Goal: Task Accomplishment & Management: Complete application form

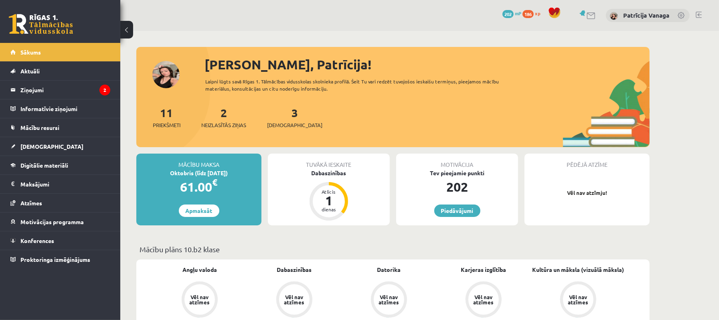
click at [510, 12] on span "202" at bounding box center [507, 14] width 11 height 8
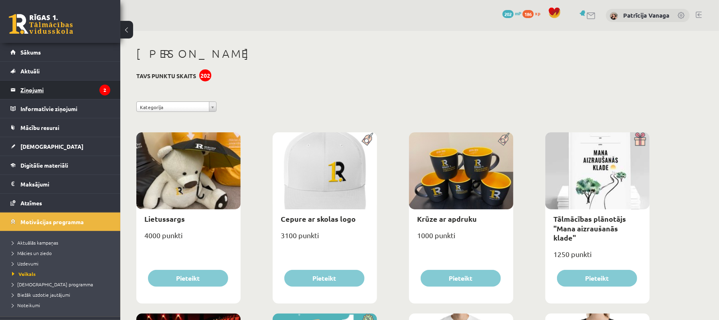
click at [28, 83] on legend "Ziņojumi 2" at bounding box center [65, 90] width 90 height 18
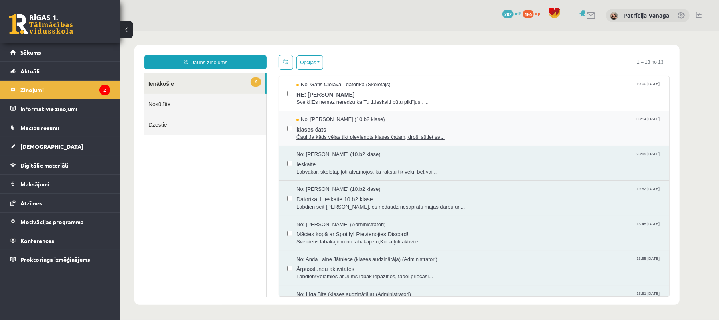
click at [344, 136] on span "Čau! Ja kāds vēlas tikt pievienots klases čatam, droši sūtiet sa..." at bounding box center [478, 137] width 365 height 8
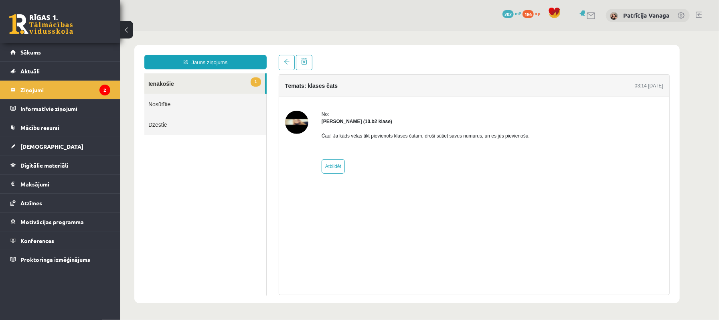
click at [295, 123] on img at bounding box center [296, 121] width 23 height 23
click at [333, 168] on link "Atbildēt" at bounding box center [332, 166] width 23 height 14
type input "**********"
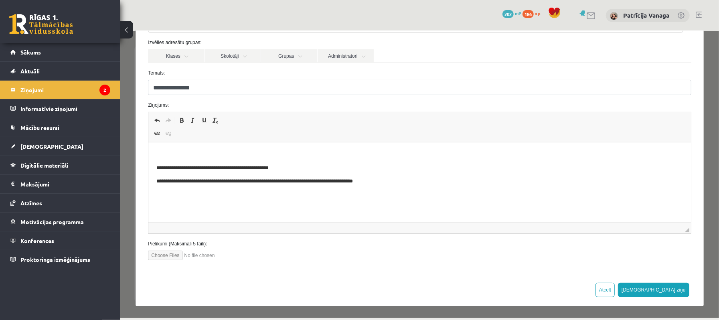
scroll to position [14, 0]
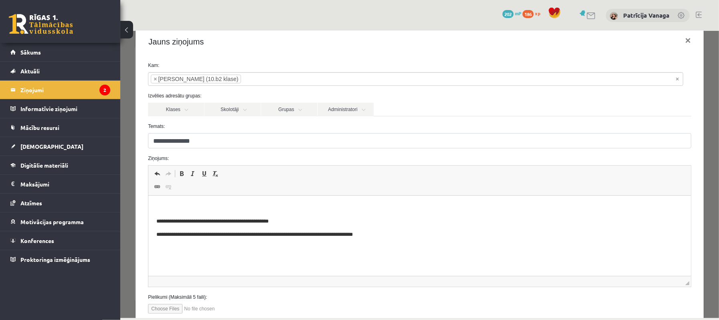
click at [111, 90] on li "Ziņojumi 2" at bounding box center [60, 89] width 120 height 19
click at [93, 146] on link "[DEMOGRAPHIC_DATA]" at bounding box center [60, 146] width 100 height 18
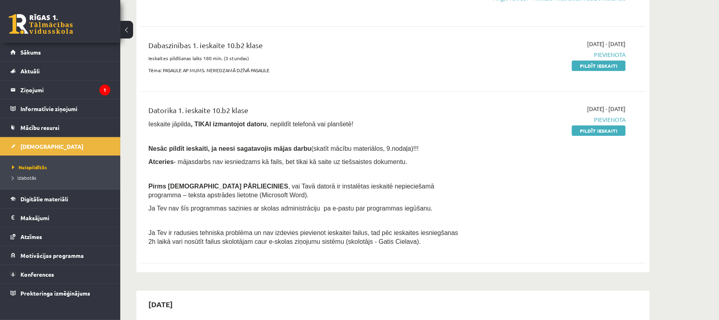
scroll to position [107, 0]
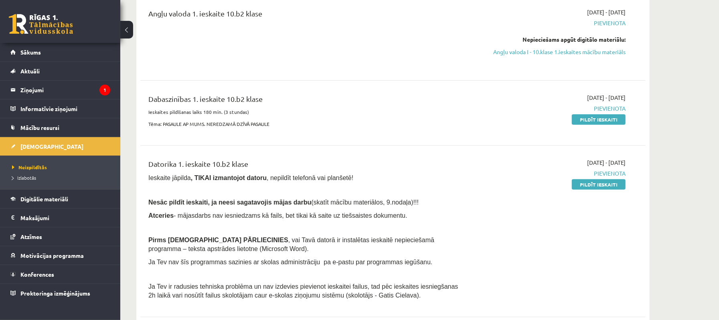
drag, startPoint x: 603, startPoint y: 119, endPoint x: 406, endPoint y: 36, distance: 213.5
click at [603, 119] on link "Pildīt ieskaiti" at bounding box center [599, 119] width 54 height 10
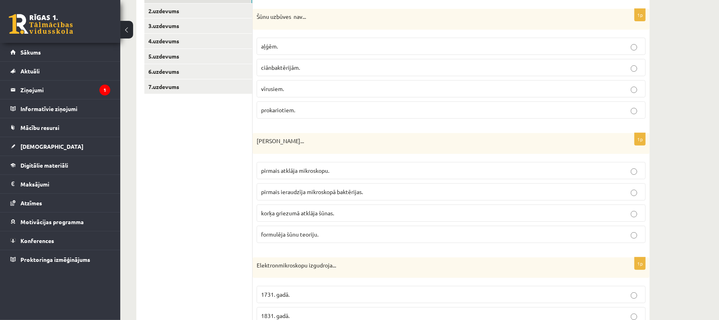
scroll to position [160, 0]
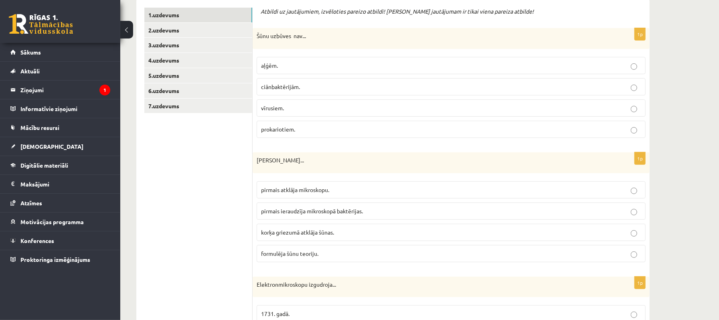
click at [629, 111] on p "vīrusiem." at bounding box center [451, 108] width 380 height 8
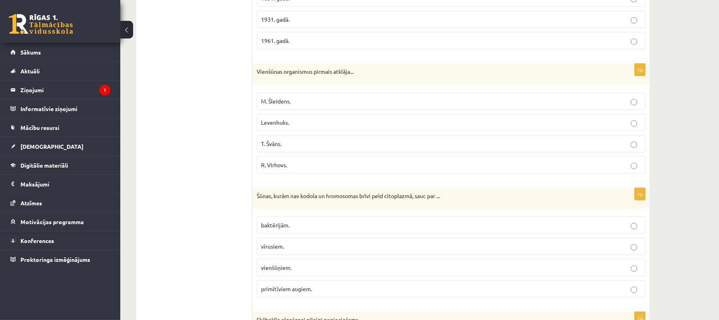
scroll to position [515, 0]
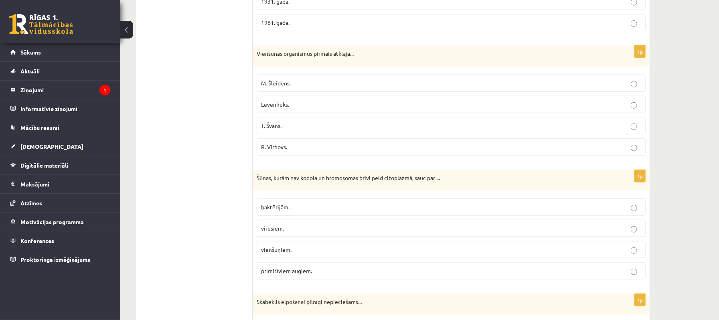
click at [641, 107] on label "Levenhuks." at bounding box center [451, 104] width 389 height 17
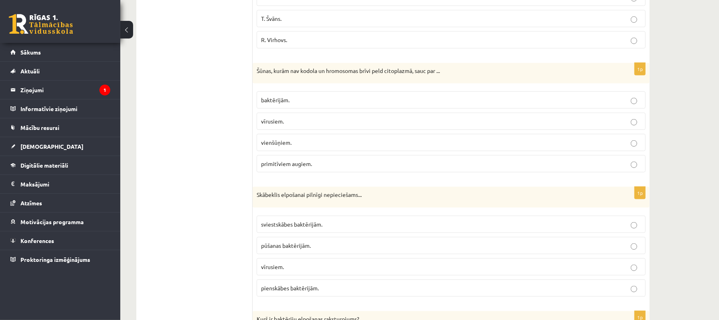
scroll to position [676, 0]
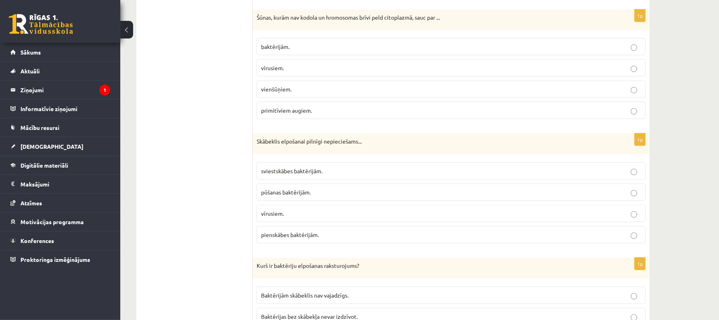
click at [634, 88] on label "vienšūņiem." at bounding box center [451, 89] width 389 height 17
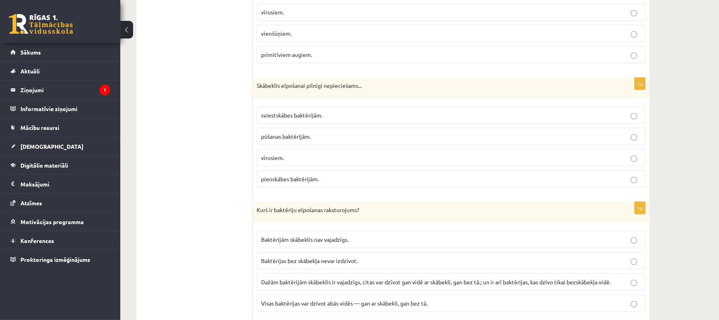
scroll to position [732, 0]
click at [632, 138] on p "pūšanas baktērijām." at bounding box center [451, 136] width 380 height 8
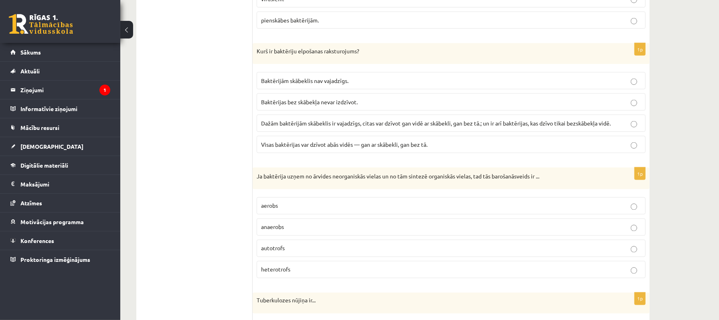
scroll to position [892, 0]
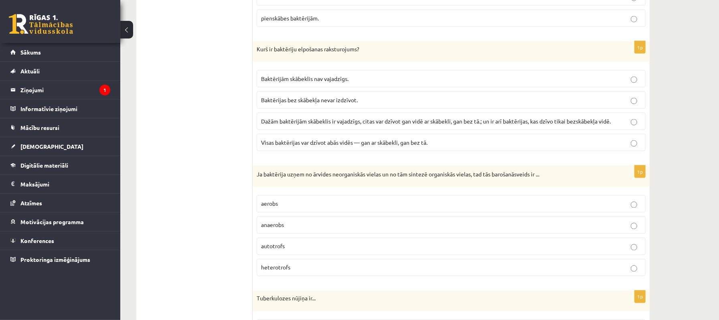
click at [626, 125] on p "Dažām baktērijām skābeklis ir vajadzīgs, citas var dzīvot gan vidē ar skābekli,…" at bounding box center [451, 121] width 380 height 8
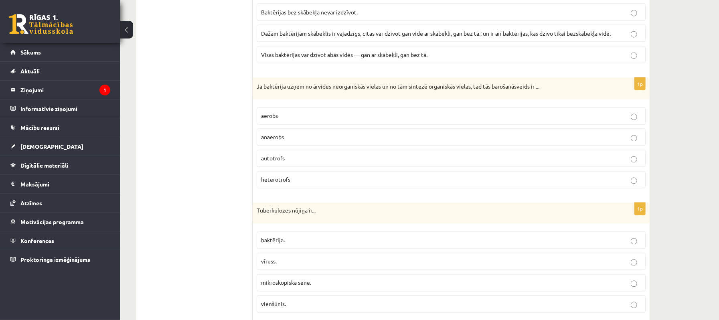
scroll to position [1052, 0]
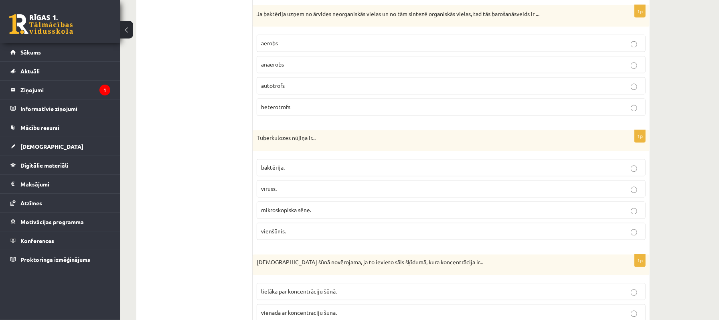
click at [627, 172] on p "baktērija." at bounding box center [451, 168] width 380 height 8
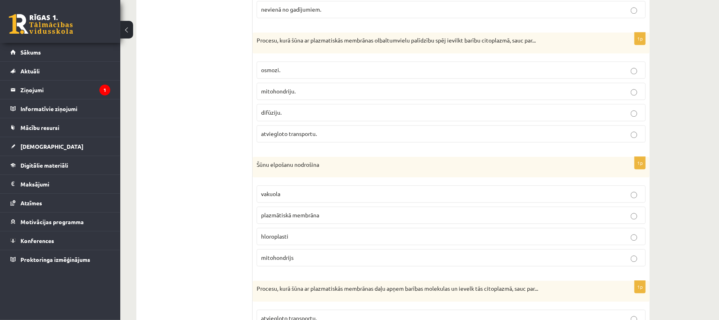
scroll to position [1444, 0]
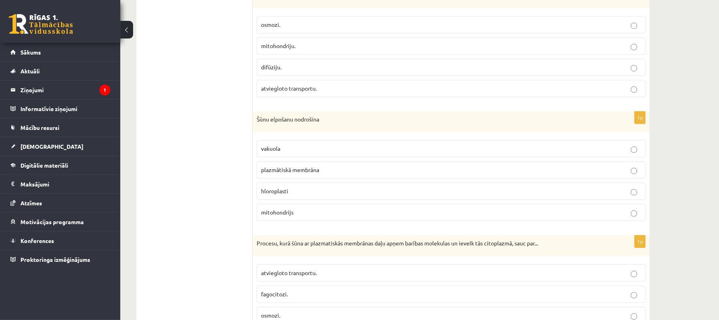
click at [627, 93] on p "atviegloto transportu." at bounding box center [451, 88] width 380 height 8
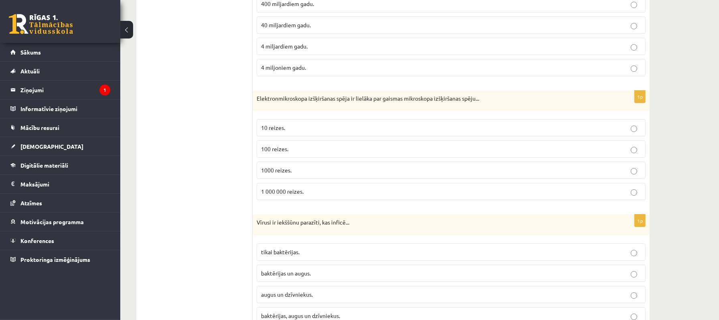
scroll to position [1894, 0]
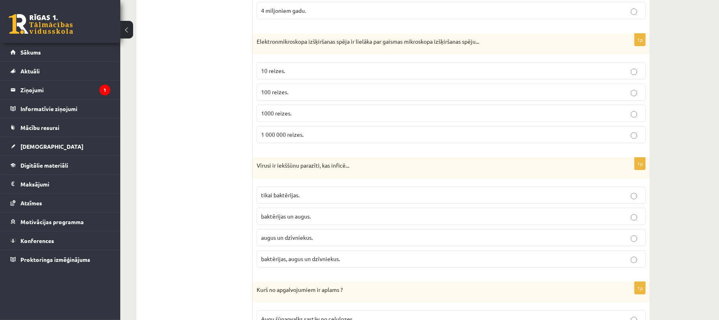
click at [632, 122] on label "1000 reizes." at bounding box center [451, 113] width 389 height 17
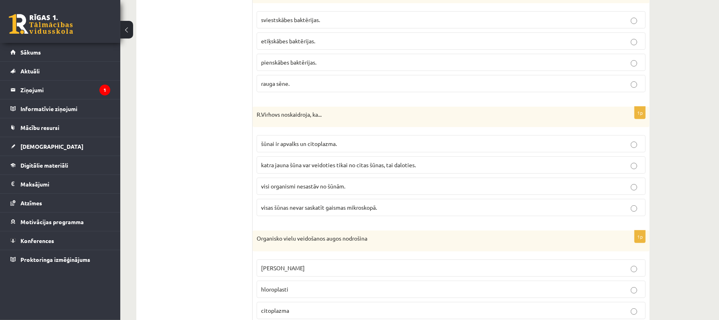
scroll to position [2336, 0]
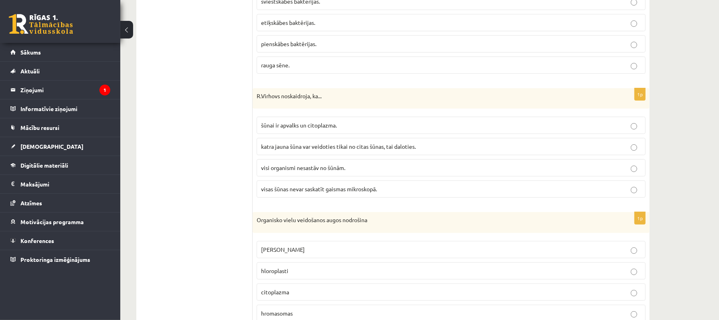
click at [632, 48] on p "pienskābes baktērijas." at bounding box center [451, 44] width 380 height 8
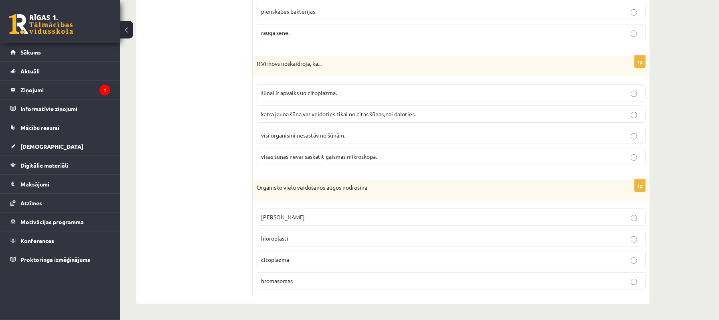
scroll to position [2390, 0]
click at [626, 119] on label "katra jauna šūna var veidoties tikai no citas šūnas, tai daloties." at bounding box center [451, 113] width 389 height 17
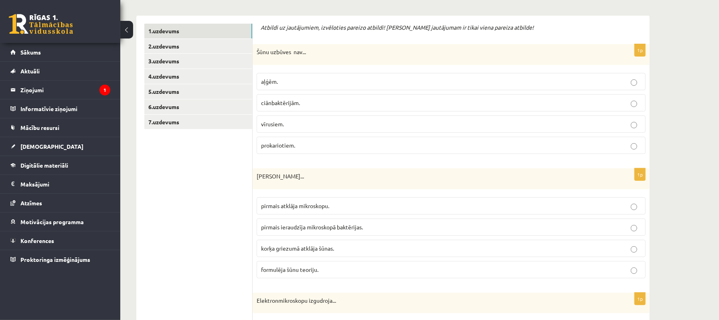
scroll to position [91, 0]
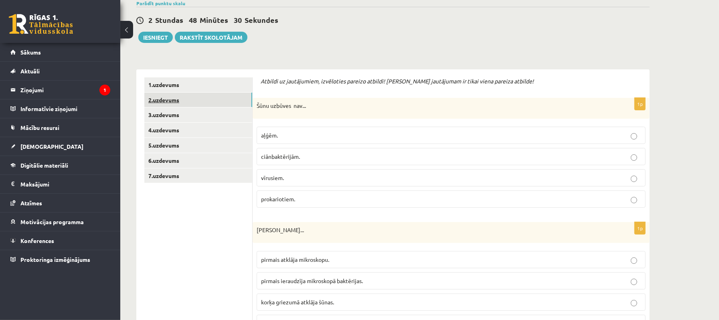
click at [215, 100] on link "2.uzdevums" at bounding box center [198, 100] width 108 height 15
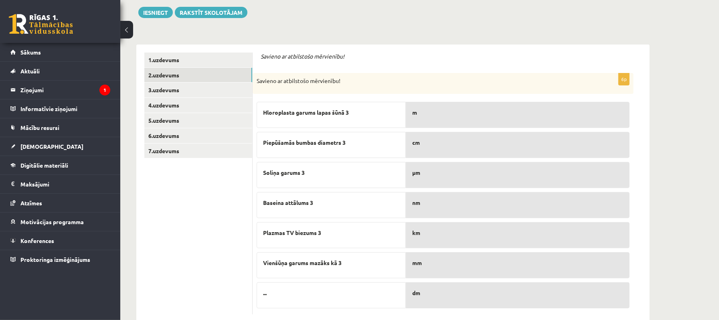
scroll to position [134, 0]
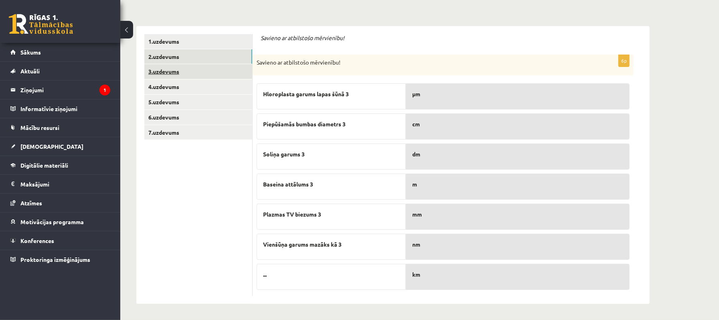
click at [192, 69] on link "3.uzdevums" at bounding box center [198, 71] width 108 height 15
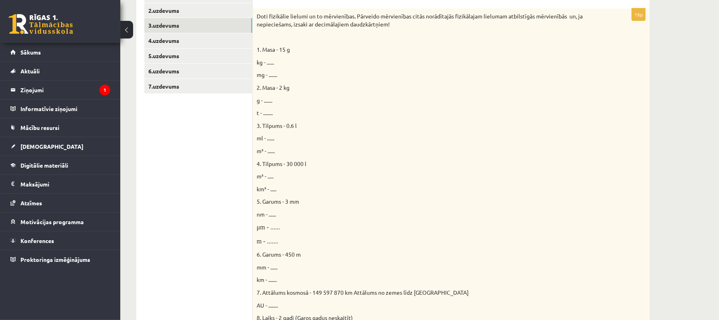
scroll to position [175, 0]
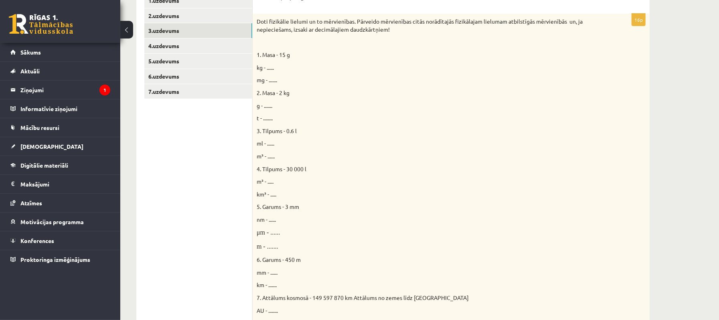
click at [273, 67] on span "kg - ......" at bounding box center [265, 67] width 17 height 7
click at [274, 66] on span "kg - ......" at bounding box center [265, 67] width 17 height 7
drag, startPoint x: 268, startPoint y: 66, endPoint x: 285, endPoint y: 63, distance: 17.1
click at [285, 63] on div "Doti fizikālie lielumi un to mērvienības. Pārveido mērvienības citās norādītajā…" at bounding box center [451, 200] width 397 height 373
click at [284, 69] on p "kg - ......" at bounding box center [431, 68] width 349 height 8
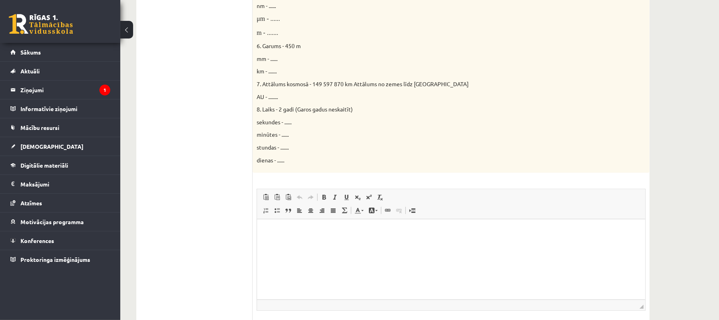
scroll to position [449, 0]
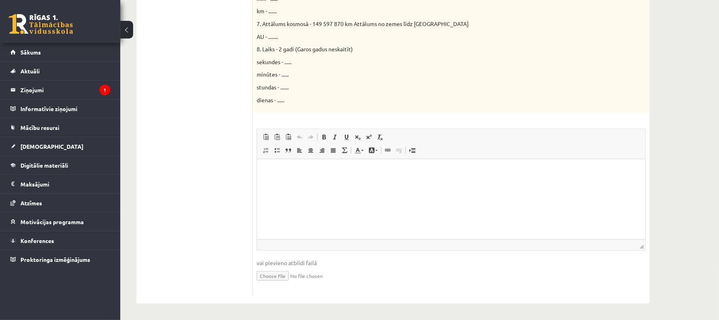
click at [321, 184] on html at bounding box center [451, 171] width 388 height 24
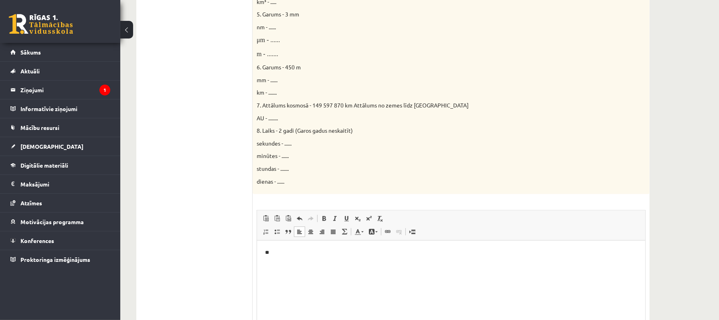
scroll to position [395, 0]
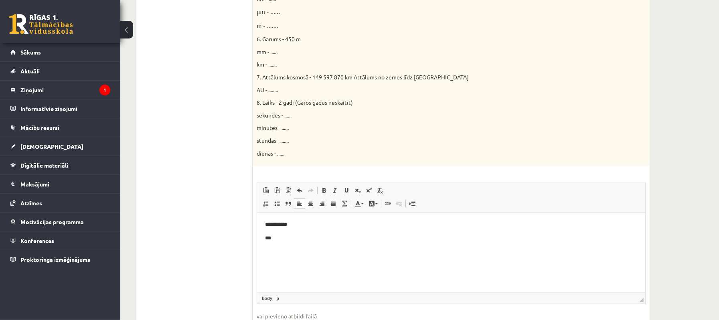
click at [277, 227] on p "**********" at bounding box center [451, 225] width 372 height 8
click at [273, 239] on p "***" at bounding box center [451, 238] width 372 height 8
click at [366, 193] on span at bounding box center [369, 190] width 6 height 6
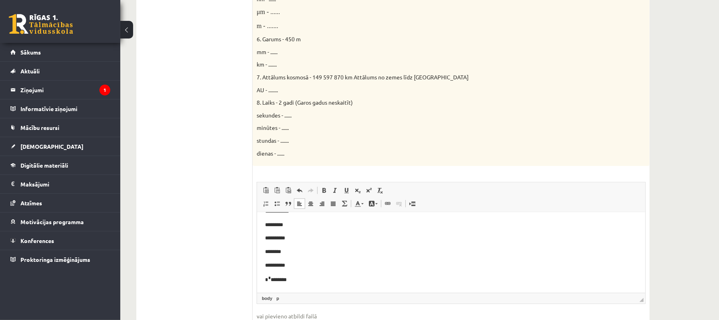
scroll to position [18, 0]
click at [370, 194] on link "Augšraksts" at bounding box center [368, 190] width 11 height 10
click at [371, 190] on span at bounding box center [369, 190] width 6 height 6
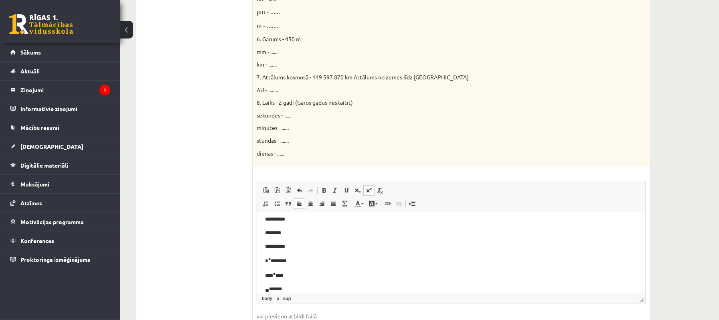
click at [371, 190] on span at bounding box center [369, 190] width 6 height 6
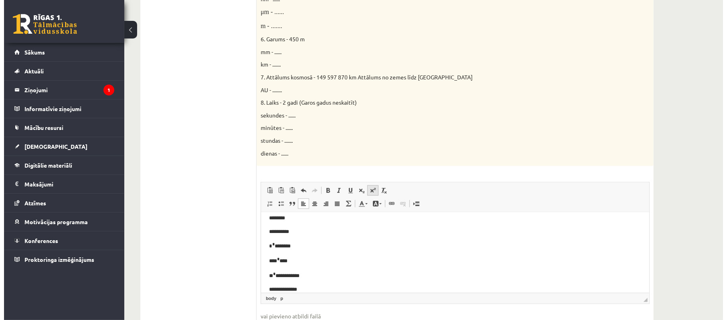
scroll to position [60, 0]
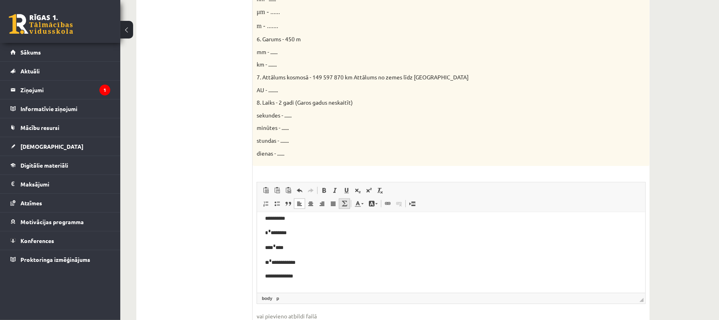
click at [346, 206] on span at bounding box center [344, 203] width 6 height 6
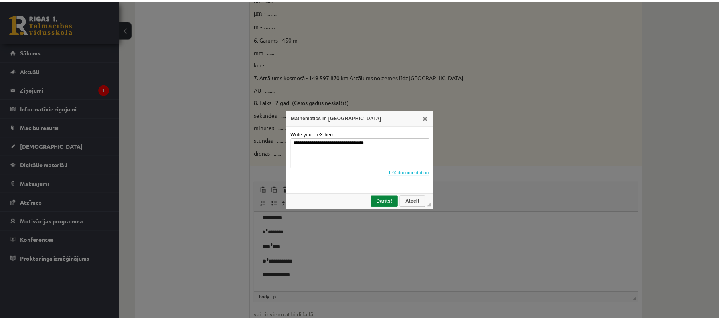
scroll to position [0, 0]
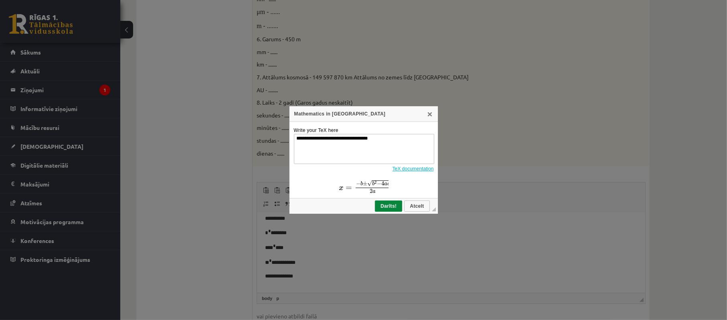
click at [432, 119] on div "Mathematics in TeX" at bounding box center [363, 114] width 148 height 16
click at [430, 116] on link "X" at bounding box center [429, 114] width 6 height 6
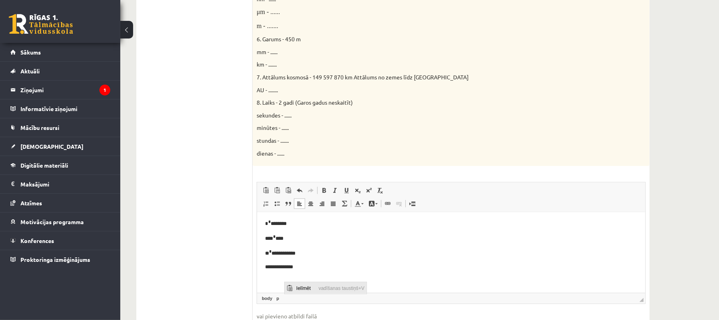
click at [297, 289] on span "Ielīmēt" at bounding box center [305, 288] width 22 height 12
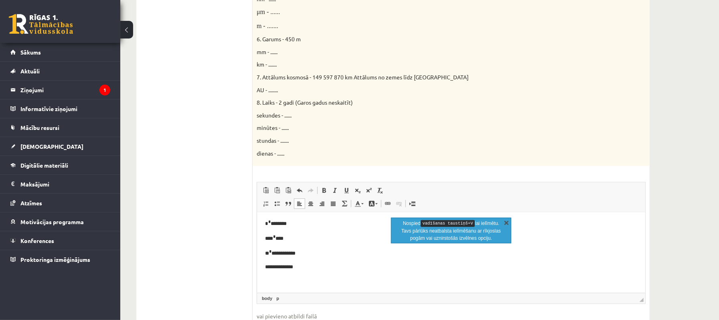
click at [506, 222] on link "X" at bounding box center [506, 223] width 8 height 8
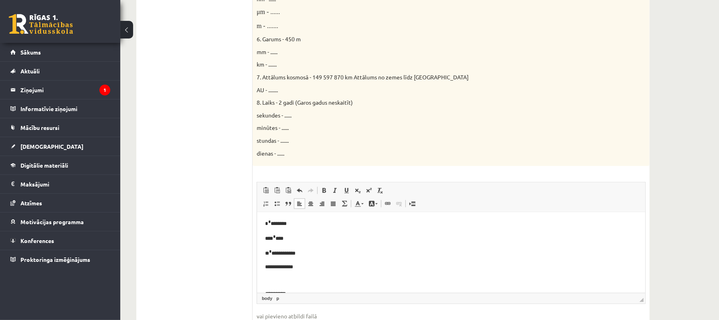
scroll to position [95, 0]
click at [263, 269] on html "**********" at bounding box center [451, 205] width 388 height 176
click at [297, 270] on p "*********" at bounding box center [451, 266] width 372 height 9
click at [358, 207] on span at bounding box center [357, 203] width 6 height 6
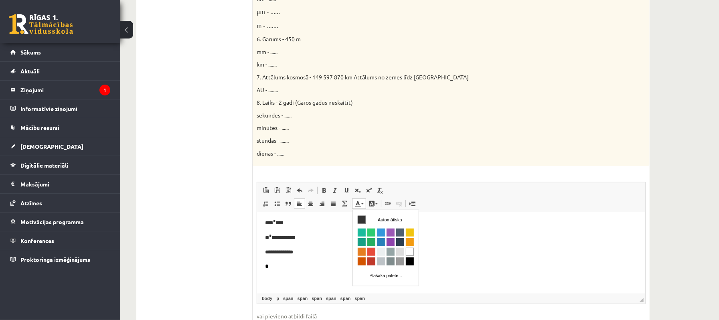
scroll to position [0, 0]
click at [273, 270] on p "*" at bounding box center [451, 266] width 372 height 9
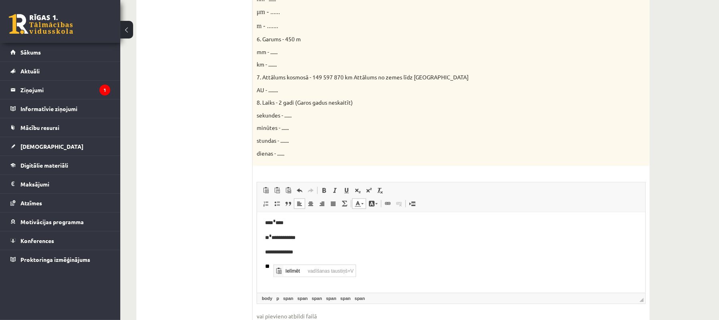
click at [277, 258] on body "**********" at bounding box center [451, 210] width 372 height 149
drag, startPoint x: 273, startPoint y: 263, endPoint x: 261, endPoint y: 263, distance: 11.6
click at [261, 263] on html "**********" at bounding box center [451, 209] width 388 height 165
click at [265, 271] on span "*********" at bounding box center [275, 273] width 20 height 5
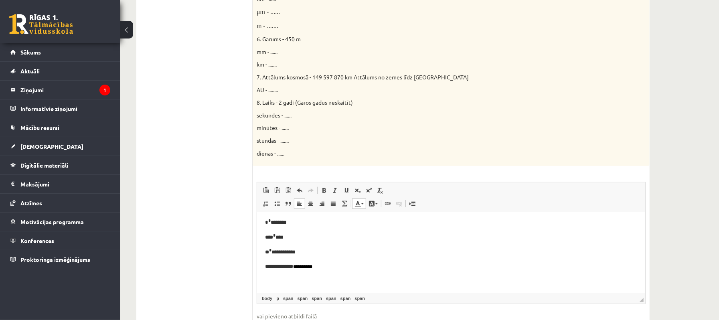
scroll to position [84, 0]
click at [274, 270] on p "*********" at bounding box center [451, 267] width 372 height 8
click at [295, 265] on p "********" at bounding box center [451, 267] width 372 height 8
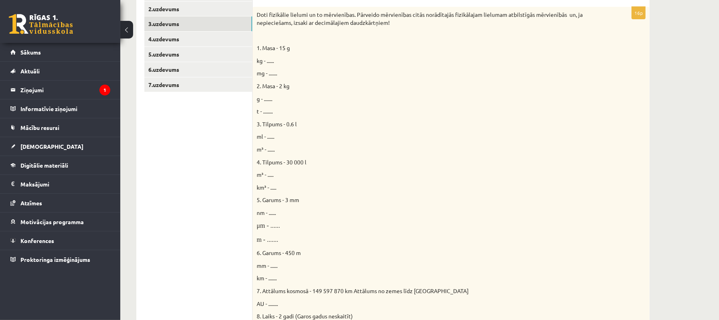
scroll to position [75, 0]
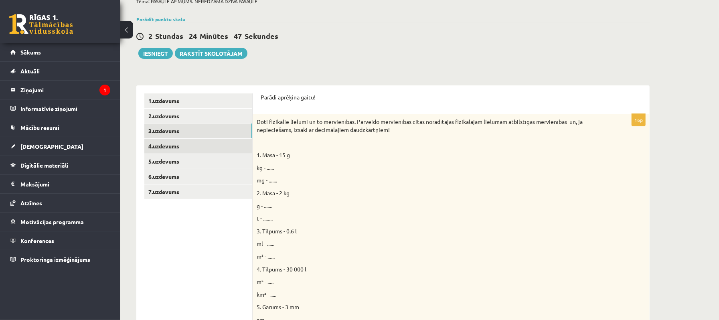
click at [214, 146] on link "4.uzdevums" at bounding box center [198, 146] width 108 height 15
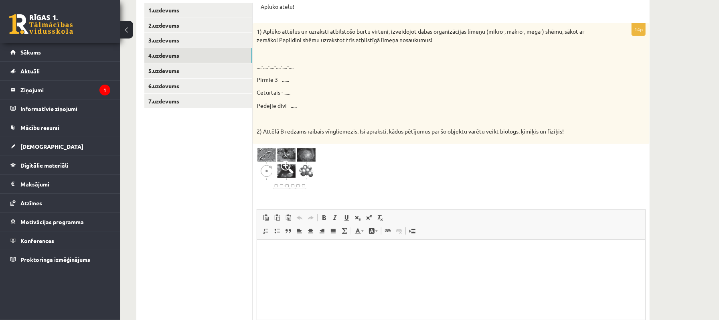
scroll to position [182, 0]
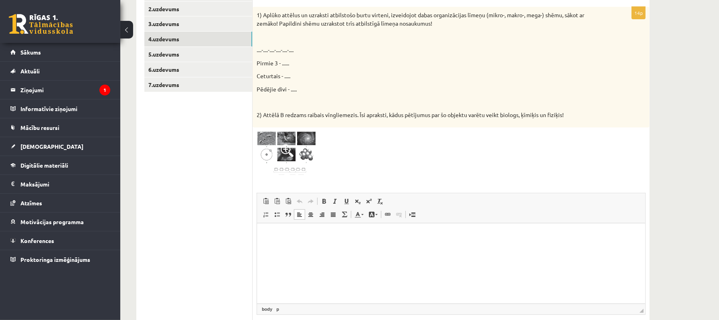
click at [327, 245] on html at bounding box center [451, 235] width 388 height 24
click at [266, 248] on p "**********" at bounding box center [451, 249] width 372 height 8
click at [305, 249] on p "**********" at bounding box center [451, 249] width 372 height 8
click at [289, 148] on span at bounding box center [287, 150] width 13 height 13
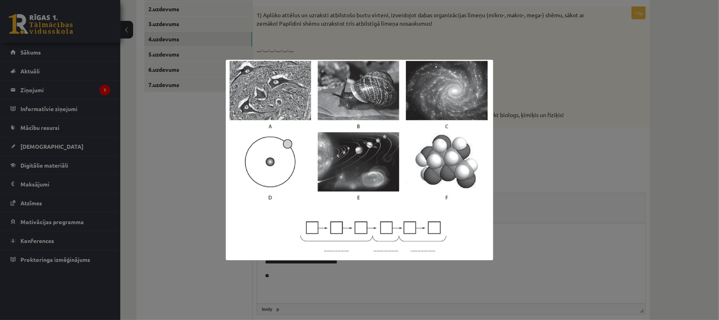
click at [531, 178] on div at bounding box center [359, 160] width 719 height 320
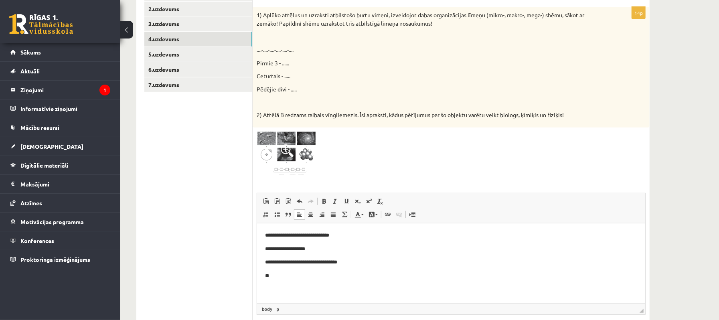
click at [289, 150] on span at bounding box center [287, 150] width 13 height 13
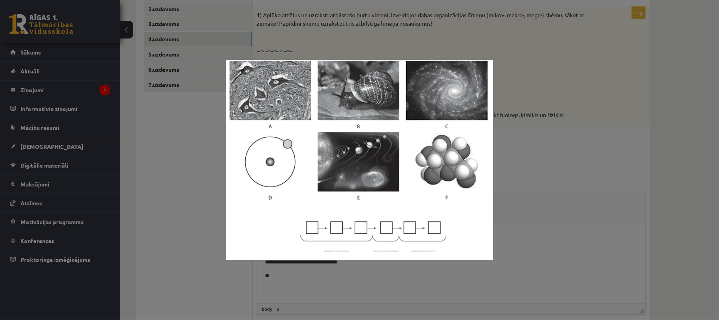
click at [511, 182] on div at bounding box center [359, 160] width 719 height 320
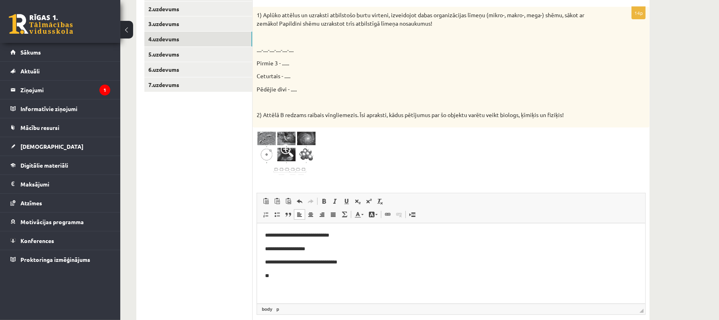
scroll to position [128, 0]
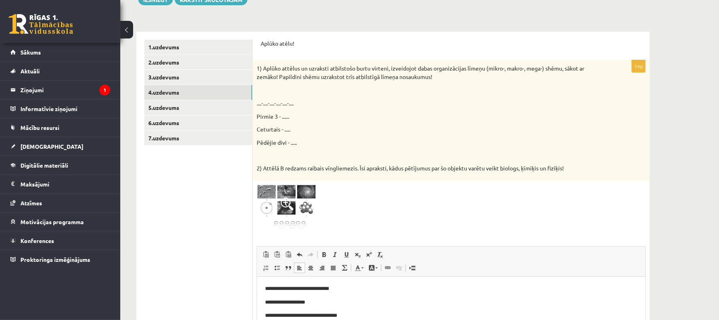
click at [286, 204] on span at bounding box center [287, 204] width 13 height 13
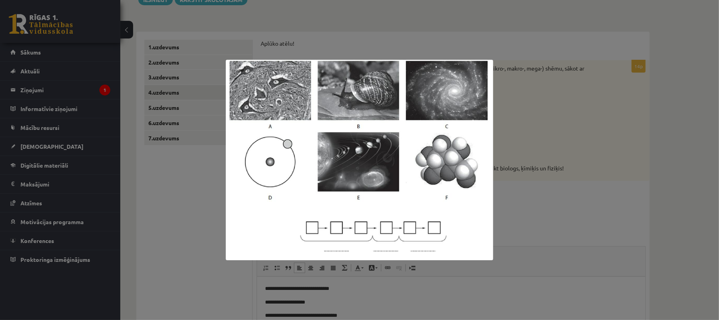
click at [529, 225] on div at bounding box center [359, 160] width 719 height 320
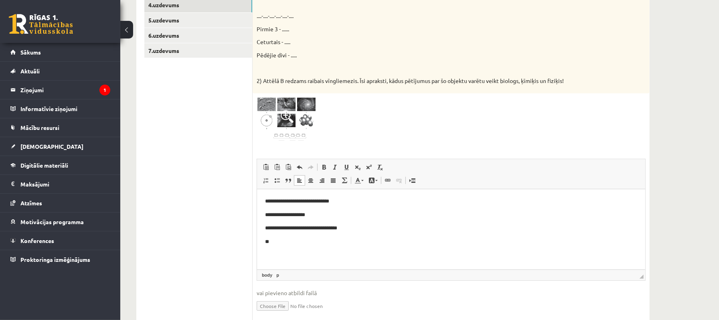
scroll to position [235, 0]
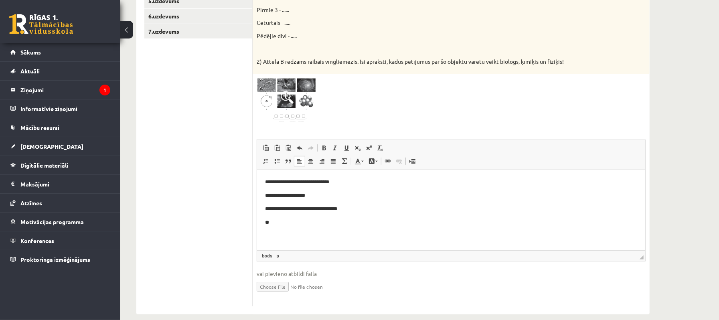
click at [279, 225] on p "**" at bounding box center [451, 222] width 372 height 8
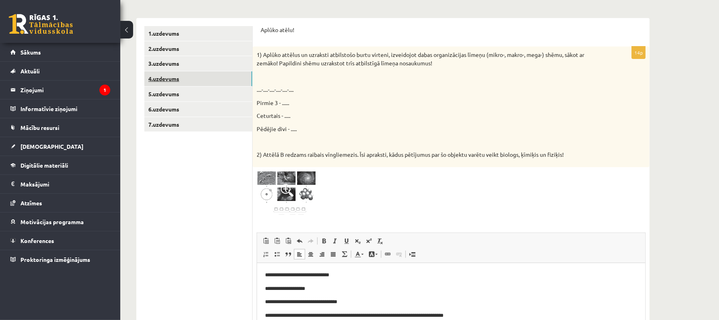
scroll to position [128, 0]
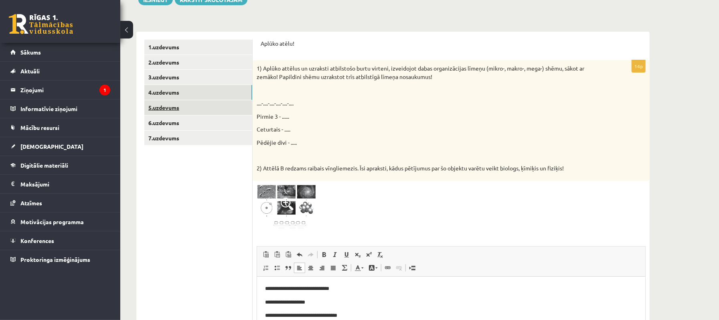
click at [166, 111] on link "5.uzdevums" at bounding box center [198, 107] width 108 height 15
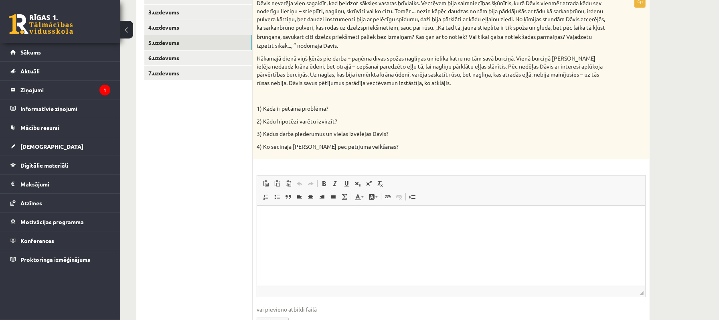
scroll to position [214, 0]
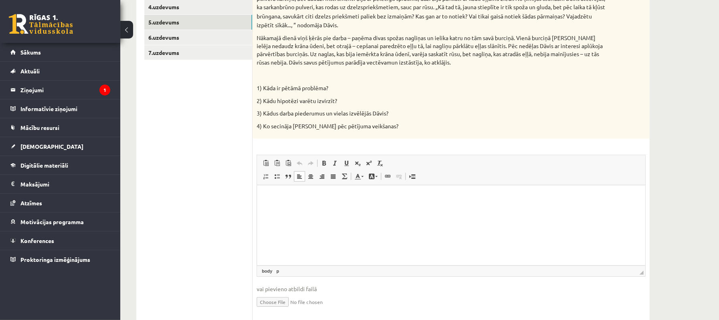
click at [372, 202] on html at bounding box center [451, 197] width 388 height 24
click at [308, 197] on p "**********" at bounding box center [451, 197] width 372 height 8
click at [310, 197] on p "**********" at bounding box center [451, 197] width 372 height 8
click at [345, 199] on p "**********" at bounding box center [451, 197] width 372 height 8
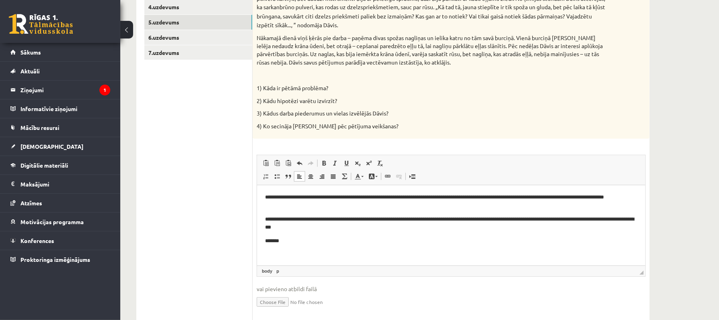
click at [268, 242] on p "*******" at bounding box center [451, 241] width 372 height 8
click at [269, 241] on p "*******" at bounding box center [451, 241] width 372 height 8
click at [298, 244] on p "********" at bounding box center [451, 241] width 372 height 8
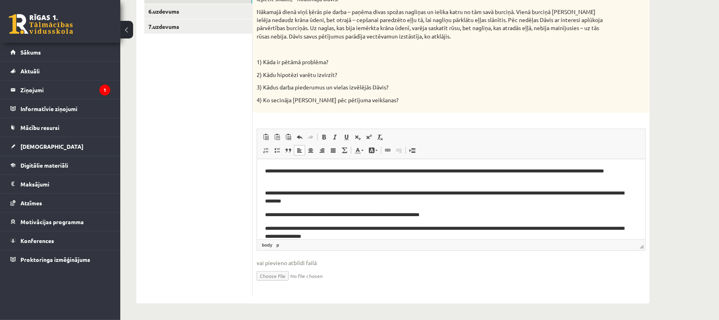
scroll to position [187, 0]
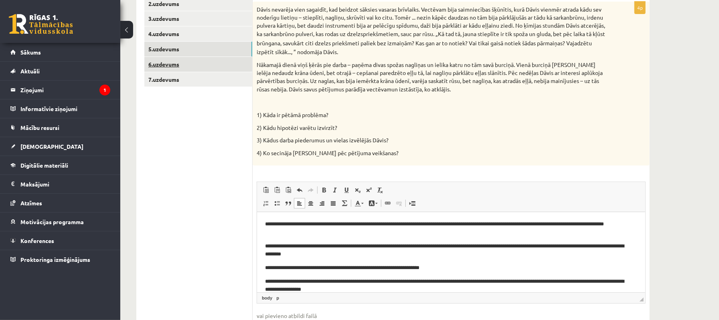
click at [179, 66] on link "6.uzdevums" at bounding box center [198, 64] width 108 height 15
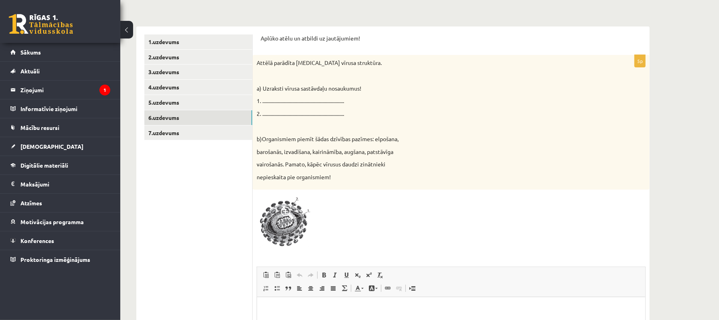
scroll to position [0, 0]
click at [170, 129] on link "7.uzdevums" at bounding box center [198, 132] width 108 height 15
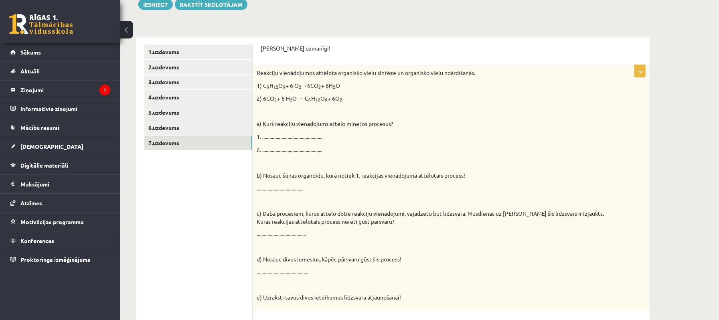
scroll to position [107, 0]
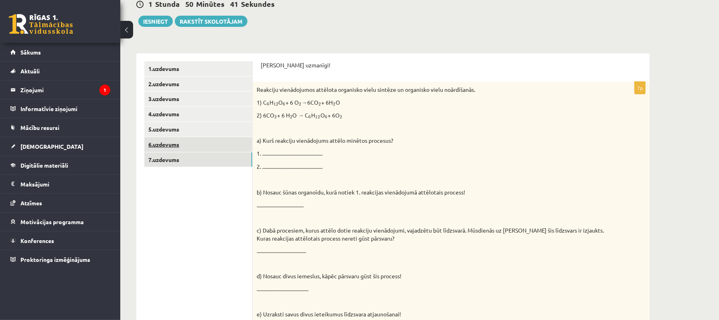
click at [190, 145] on link "6.uzdevums" at bounding box center [198, 144] width 108 height 15
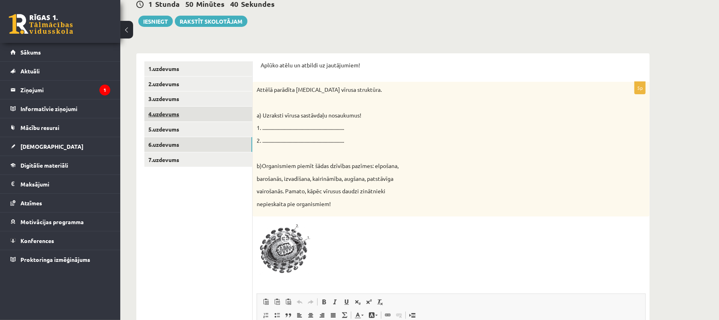
scroll to position [0, 0]
click at [220, 134] on link "5.uzdevums" at bounding box center [198, 129] width 108 height 15
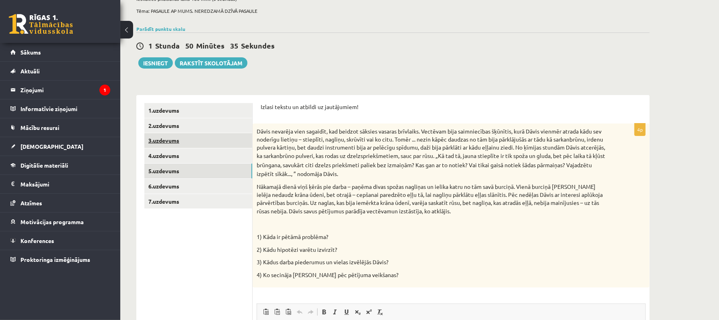
scroll to position [53, 0]
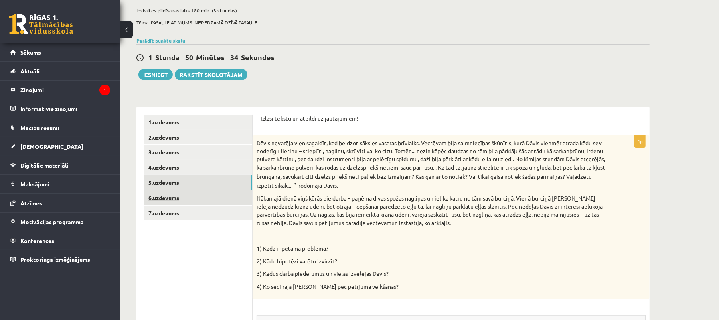
click at [181, 200] on link "6.uzdevums" at bounding box center [198, 197] width 108 height 15
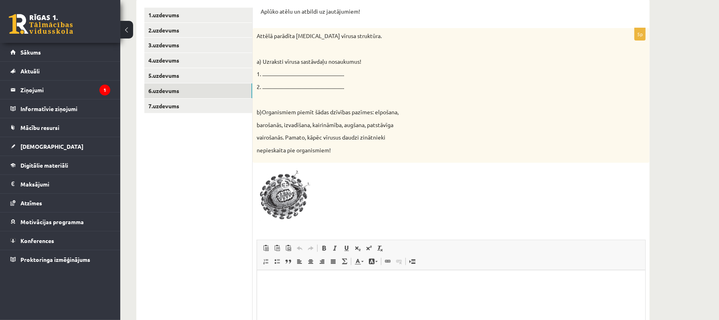
scroll to position [0, 0]
click at [173, 47] on link "3.uzdevums" at bounding box center [198, 45] width 108 height 15
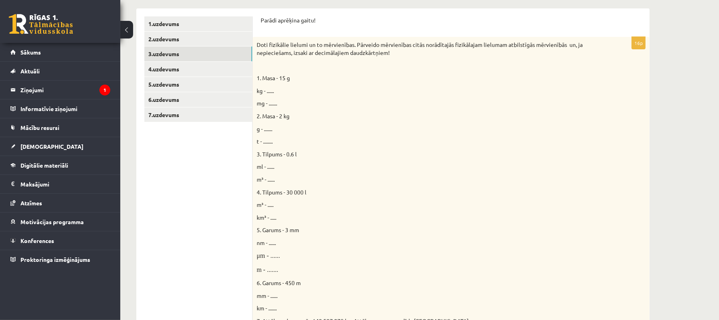
scroll to position [128, 0]
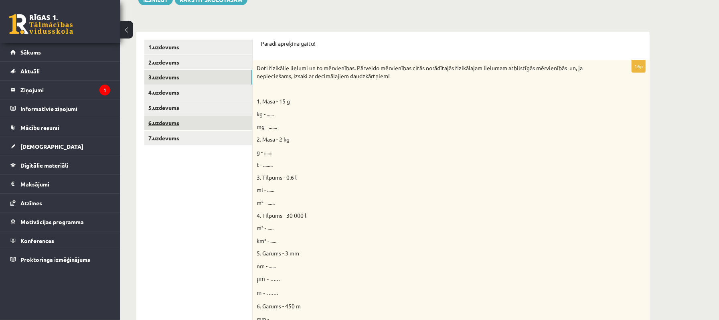
click at [198, 123] on link "6.uzdevums" at bounding box center [198, 122] width 108 height 15
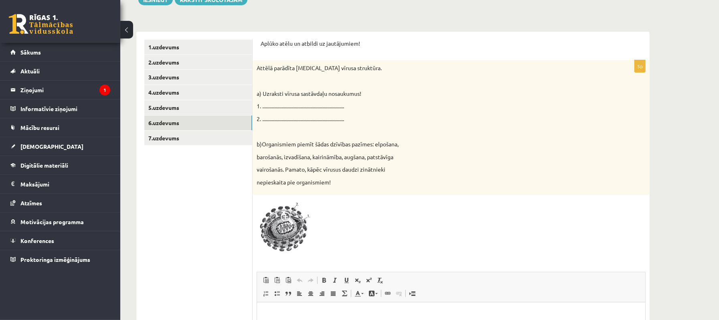
click at [285, 219] on span at bounding box center [287, 218] width 13 height 13
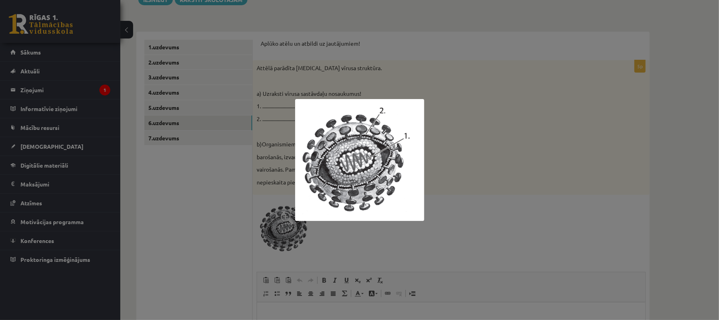
click at [451, 180] on div at bounding box center [359, 160] width 719 height 320
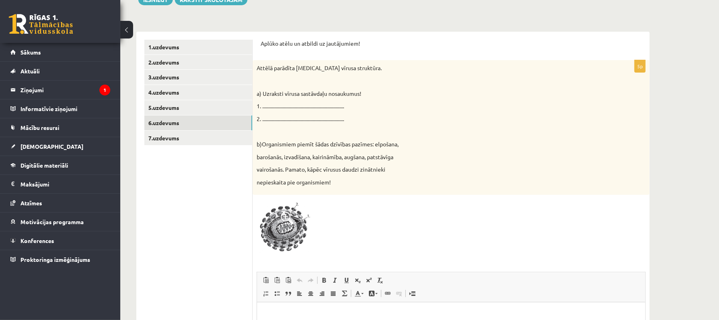
click at [281, 220] on span at bounding box center [287, 218] width 13 height 13
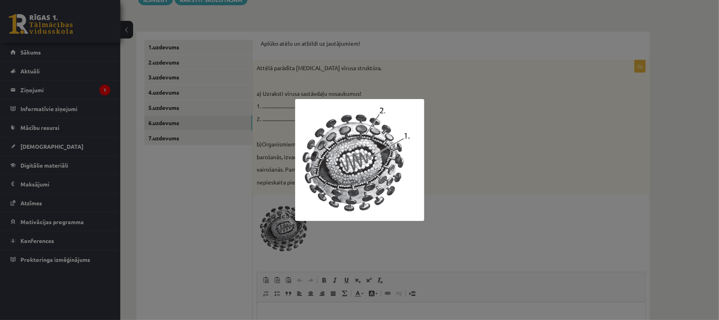
click at [453, 166] on div at bounding box center [359, 160] width 719 height 320
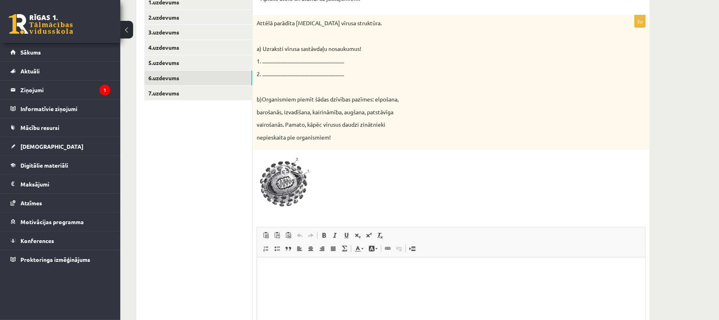
scroll to position [235, 0]
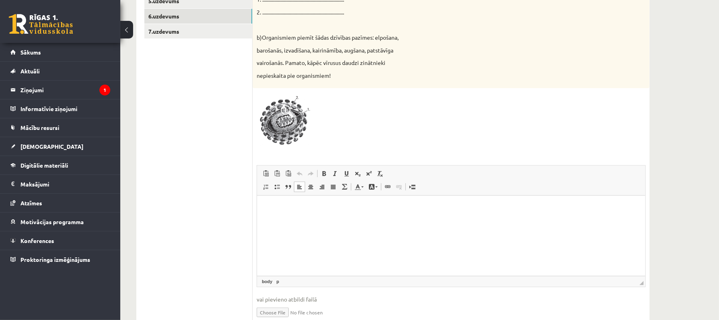
click at [320, 220] on html at bounding box center [451, 207] width 388 height 24
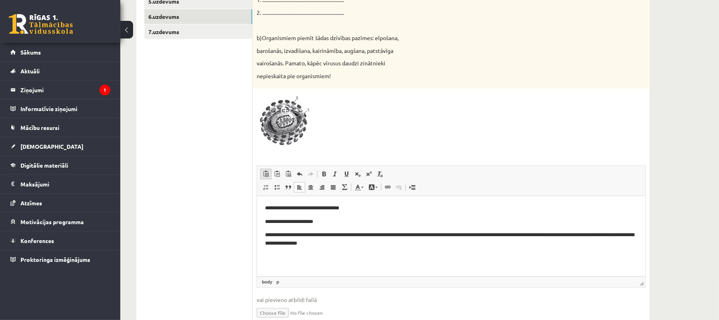
scroll to position [218, 0]
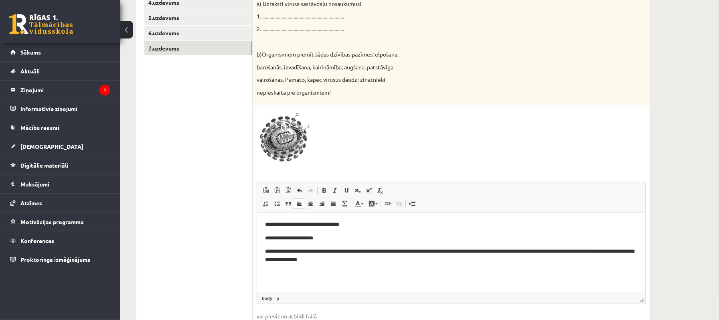
click at [200, 43] on link "7.uzdevums" at bounding box center [198, 48] width 108 height 15
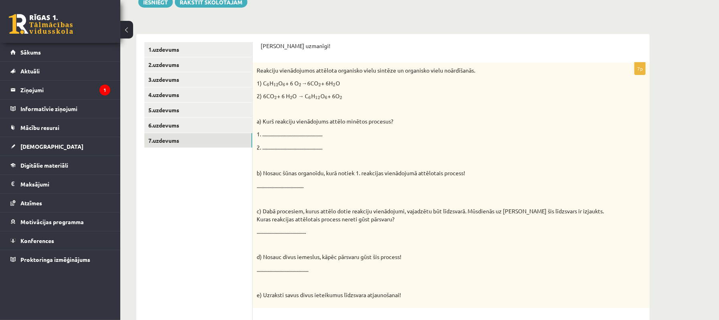
scroll to position [107, 0]
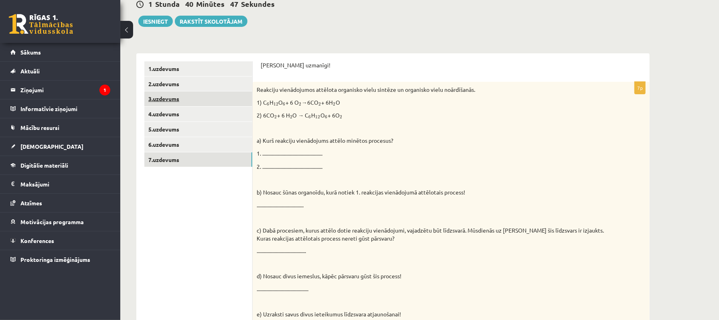
click at [201, 99] on link "3.uzdevums" at bounding box center [198, 98] width 108 height 15
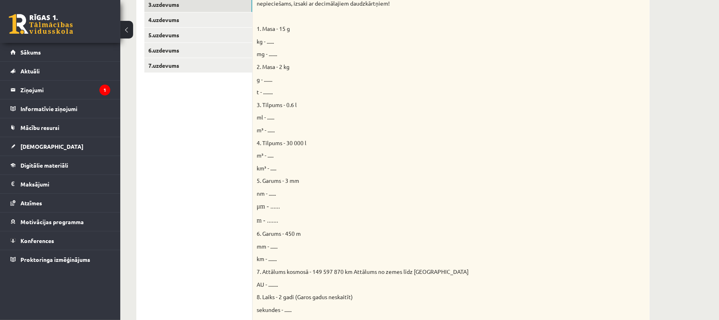
scroll to position [182, 0]
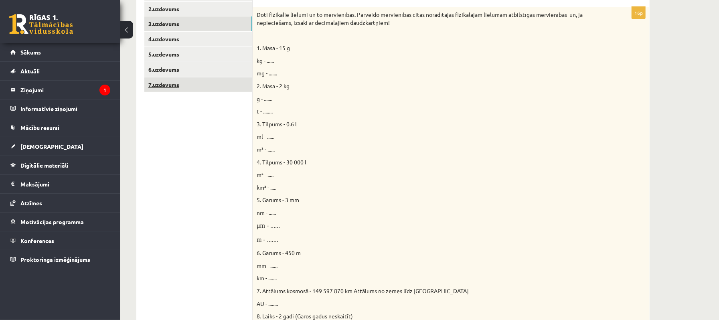
click at [175, 87] on link "7.uzdevums" at bounding box center [198, 84] width 108 height 15
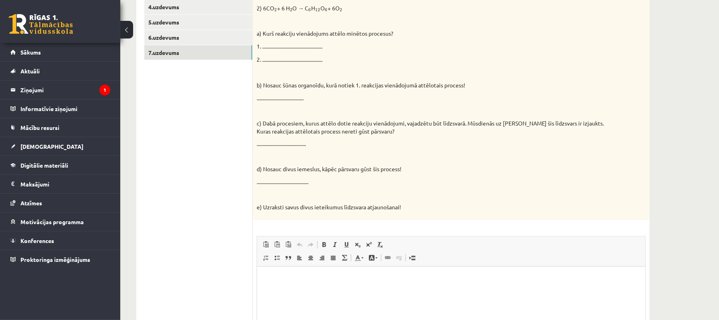
scroll to position [267, 0]
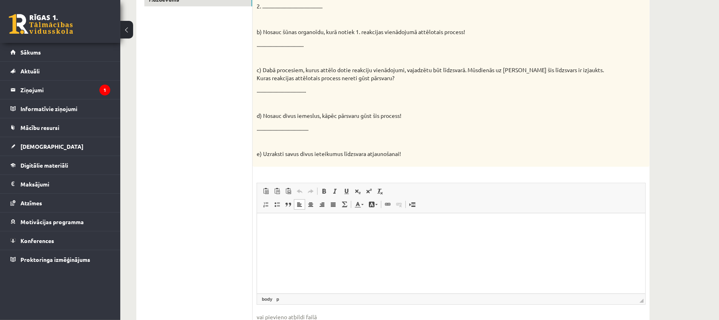
click at [398, 235] on html at bounding box center [451, 225] width 388 height 24
click at [300, 225] on p "**" at bounding box center [451, 225] width 372 height 8
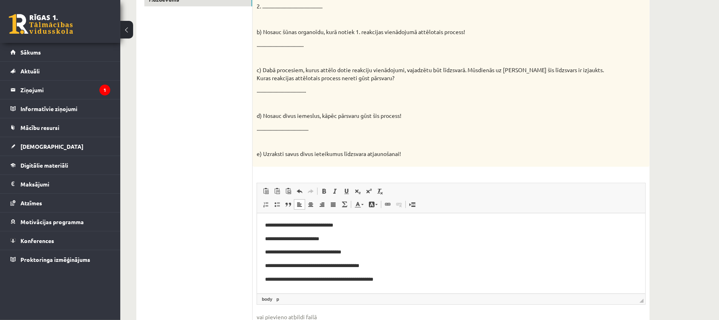
click at [270, 282] on p "**********" at bounding box center [451, 279] width 372 height 8
click at [269, 281] on p "**********" at bounding box center [451, 279] width 372 height 8
click at [270, 280] on p "**********" at bounding box center [451, 279] width 372 height 8
click at [396, 279] on p "**********" at bounding box center [451, 279] width 372 height 8
click at [272, 280] on p "**********" at bounding box center [451, 279] width 372 height 8
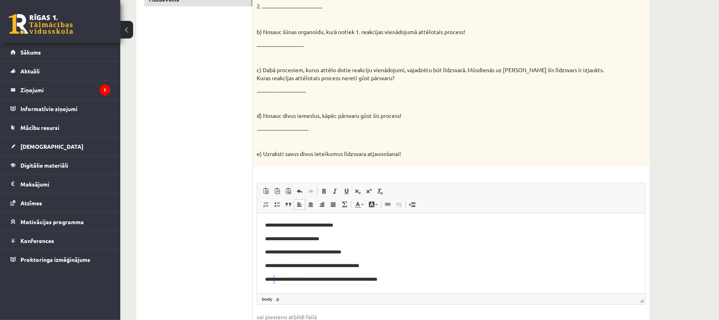
click at [273, 280] on p "**********" at bounding box center [451, 279] width 372 height 8
click at [404, 276] on p "**********" at bounding box center [451, 279] width 372 height 8
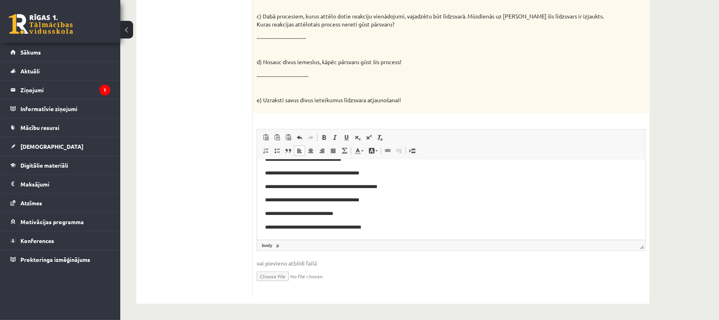
scroll to position [321, 0]
click at [347, 245] on span "◢ Elementa ceļš body p" at bounding box center [451, 244] width 388 height 11
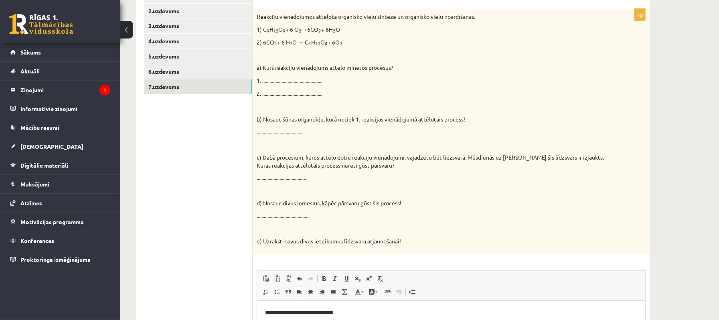
scroll to position [161, 0]
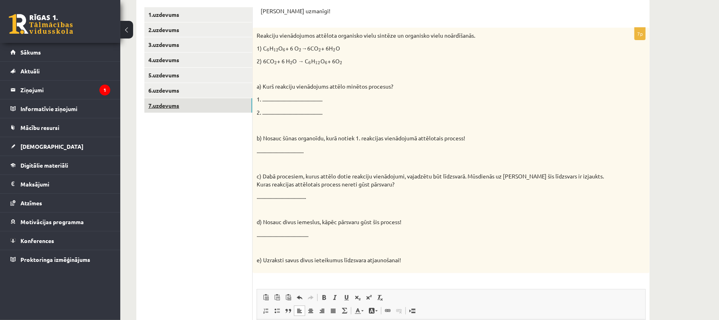
click at [180, 109] on link "7.uzdevums" at bounding box center [198, 105] width 108 height 15
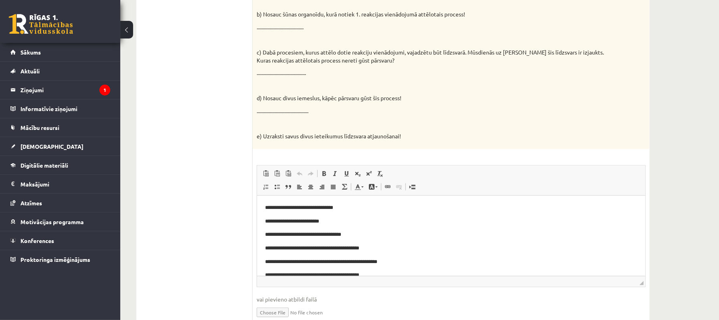
scroll to position [267, 0]
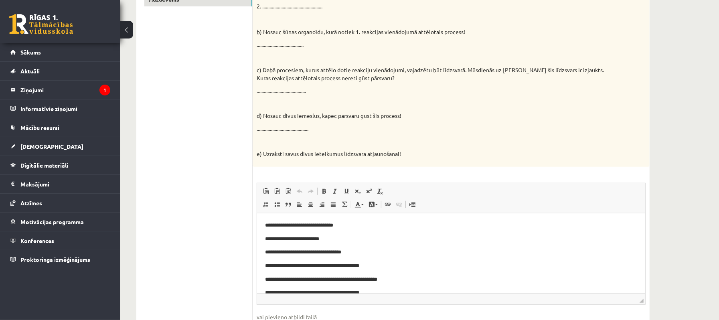
click at [340, 300] on span "◢ Elementa ceļš" at bounding box center [451, 298] width 388 height 11
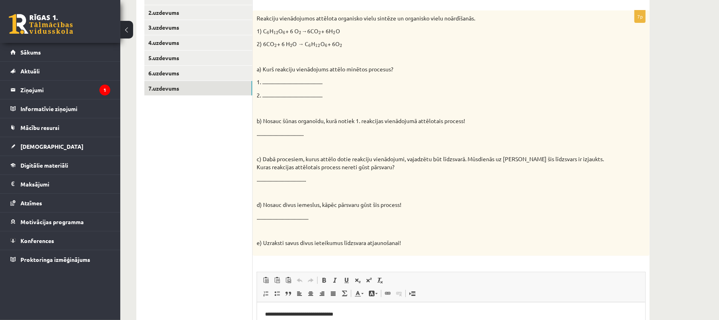
scroll to position [160, 0]
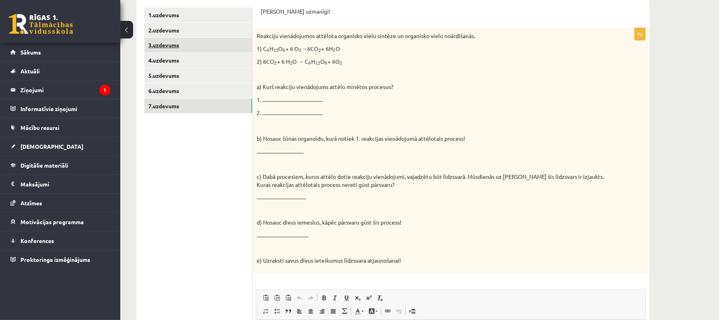
click at [195, 45] on link "3.uzdevums" at bounding box center [198, 45] width 108 height 15
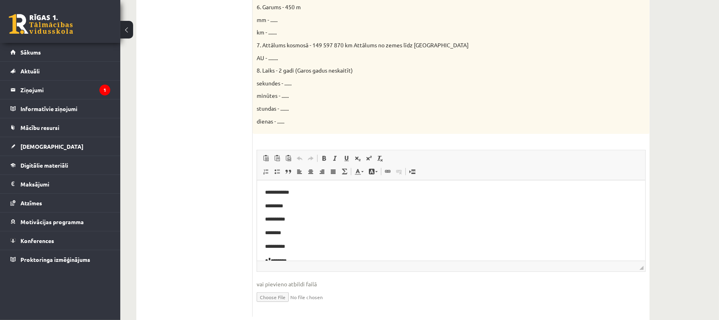
scroll to position [449, 0]
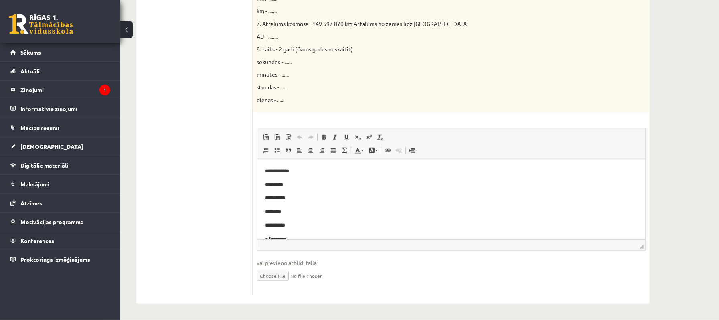
click at [642, 251] on div "Rich Text Editor, wiswyg-editor-user-answer-47024995625560 Redaktora rīkjoslas …" at bounding box center [451, 190] width 389 height 122
click at [640, 249] on span "◢ Elementa ceļš" at bounding box center [451, 244] width 388 height 11
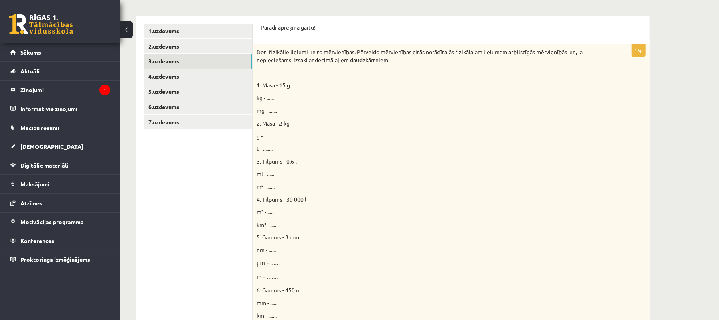
scroll to position [128, 0]
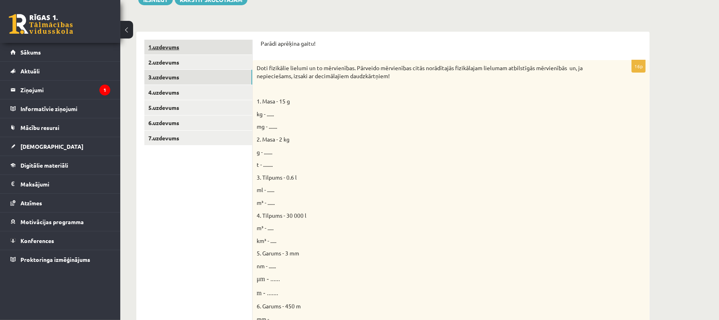
click at [225, 46] on link "1.uzdevums" at bounding box center [198, 47] width 108 height 15
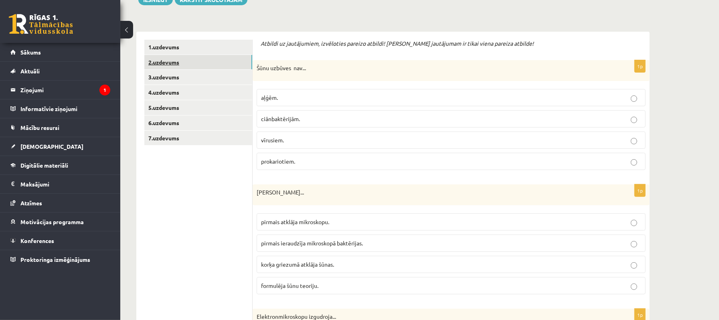
click at [223, 59] on link "2.uzdevums" at bounding box center [198, 62] width 108 height 15
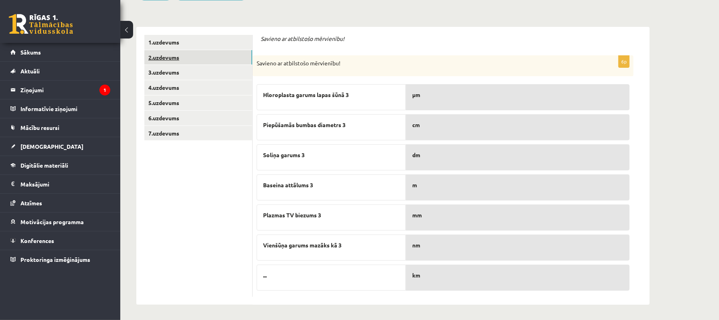
scroll to position [134, 0]
click at [190, 135] on link "7.uzdevums" at bounding box center [198, 132] width 108 height 15
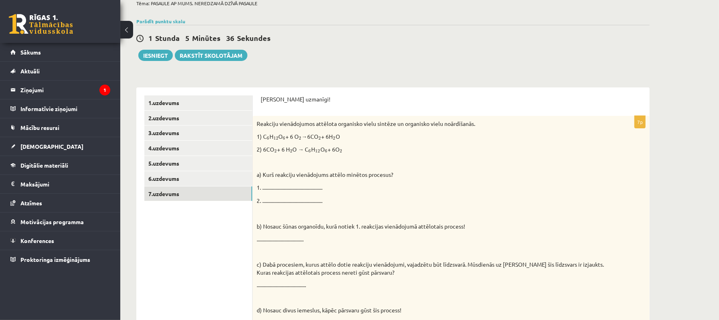
scroll to position [53, 0]
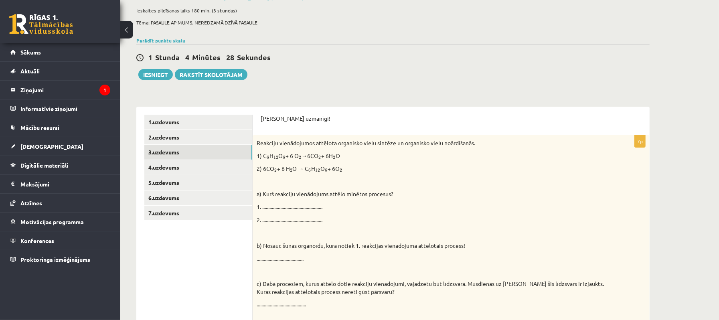
click at [237, 156] on link "3.uzdevums" at bounding box center [198, 152] width 108 height 15
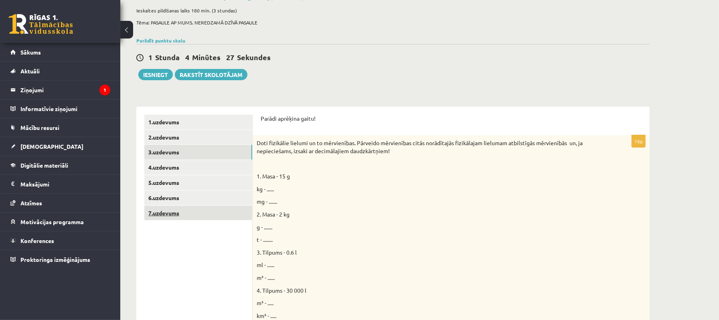
scroll to position [0, 0]
click at [217, 211] on link "7.uzdevums" at bounding box center [198, 213] width 108 height 15
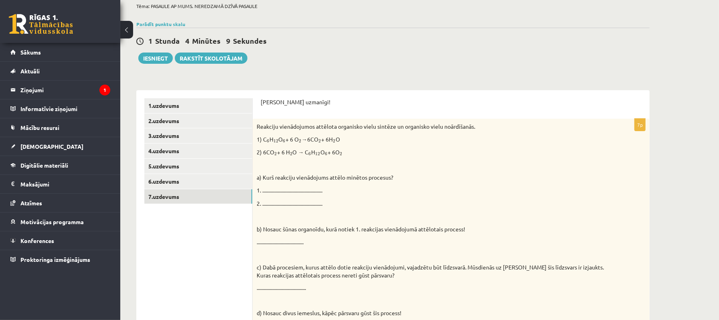
scroll to position [53, 0]
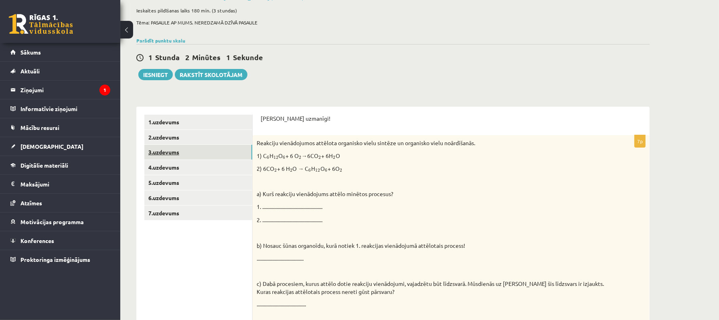
click at [236, 154] on link "3.uzdevums" at bounding box center [198, 152] width 108 height 15
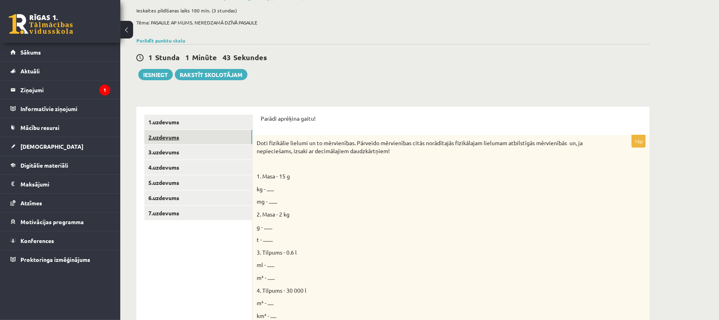
click at [183, 143] on link "2.uzdevums" at bounding box center [198, 137] width 108 height 15
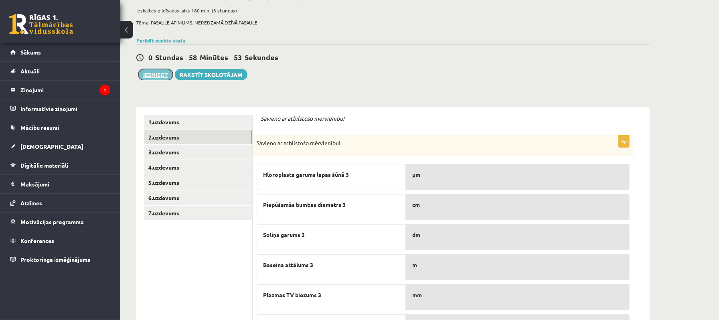
click at [158, 73] on button "Iesniegt" at bounding box center [155, 74] width 34 height 11
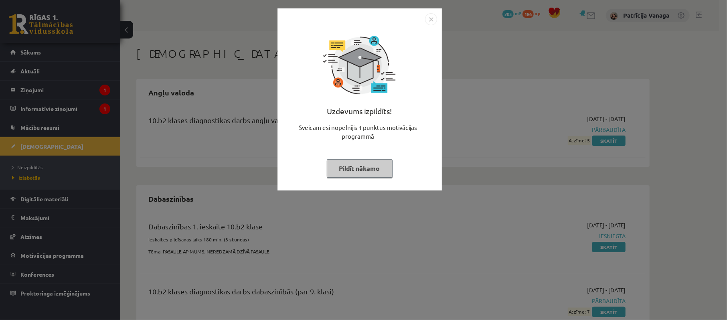
click at [431, 21] on img "Close" at bounding box center [431, 19] width 12 height 12
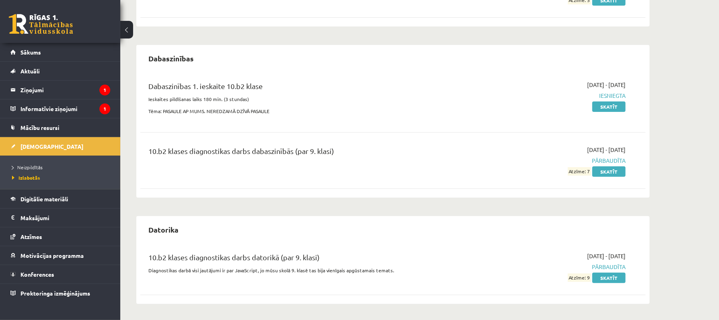
scroll to position [87, 0]
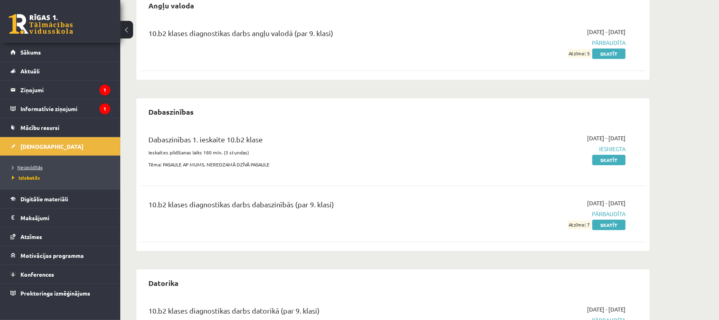
click at [34, 169] on span "Neizpildītās" at bounding box center [27, 167] width 30 height 6
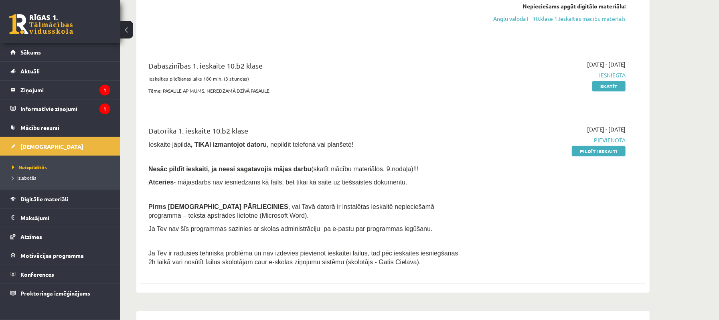
scroll to position [140, 0]
click at [61, 109] on legend "Informatīvie ziņojumi 1" at bounding box center [65, 108] width 90 height 18
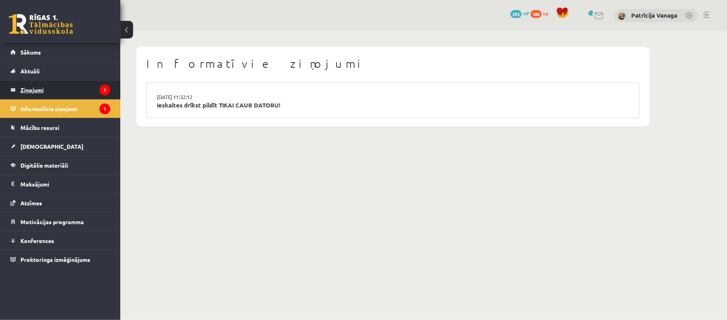
click at [90, 87] on legend "Ziņojumi 1" at bounding box center [65, 90] width 90 height 18
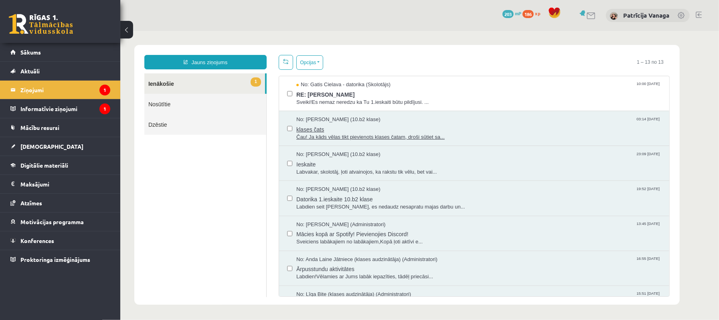
click at [351, 140] on span "Čau! Ja kāds vēlas tikt pievienots klases čatam, droši sūtiet sa..." at bounding box center [478, 137] width 365 height 8
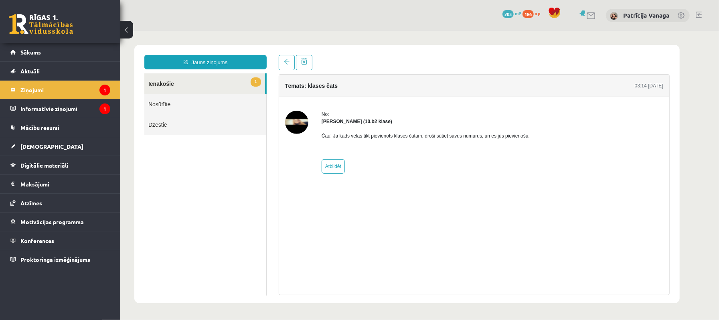
click at [287, 104] on div "No: Felicita Rimeika (10.b2 klase) Čau! Ja kāds vēlas tikt pievienots klases ča…" at bounding box center [474, 142] width 390 height 90
click at [286, 126] on img at bounding box center [296, 121] width 23 height 23
click at [288, 127] on img at bounding box center [296, 121] width 23 height 23
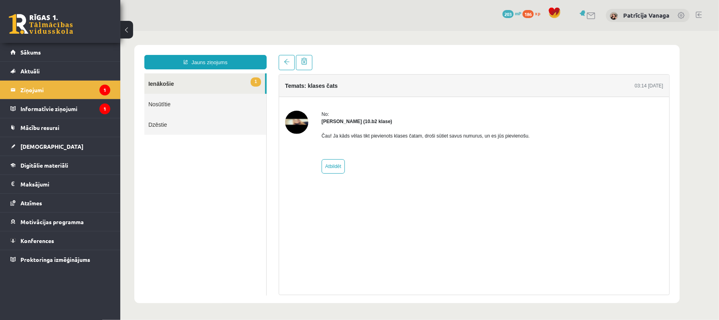
click at [288, 127] on img at bounding box center [296, 121] width 23 height 23
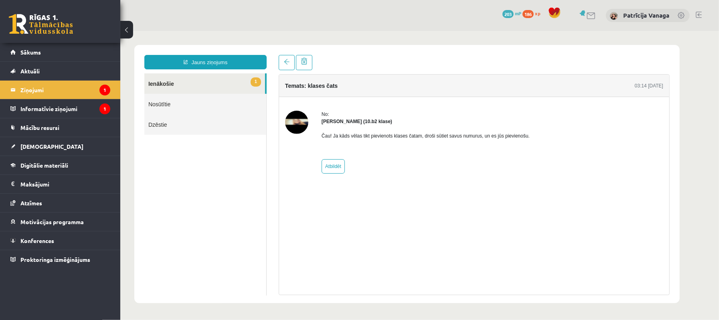
click at [288, 127] on img at bounding box center [296, 121] width 23 height 23
click at [341, 164] on link "Atbildēt" at bounding box center [332, 166] width 23 height 14
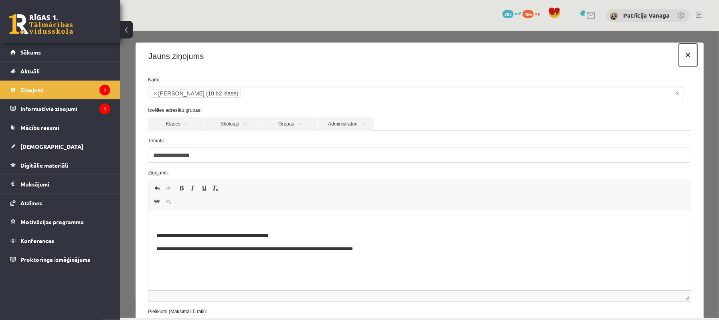
click at [678, 49] on button "×" at bounding box center [687, 54] width 18 height 22
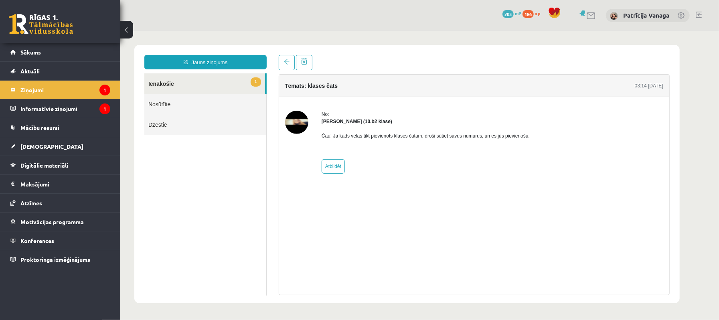
drag, startPoint x: 418, startPoint y: 30, endPoint x: 414, endPoint y: 177, distance: 146.4
click at [414, 177] on div "No: Felicita Rimeika (10.b2 klase) Čau! Ja kāds vēlas tikt pievienots klases ča…" at bounding box center [474, 142] width 390 height 90
drag, startPoint x: 356, startPoint y: 119, endPoint x: 338, endPoint y: 121, distance: 17.7
click at [338, 121] on strong "Felicita Rimeika (10.b2 klase)" at bounding box center [356, 121] width 71 height 6
click at [360, 137] on p "Čau! Ja kāds vēlas tikt pievienots klases čatam, droši sūtiet savus numurus, un…" at bounding box center [425, 135] width 208 height 7
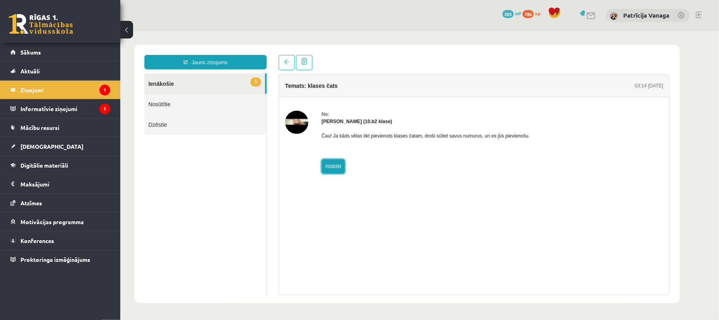
click at [338, 168] on link "Atbildēt" at bounding box center [332, 166] width 23 height 14
type input "**********"
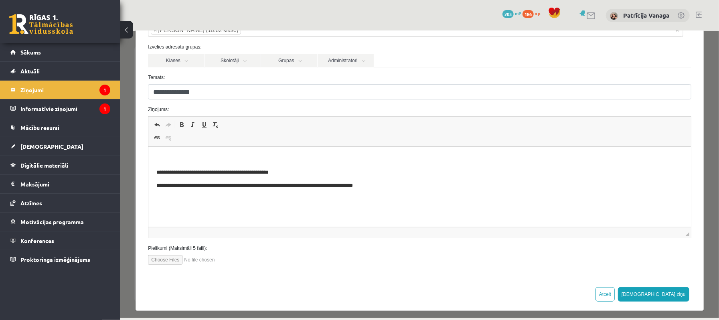
scroll to position [68, 0]
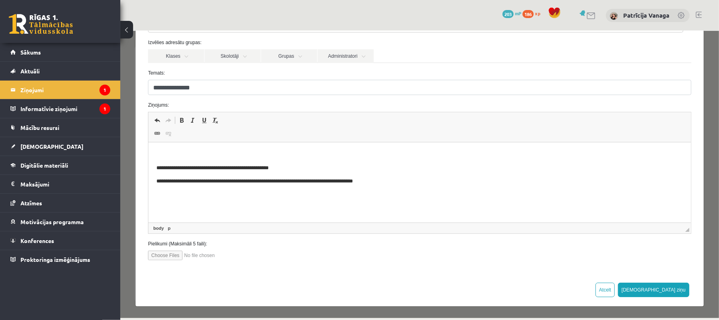
click at [338, 194] on html "**********" at bounding box center [419, 167] width 542 height 51
click at [393, 178] on p "**********" at bounding box center [415, 181] width 518 height 8
click at [656, 292] on button "[DEMOGRAPHIC_DATA] ziņu" at bounding box center [652, 289] width 71 height 14
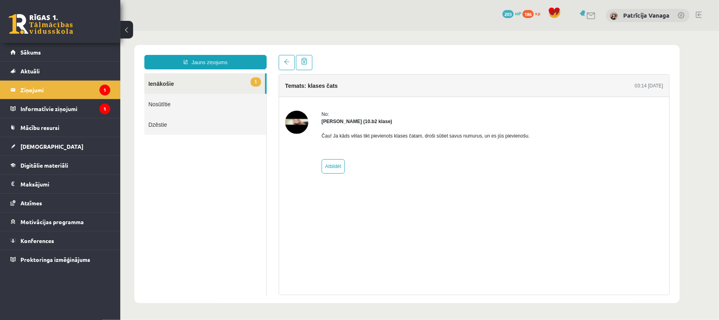
scroll to position [0, 0]
click at [231, 90] on link "1 Ienākošie" at bounding box center [204, 83] width 121 height 20
click at [226, 96] on link "Nosūtītie" at bounding box center [205, 103] width 122 height 20
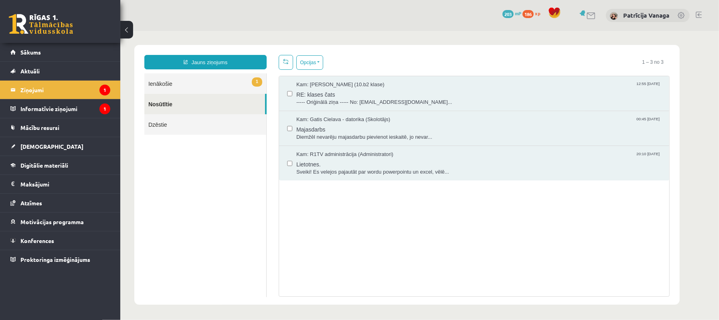
click at [178, 79] on link "1 Ienākošie" at bounding box center [205, 83] width 122 height 20
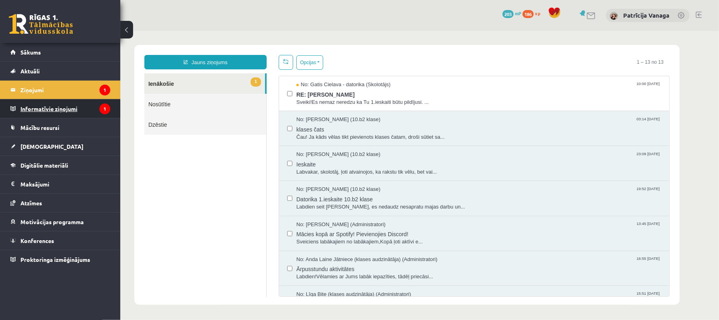
click at [63, 110] on legend "Informatīvie ziņojumi 1" at bounding box center [65, 108] width 90 height 18
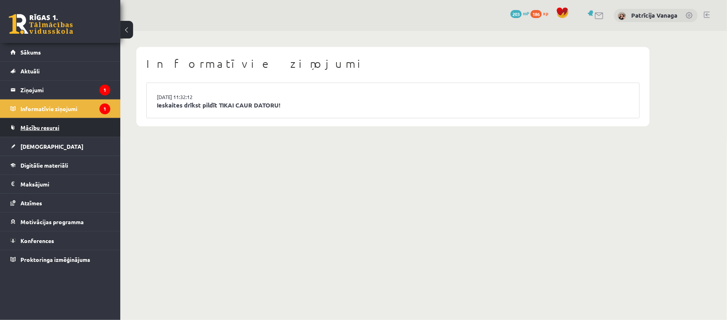
click at [79, 125] on link "Mācību resursi" at bounding box center [60, 127] width 100 height 18
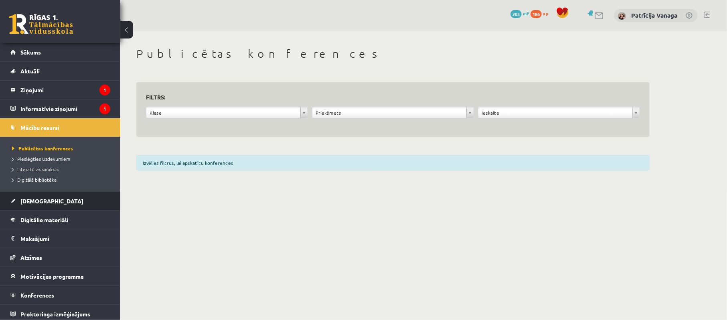
click at [80, 206] on link "[DEMOGRAPHIC_DATA]" at bounding box center [60, 201] width 100 height 18
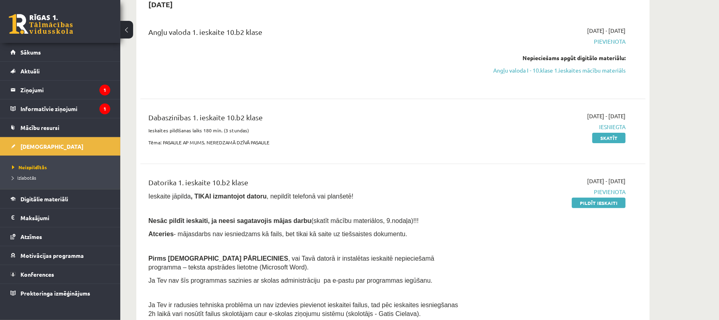
scroll to position [107, 0]
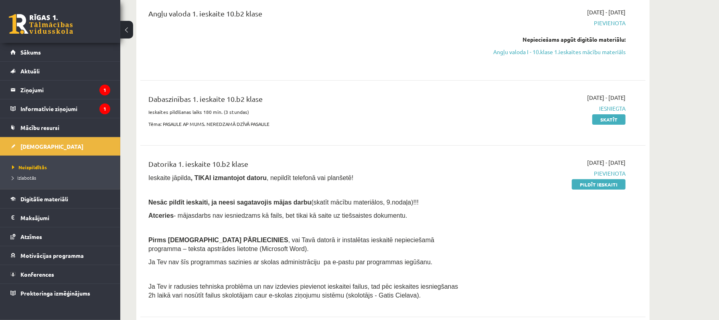
drag, startPoint x: 579, startPoint y: 182, endPoint x: 411, endPoint y: 34, distance: 223.3
click at [579, 182] on link "Pildīt ieskaiti" at bounding box center [599, 184] width 54 height 10
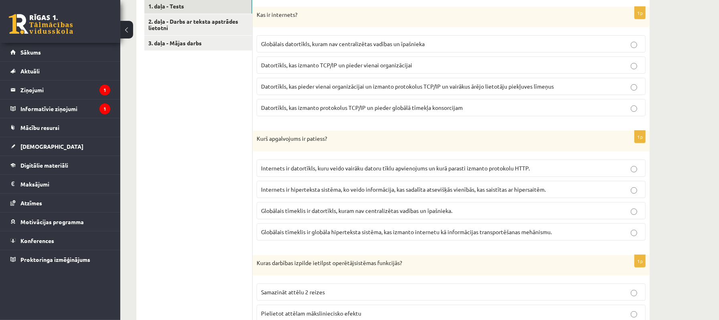
scroll to position [160, 0]
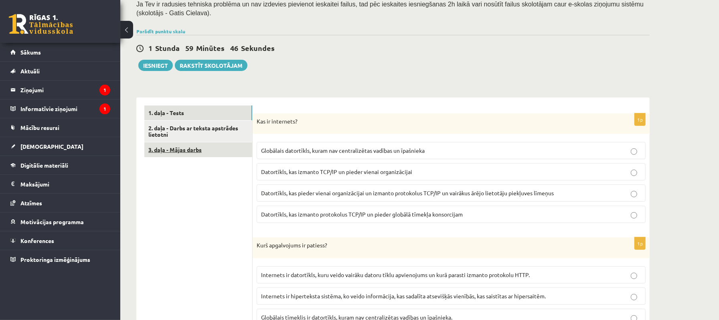
click at [190, 146] on link "3. daļa - Mājas darbs" at bounding box center [198, 149] width 108 height 15
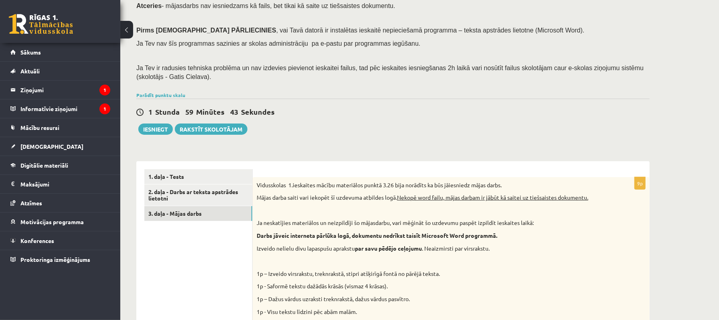
scroll to position [0, 0]
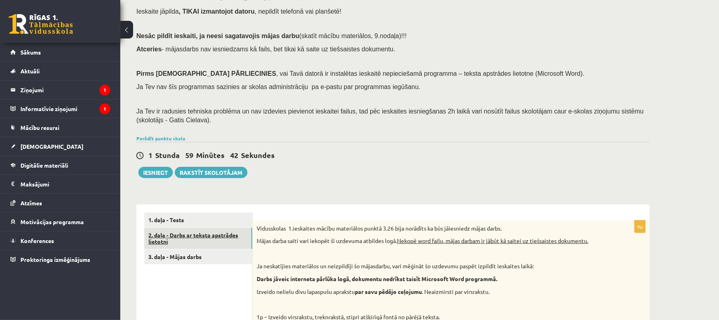
click at [202, 233] on link "2. daļa - Darbs ar teksta apstrādes lietotni" at bounding box center [198, 239] width 108 height 22
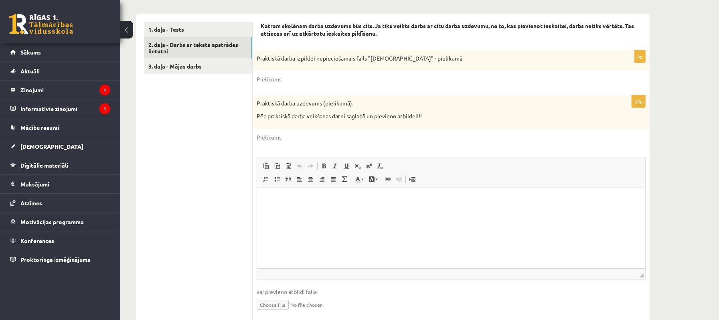
scroll to position [219, 0]
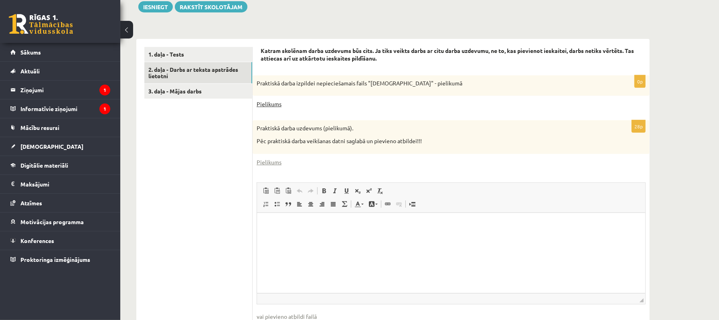
click at [273, 104] on link "Pielikums" at bounding box center [269, 104] width 25 height 8
drag, startPoint x: 183, startPoint y: 81, endPoint x: 185, endPoint y: 85, distance: 5.2
click at [183, 81] on link "2. daļa - Darbs ar teksta apstrādes lietotni" at bounding box center [198, 73] width 108 height 22
click at [177, 52] on link "1. daļa - Tests" at bounding box center [198, 54] width 108 height 15
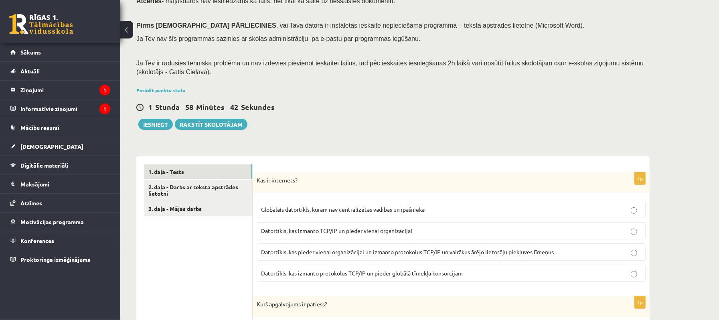
scroll to position [160, 0]
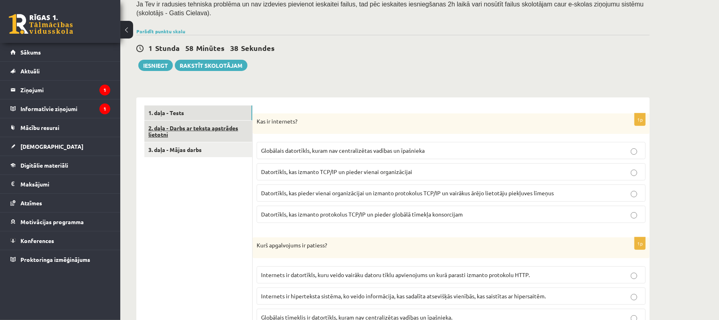
click at [182, 136] on link "2. daļa - Darbs ar teksta apstrādes lietotni" at bounding box center [198, 132] width 108 height 22
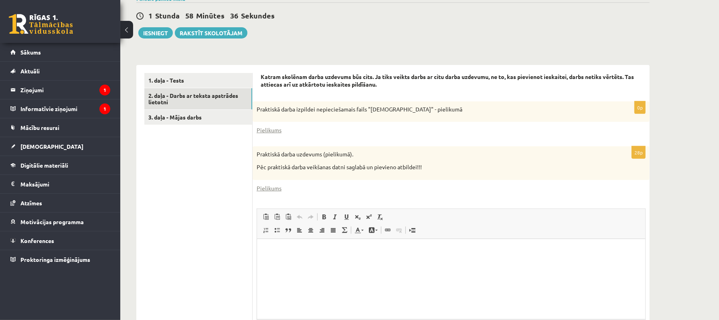
scroll to position [0, 0]
click at [168, 127] on ul "1. daļa - Tests 2. daļa - Darbs ar teksta apstrādes lietotni 3. daļa - Mājas da…" at bounding box center [198, 224] width 108 height 302
click at [172, 121] on link "3. daļa - Mājas darbs" at bounding box center [198, 117] width 108 height 15
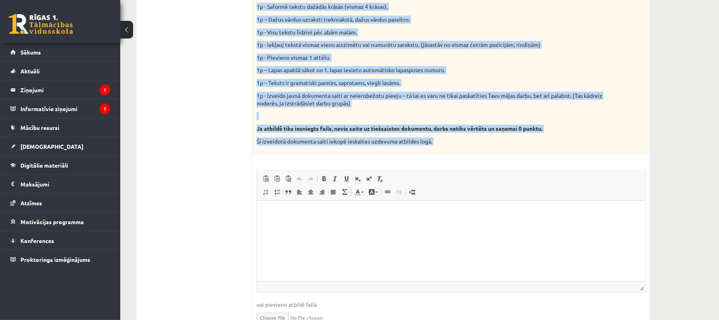
scroll to position [391, 0]
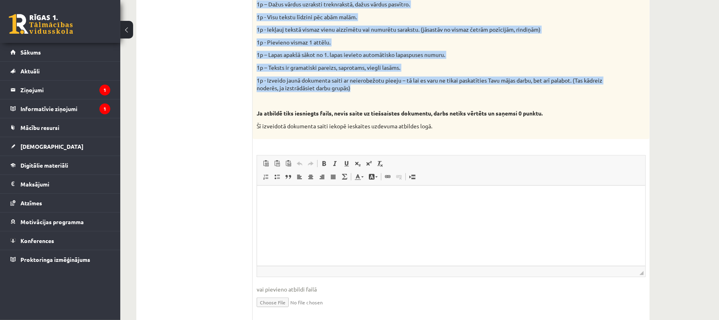
drag, startPoint x: 317, startPoint y: 142, endPoint x: 470, endPoint y: 91, distance: 161.9
click at [470, 91] on div "Vidusskolas 1.ieskaites mācību materiālos punktā 3.26 bija norādīts ka būs jāie…" at bounding box center [451, 11] width 397 height 257
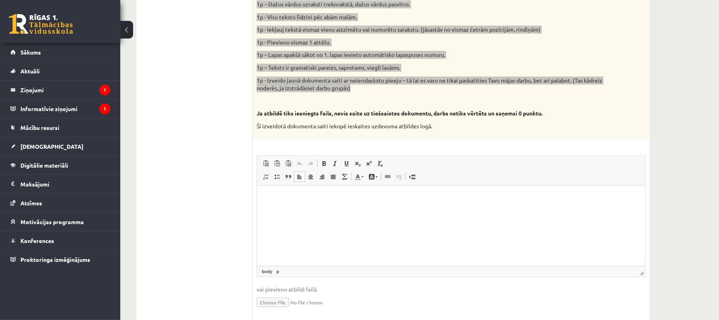
click at [351, 210] on html at bounding box center [451, 197] width 388 height 24
click at [313, 207] on span "Ielīmēt" at bounding box center [319, 206] width 22 height 12
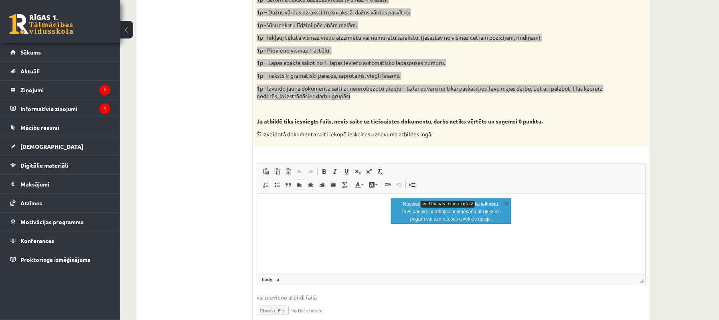
scroll to position [364, 0]
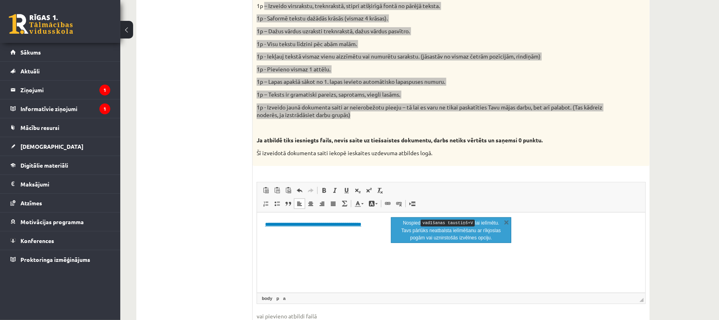
click at [318, 237] on html "**********" at bounding box center [451, 224] width 388 height 24
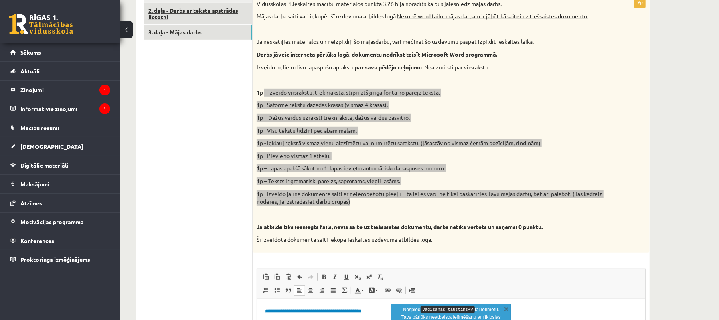
scroll to position [418, 0]
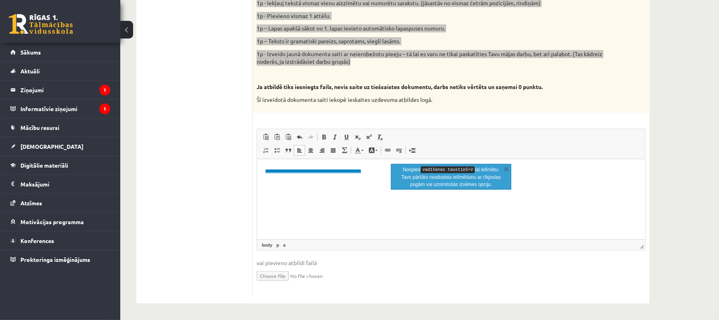
click at [350, 183] on html "**********" at bounding box center [451, 171] width 388 height 24
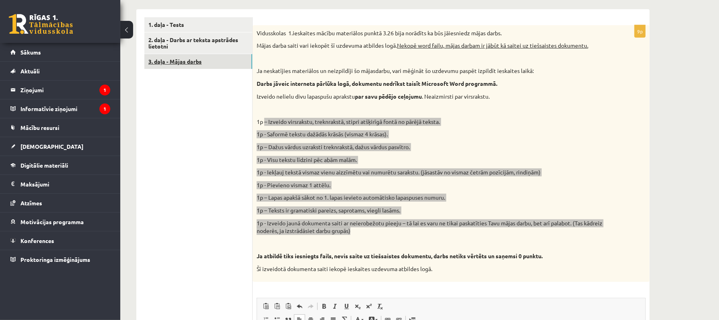
scroll to position [151, 0]
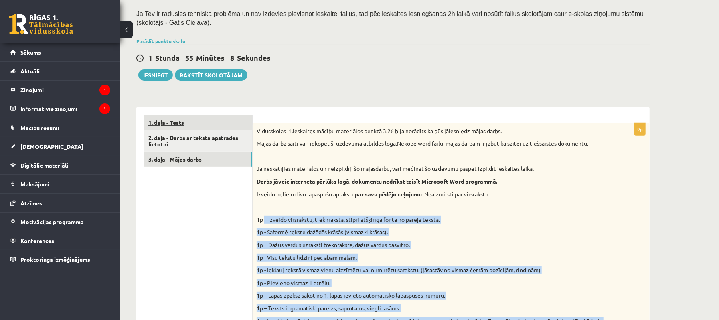
click at [214, 128] on link "1. daļa - Tests" at bounding box center [198, 122] width 108 height 15
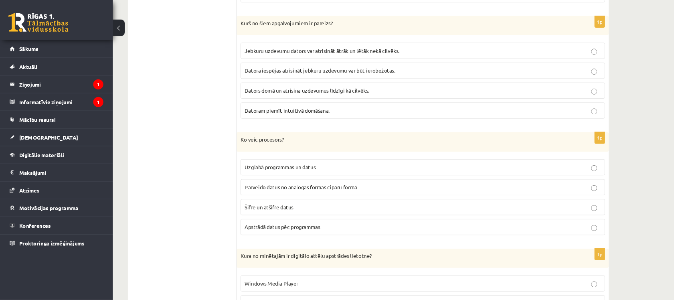
scroll to position [877, 0]
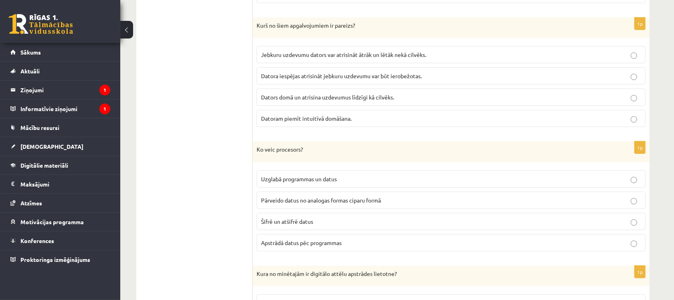
drag, startPoint x: 726, startPoint y: 0, endPoint x: 210, endPoint y: 147, distance: 536.5
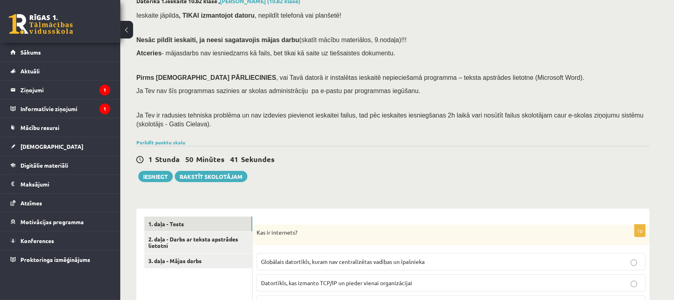
scroll to position [150, 0]
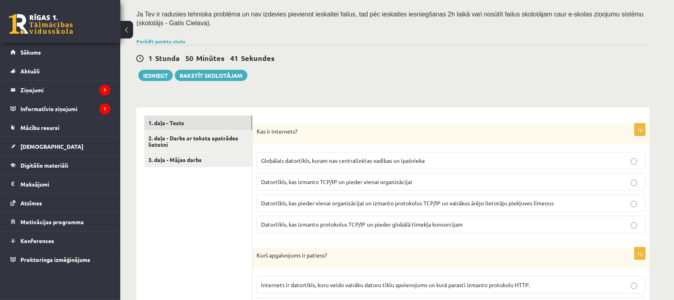
click at [370, 164] on p "Globālais datortīkls, kuram nav centralizētas vadības un īpašnieka" at bounding box center [451, 160] width 380 height 8
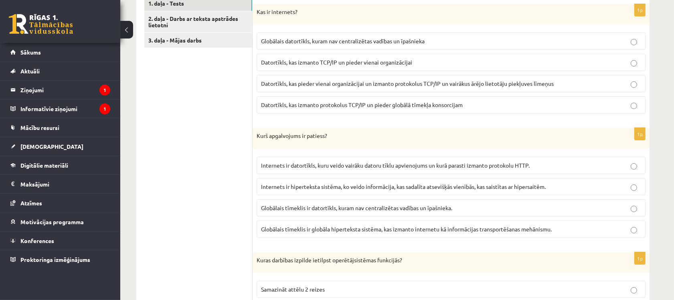
scroll to position [301, 0]
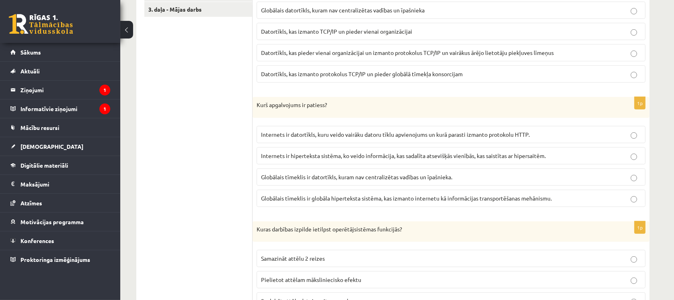
click at [295, 204] on label "Globālais tīmeklis ir globāla hiperteksta sistēma, kas izmanto internetu kā inf…" at bounding box center [451, 198] width 389 height 17
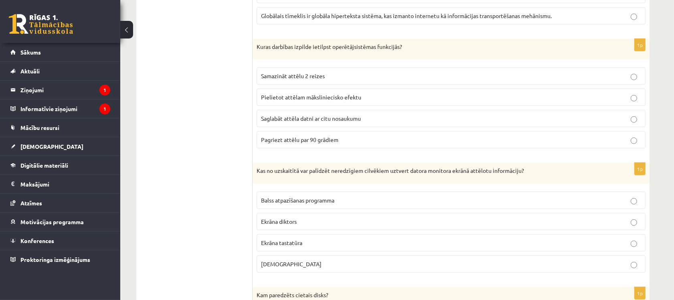
scroll to position [501, 0]
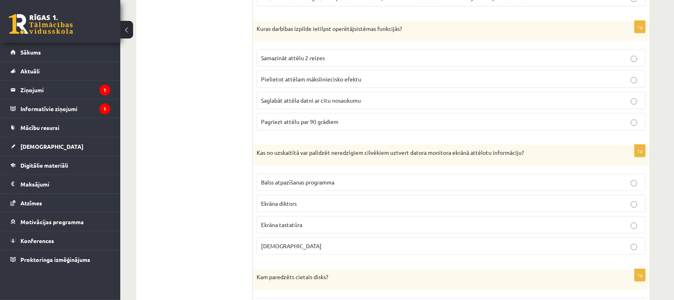
click at [293, 104] on span "Saglabāt attēla datni ar citu nosaukumu" at bounding box center [311, 100] width 100 height 7
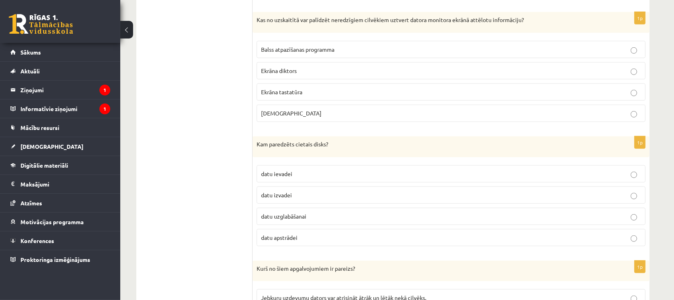
scroll to position [652, 0]
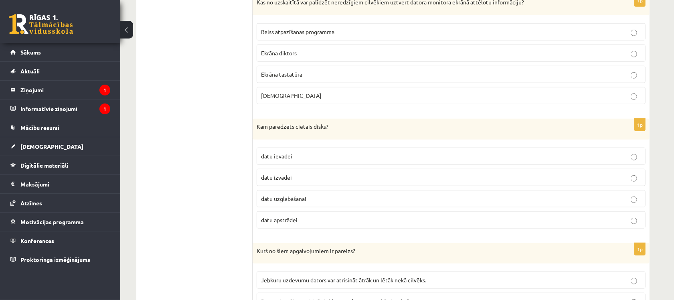
click at [302, 57] on p "Ekrāna diktors" at bounding box center [451, 53] width 380 height 8
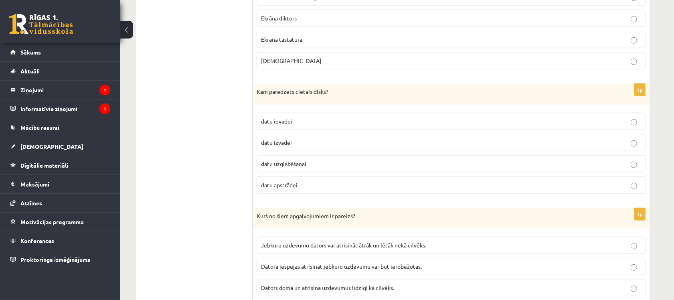
scroll to position [702, 0]
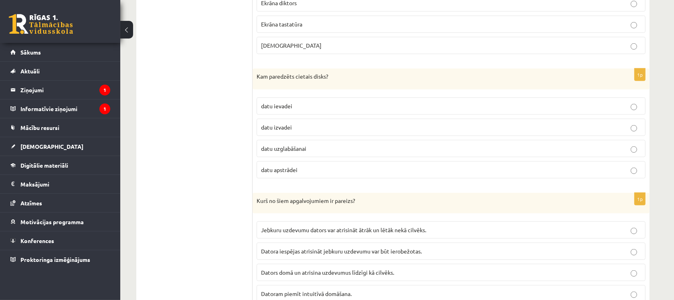
click at [310, 149] on p "datu uzglabāšanai" at bounding box center [451, 148] width 380 height 8
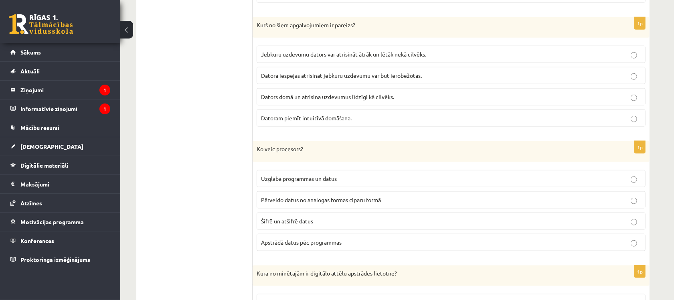
scroll to position [902, 0]
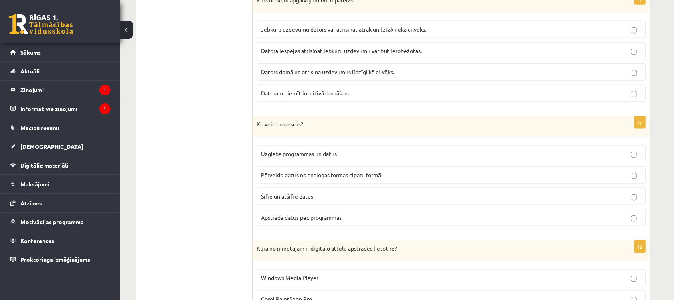
click at [301, 59] on label "Datora iespējas atrisināt jebkuru uzdevumu var būt ierobežotas." at bounding box center [451, 50] width 389 height 17
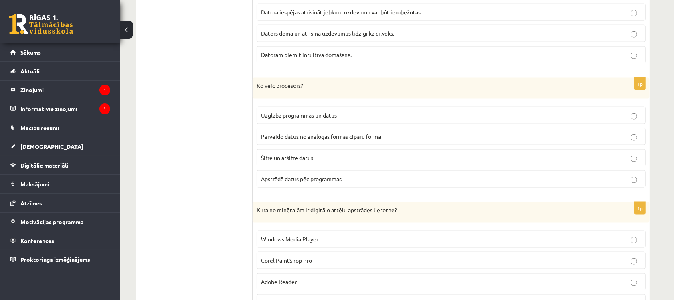
scroll to position [1002, 0]
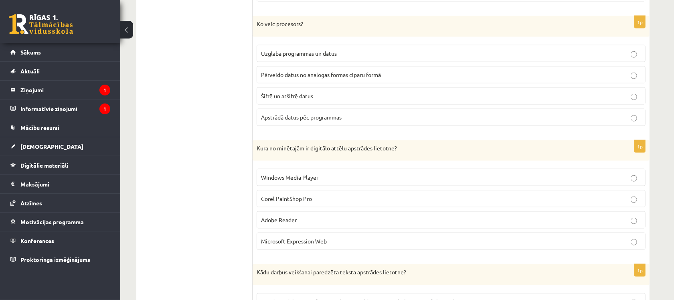
click at [293, 121] on p "Apstrādā datus pēc programmas" at bounding box center [451, 117] width 380 height 8
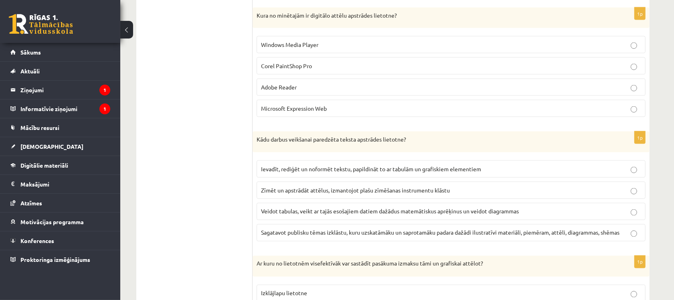
scroll to position [1153, 0]
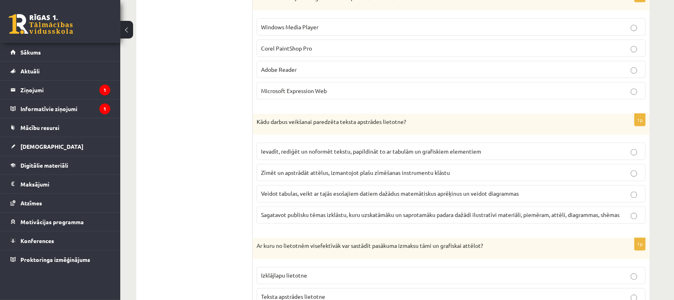
click at [295, 52] on span "Corel PaintShop Pro" at bounding box center [286, 48] width 51 height 7
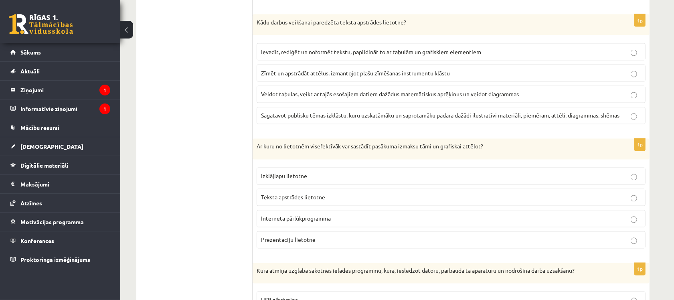
scroll to position [1253, 0]
click at [320, 51] on label "Ievadīt, rediģēt un noformēt tekstu, papildināt to ar tabulām un grafiskiem ele…" at bounding box center [451, 50] width 389 height 17
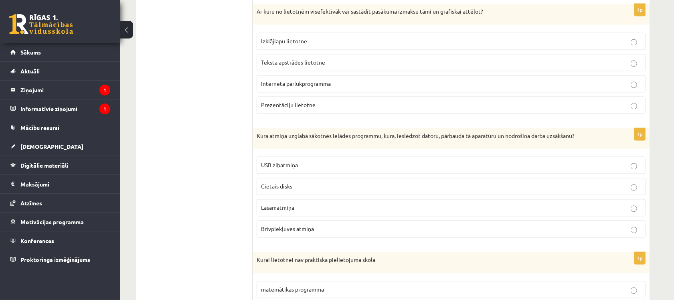
scroll to position [1403, 0]
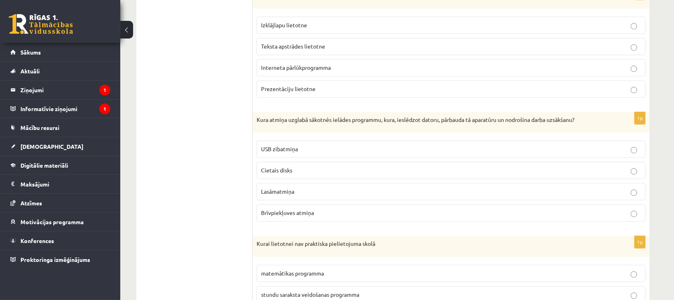
click at [277, 174] on span "Cietais disks" at bounding box center [276, 169] width 31 height 7
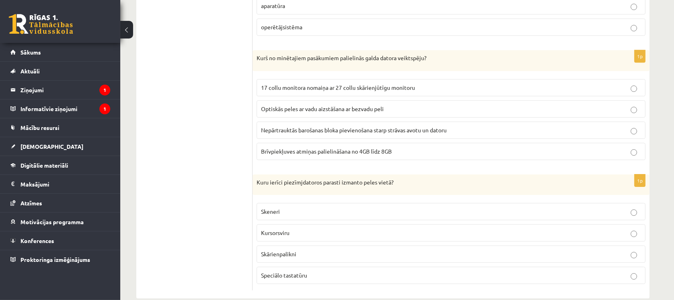
scroll to position [2238, 0]
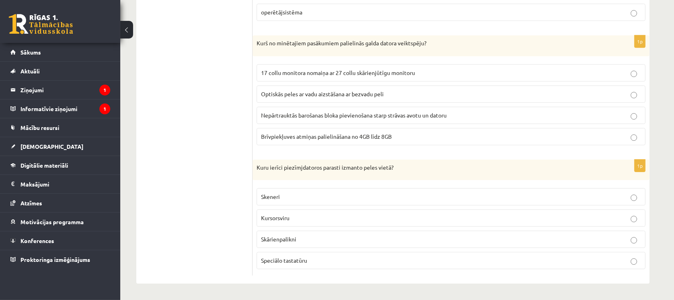
click at [308, 239] on p "Skārienpalikni" at bounding box center [451, 239] width 380 height 8
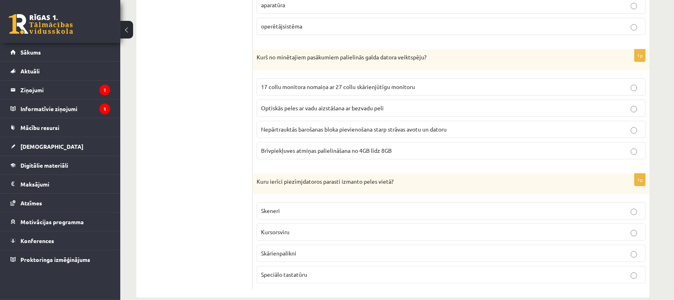
scroll to position [2188, 0]
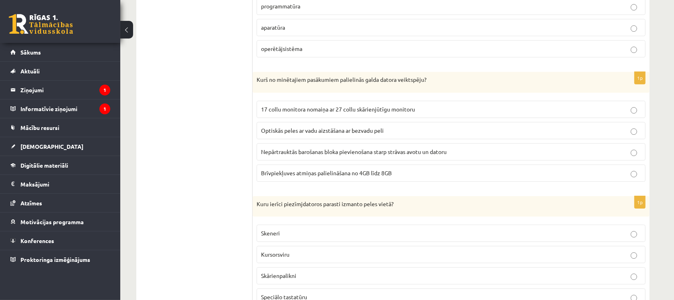
click at [339, 177] on p "Brīvpiekļuves atmiņas palielināšana no 4GB līdz 8GB" at bounding box center [451, 173] width 380 height 8
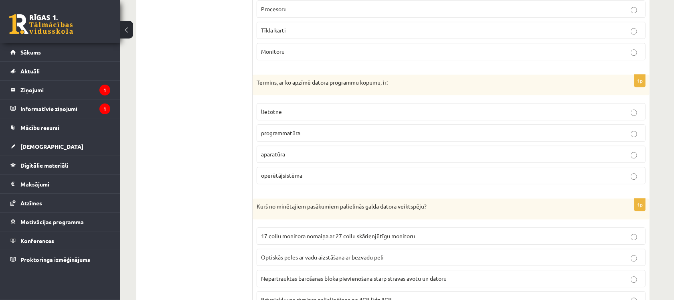
scroll to position [2038, 0]
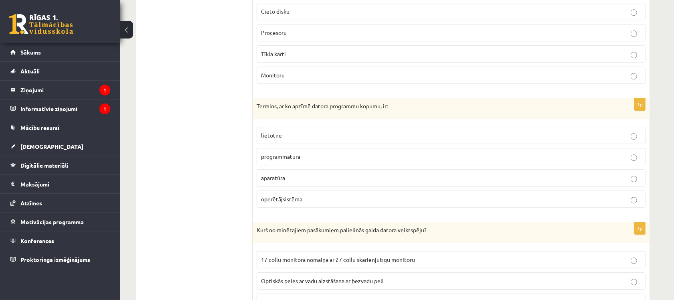
click at [299, 160] on span "programmatūra" at bounding box center [280, 156] width 39 height 7
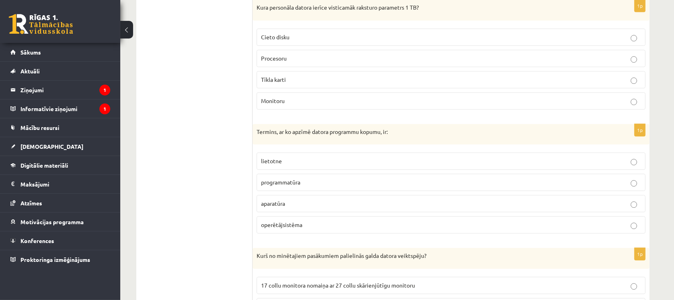
scroll to position [1987, 0]
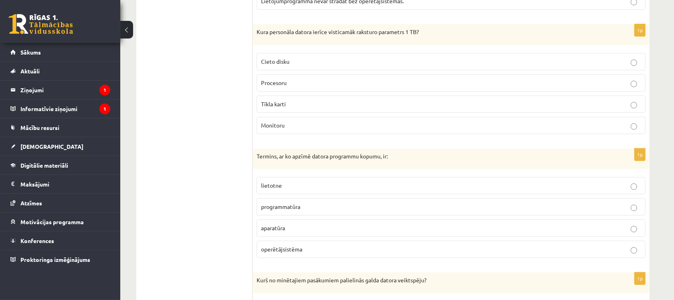
click at [379, 70] on label "Cieto disku" at bounding box center [451, 61] width 389 height 17
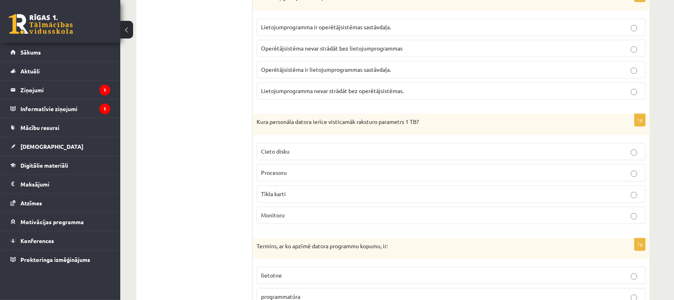
scroll to position [1887, 0]
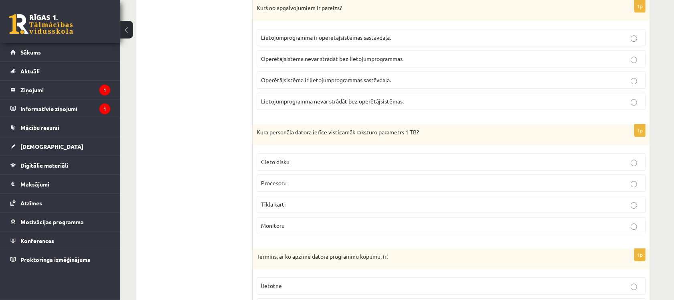
click at [342, 105] on p "Lietojumprogramma nevar strādāt bez operētājsistēmas." at bounding box center [451, 101] width 380 height 8
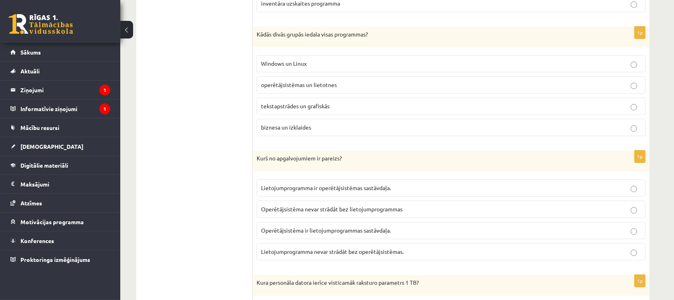
scroll to position [1687, 0]
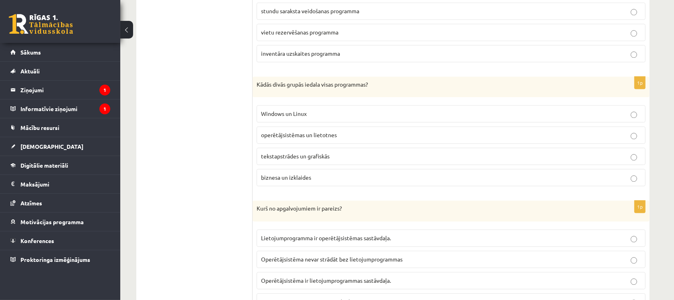
click at [318, 139] on p "operētājsistēmas un lietotnes" at bounding box center [451, 135] width 380 height 8
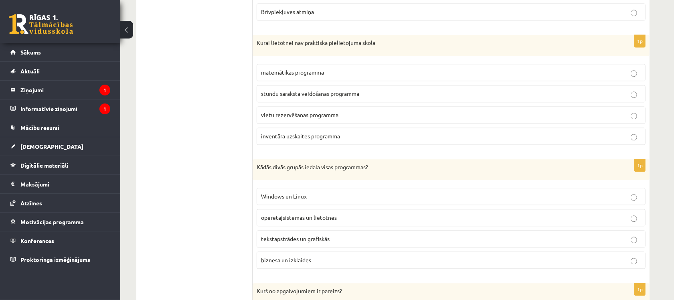
scroll to position [1536, 0]
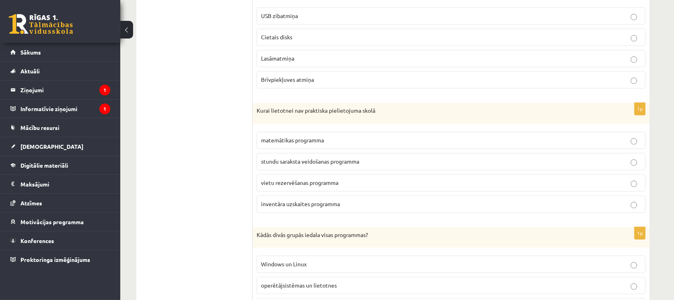
click at [301, 191] on label "vietu rezervēšanas programma" at bounding box center [451, 182] width 389 height 17
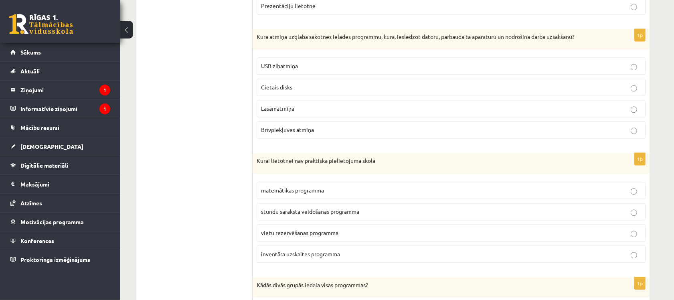
click at [287, 133] on span "Brīvpiekļuves atmiņa" at bounding box center [287, 129] width 53 height 7
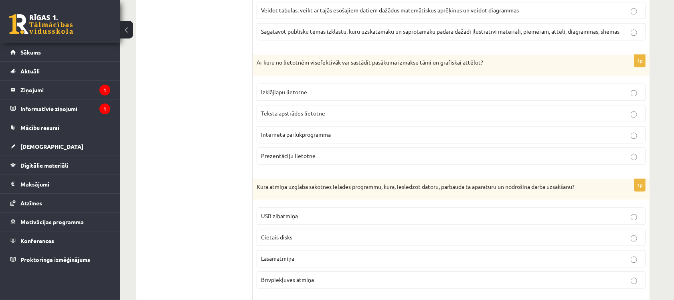
scroll to position [1286, 0]
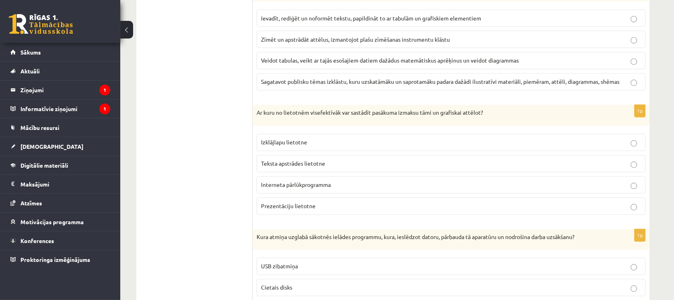
click at [286, 168] on p "Teksta apstrādes lietotne" at bounding box center [451, 164] width 380 height 8
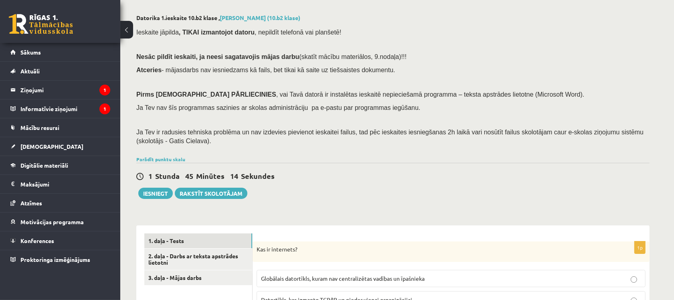
scroll to position [150, 0]
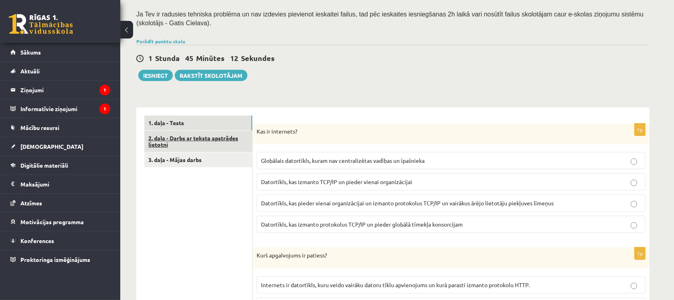
click at [182, 141] on link "2. daļa - Darbs ar teksta apstrādes lietotni" at bounding box center [198, 142] width 108 height 22
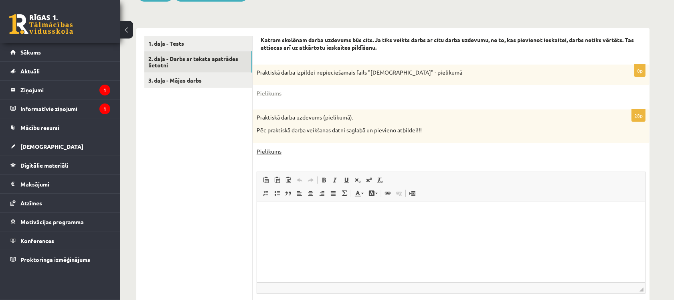
scroll to position [212, 0]
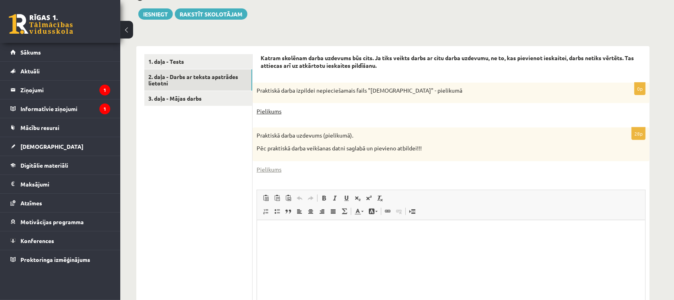
click at [263, 109] on link "Pielikums" at bounding box center [269, 111] width 25 height 8
click at [272, 174] on div "28p Praktiskā darba uzdevums (pielikumā). Pēc praktiskā darba veikšanas datni s…" at bounding box center [451, 241] width 397 height 229
click at [271, 173] on link "Pielikums" at bounding box center [269, 169] width 25 height 8
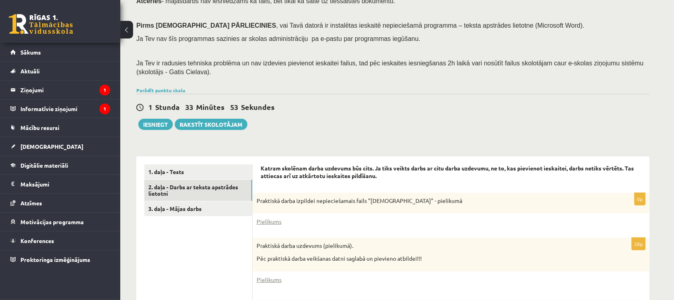
scroll to position [150, 0]
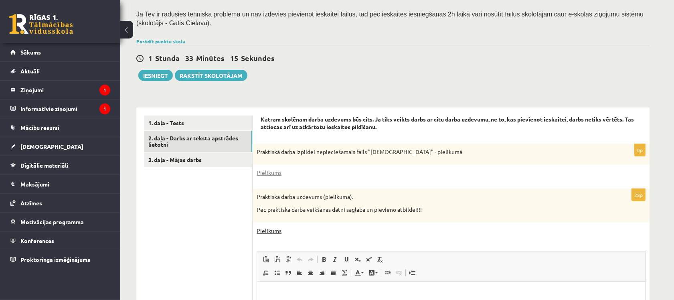
click at [275, 231] on link "Pielikums" at bounding box center [269, 231] width 25 height 8
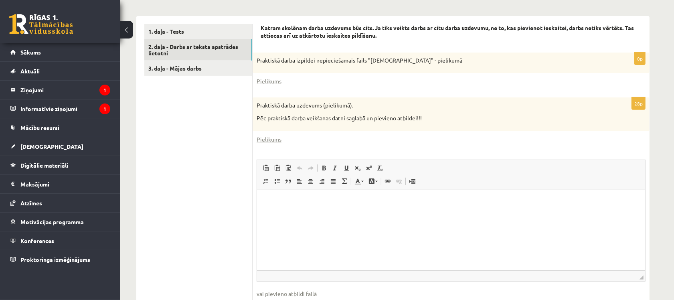
scroll to position [251, 0]
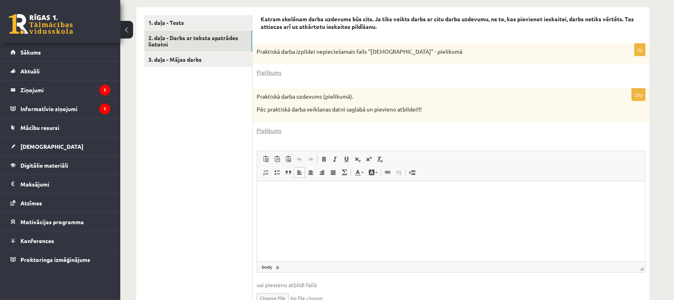
click at [290, 200] on html at bounding box center [451, 193] width 388 height 24
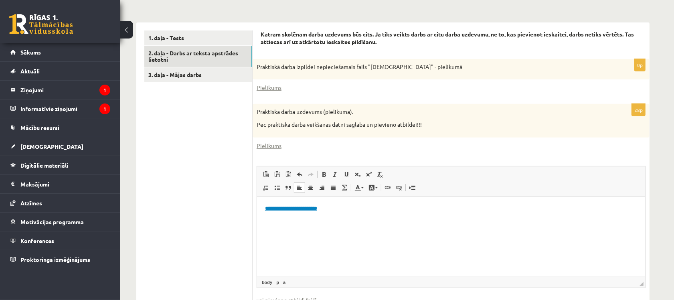
scroll to position [192, 0]
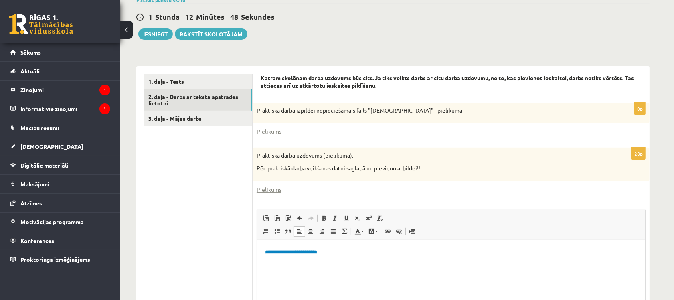
click at [199, 126] on ul "1. daļa - Tests 2. daļa - Darbs ar teksta apstrādes lietotni 3. daļa - Mājas da…" at bounding box center [198, 225] width 108 height 302
click at [201, 117] on link "3. daļa - Mājas darbs" at bounding box center [198, 118] width 108 height 15
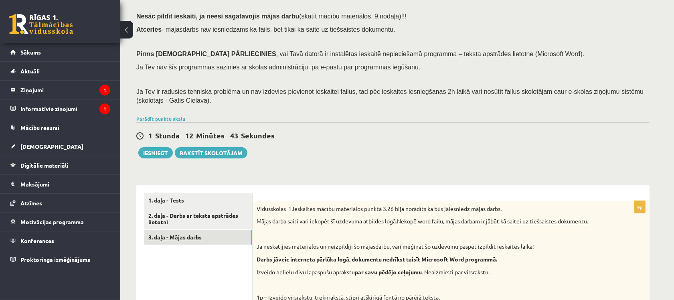
scroll to position [100, 0]
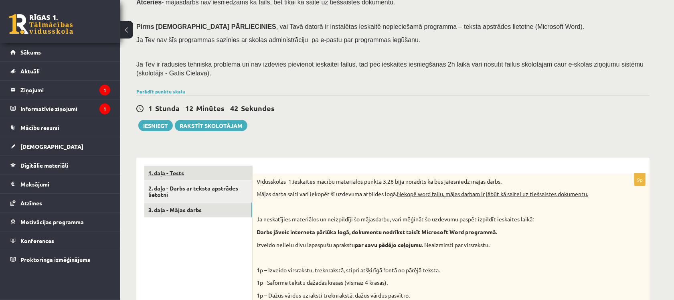
click at [184, 168] on link "1. daļa - Tests" at bounding box center [198, 173] width 108 height 15
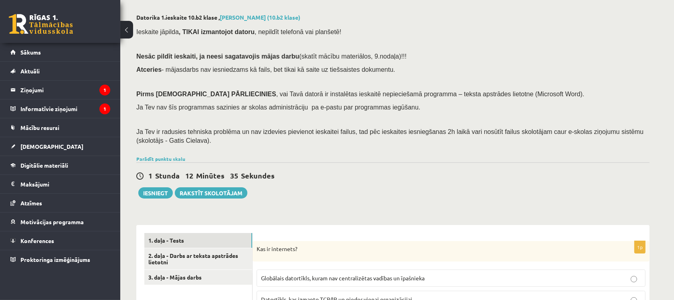
scroll to position [133, 0]
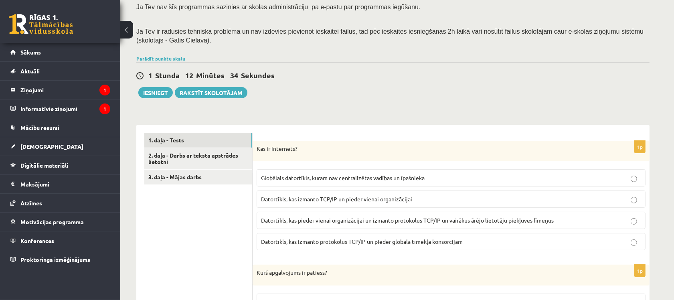
click at [201, 176] on link "3. daļa - Mājas darbs" at bounding box center [198, 177] width 108 height 15
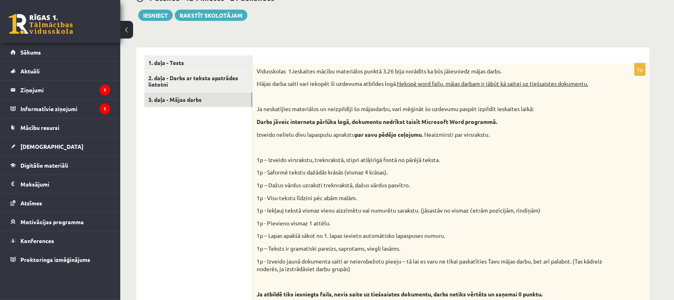
scroll to position [86, 0]
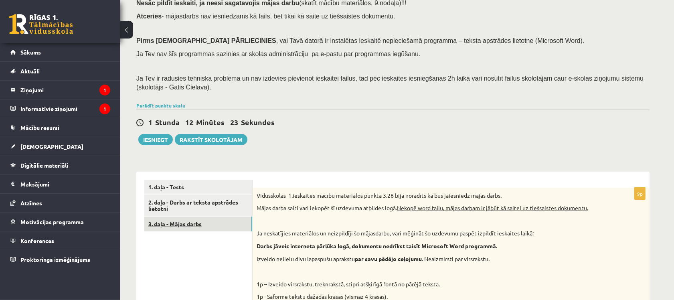
click at [188, 223] on link "3. daļa - Mājas darbs" at bounding box center [198, 224] width 108 height 15
click at [161, 140] on button "Iesniegt" at bounding box center [155, 139] width 34 height 11
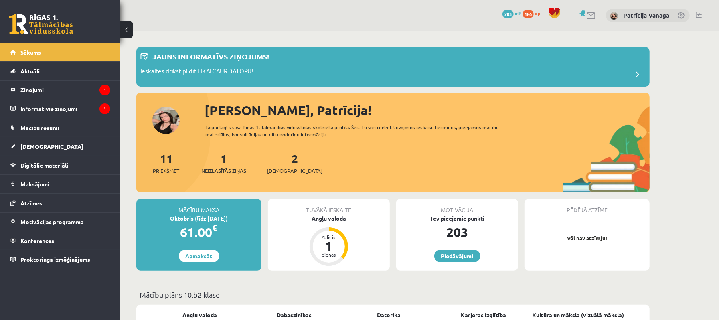
click at [30, 92] on legend "Ziņojumi 1" at bounding box center [65, 90] width 90 height 18
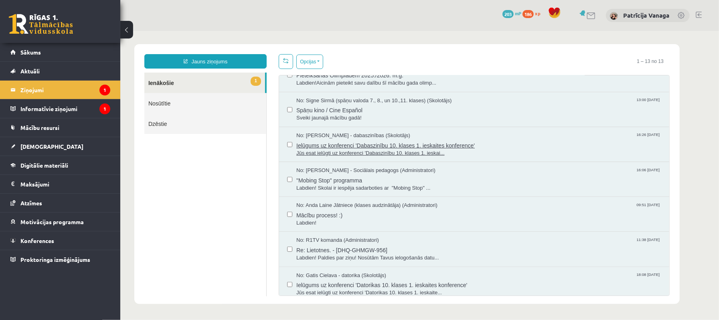
scroll to position [235, 0]
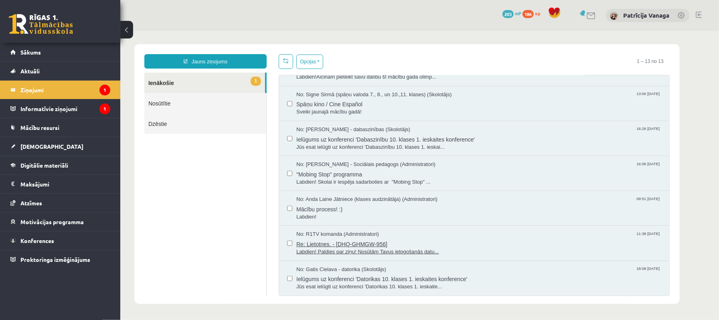
click at [351, 248] on span "Labdien! Paldies par ziņu! Nosūtām Tavus ielogošanās datu..." at bounding box center [478, 252] width 365 height 8
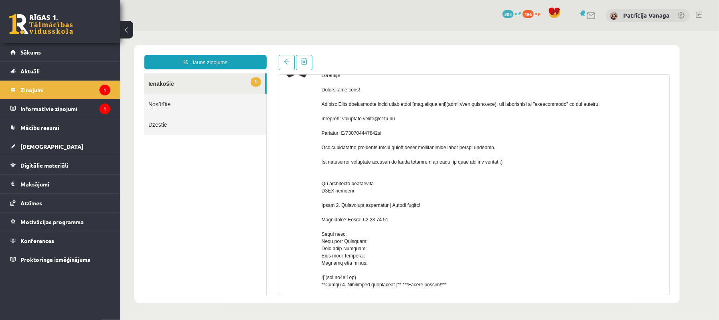
scroll to position [0, 0]
drag, startPoint x: 345, startPoint y: 128, endPoint x: 398, endPoint y: 126, distance: 53.4
click at [398, 126] on div at bounding box center [492, 258] width 342 height 375
copy div "patricija.vanaga@r1tv.lv"
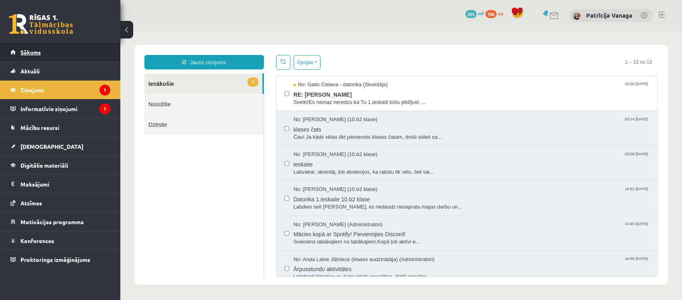
click at [99, 49] on link "Sākums" at bounding box center [60, 52] width 100 height 18
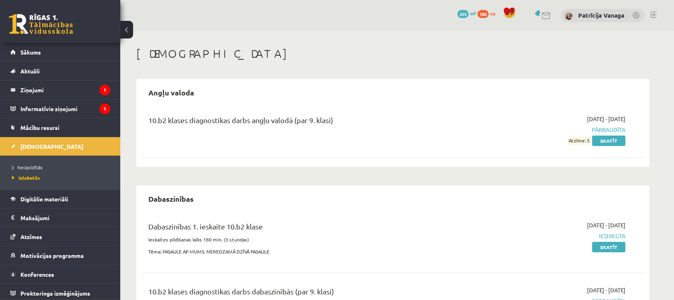
click at [29, 159] on ul "Neizpildītās [GEOGRAPHIC_DATA]" at bounding box center [60, 173] width 120 height 34
click at [33, 167] on span "Neizpildītās" at bounding box center [27, 167] width 30 height 6
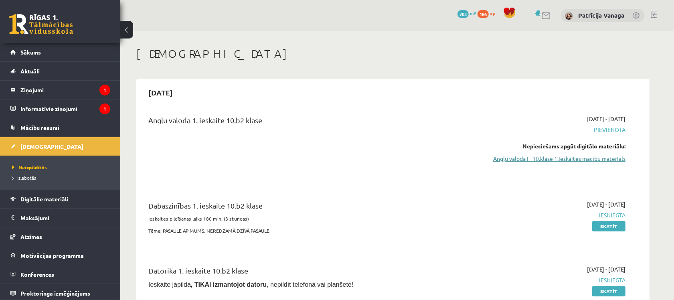
click at [562, 157] on link "Angļu valoda I - 10.klase 1.ieskaites mācību materiāls" at bounding box center [549, 158] width 151 height 8
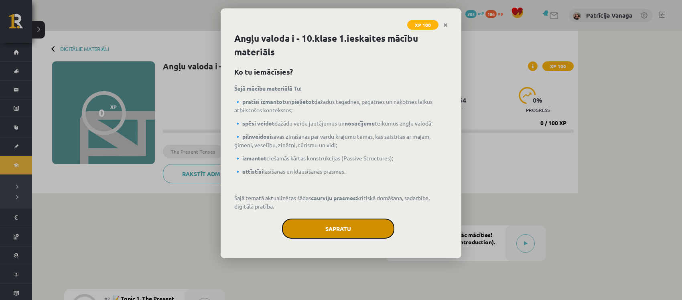
click at [330, 226] on button "Sapratu" at bounding box center [338, 229] width 112 height 20
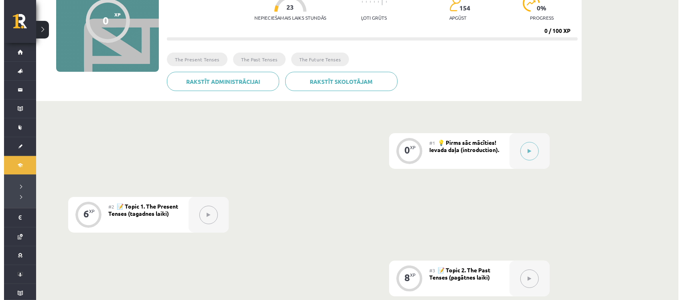
scroll to position [100, 0]
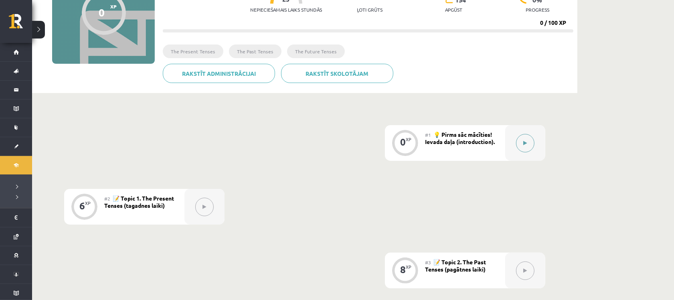
click at [524, 140] on button at bounding box center [525, 143] width 18 height 18
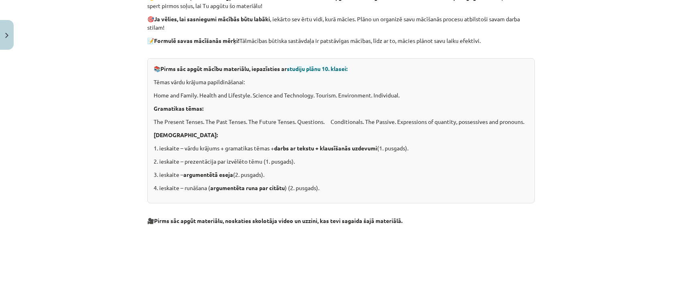
scroll to position [0, 0]
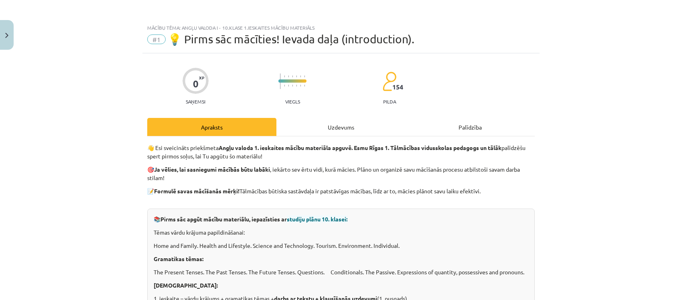
click at [330, 119] on div "Uzdevums" at bounding box center [340, 127] width 129 height 18
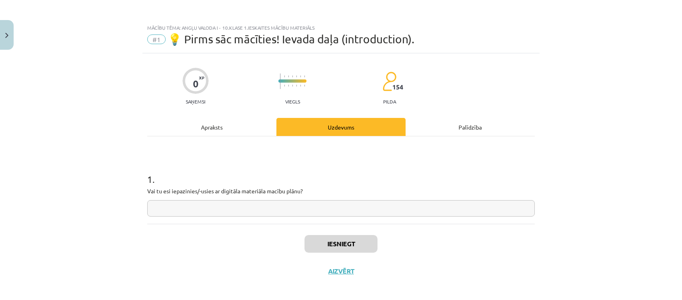
scroll to position [4, 0]
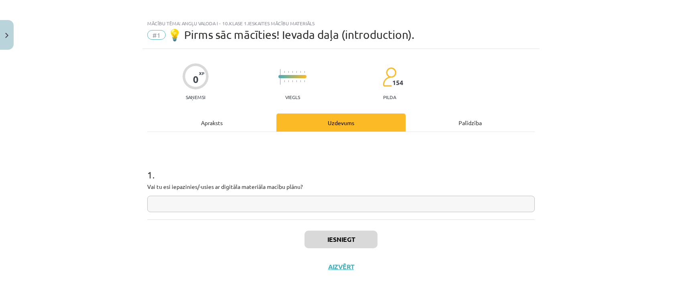
click at [185, 202] on input "text" at bounding box center [340, 204] width 387 height 16
type input "**"
click at [321, 239] on button "Iesniegt" at bounding box center [340, 240] width 73 height 18
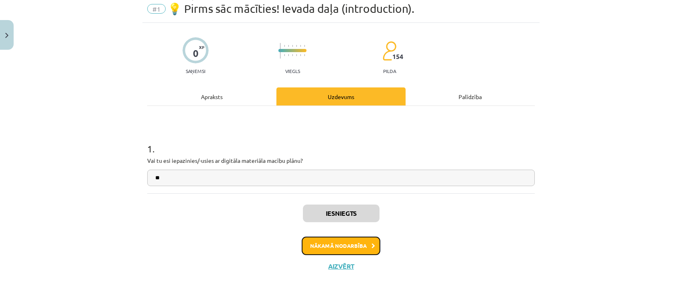
click at [327, 247] on button "Nākamā nodarbība" at bounding box center [341, 246] width 79 height 18
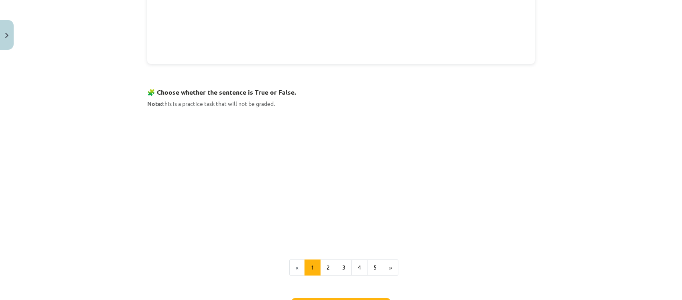
scroll to position [510, 0]
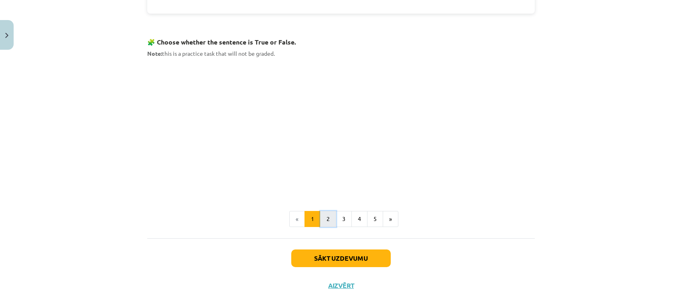
click at [320, 218] on button "2" at bounding box center [328, 219] width 16 height 16
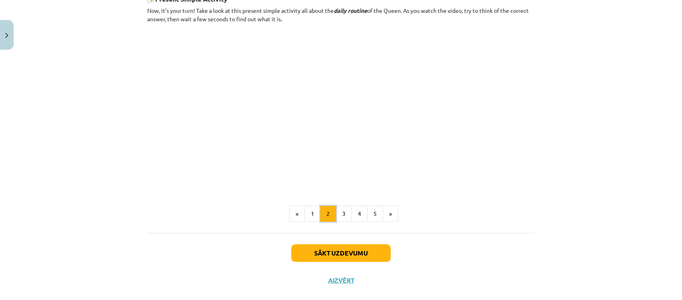
scroll to position [492, 0]
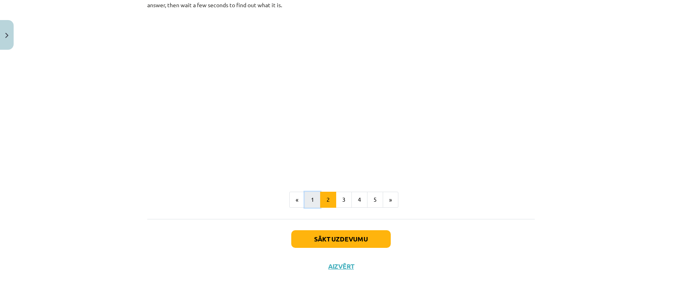
click at [305, 199] on button "1" at bounding box center [312, 200] width 16 height 16
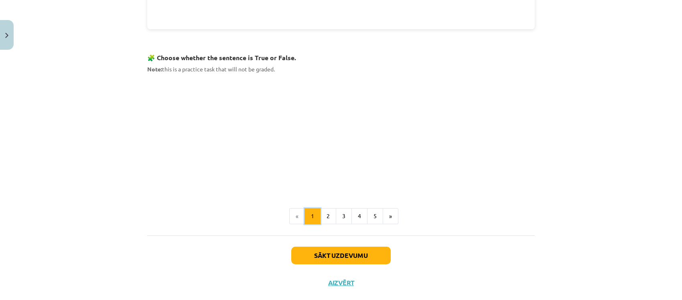
scroll to position [510, 0]
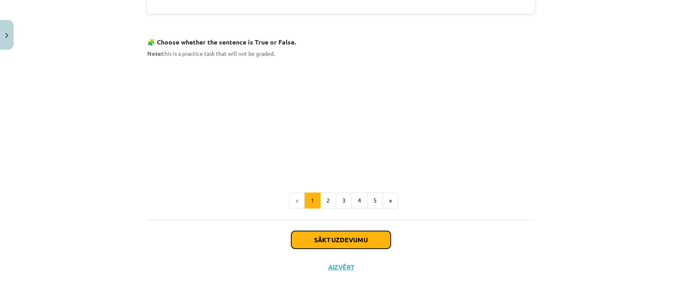
click at [345, 243] on button "Sākt uzdevumu" at bounding box center [340, 240] width 99 height 18
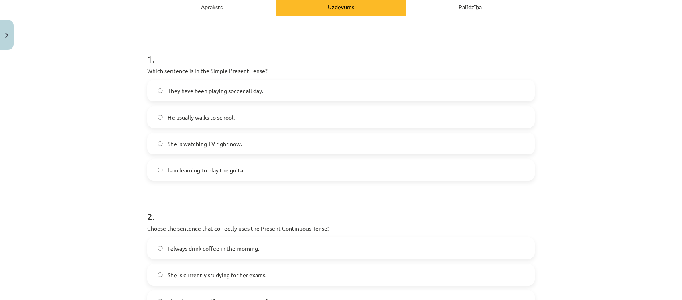
scroll to position [108, 0]
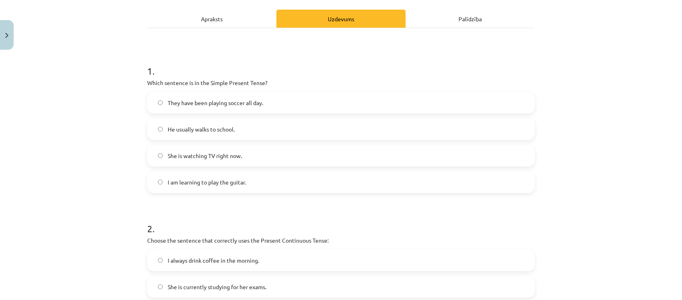
click at [160, 127] on label "He usually walks to school." at bounding box center [341, 129] width 386 height 20
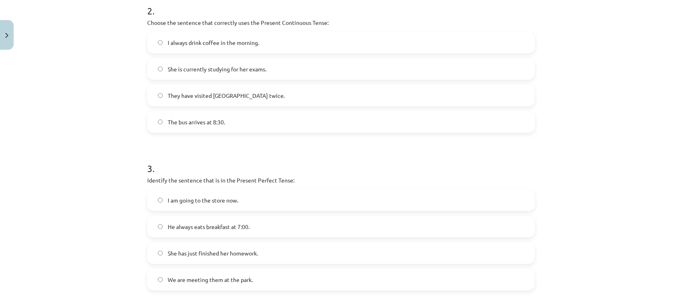
scroll to position [309, 0]
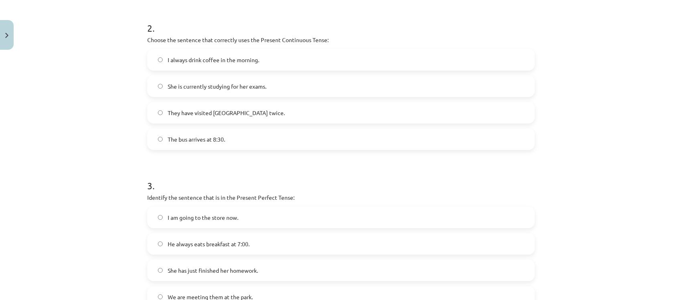
click at [281, 86] on label "She is currently studying for her exams." at bounding box center [341, 86] width 386 height 20
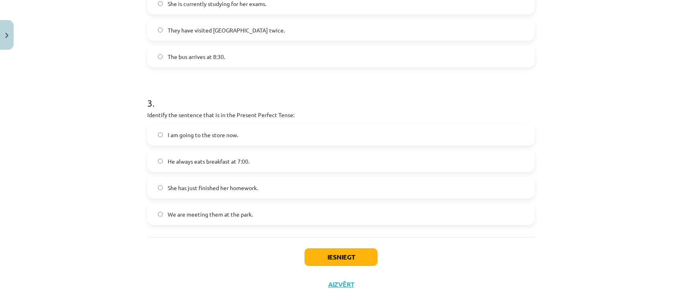
scroll to position [409, 0]
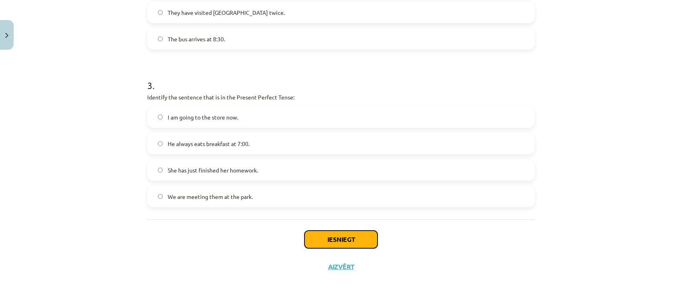
click at [330, 243] on button "Iesniegt" at bounding box center [340, 240] width 73 height 18
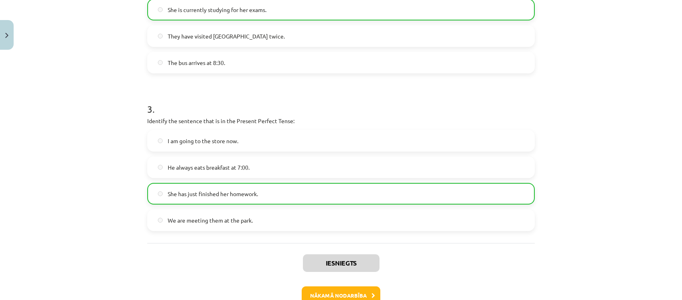
scroll to position [435, 0]
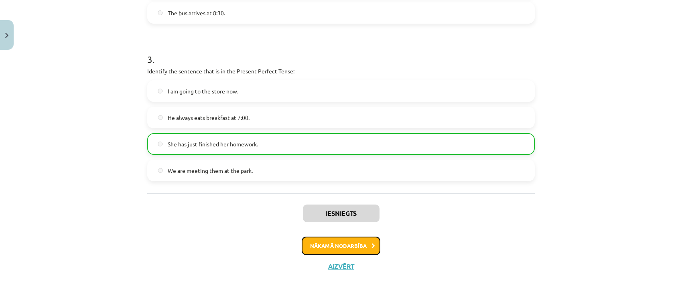
click at [344, 245] on button "Nākamā nodarbība" at bounding box center [341, 246] width 79 height 18
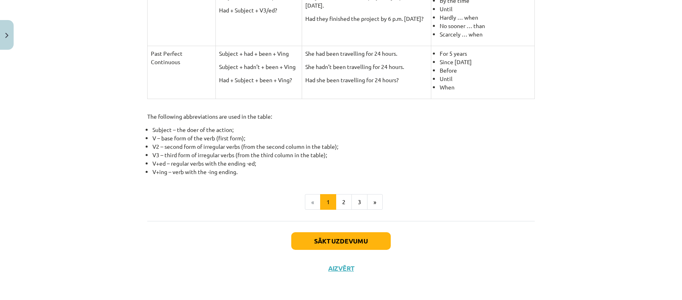
scroll to position [380, 0]
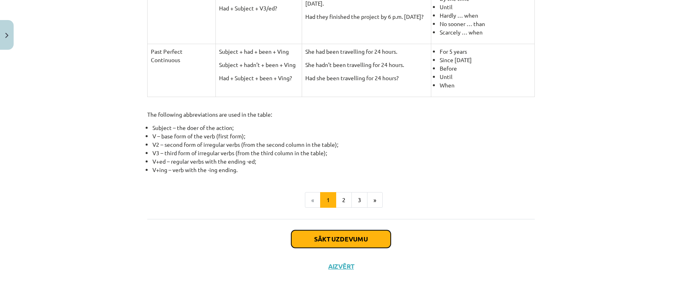
click at [371, 239] on button "Sākt uzdevumu" at bounding box center [340, 239] width 99 height 18
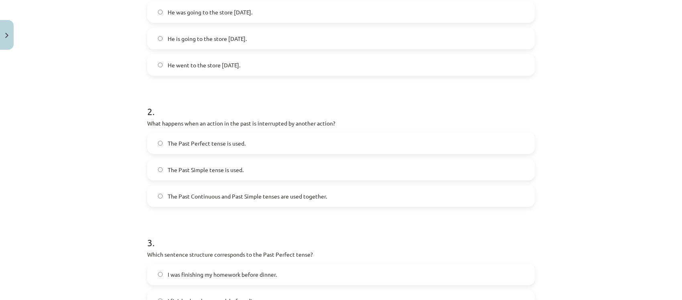
scroll to position [210, 0]
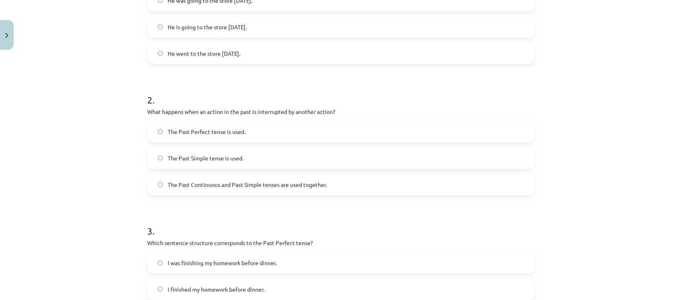
click at [168, 186] on span "The Past Continuous and Past Simple tenses are used together." at bounding box center [247, 184] width 159 height 8
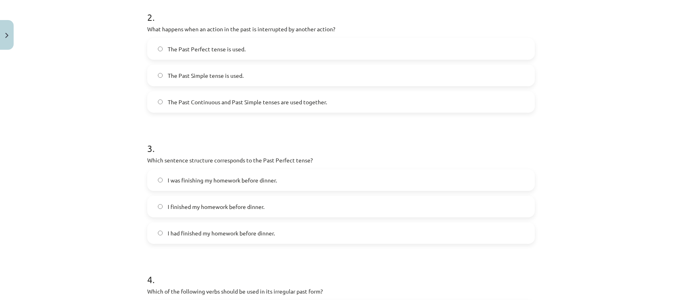
scroll to position [311, 0]
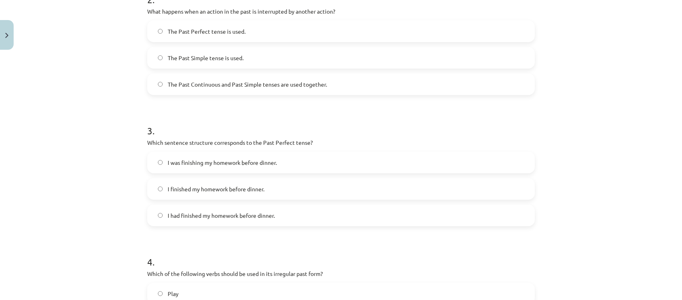
click at [151, 215] on label "I had finished my homework before dinner." at bounding box center [341, 215] width 386 height 20
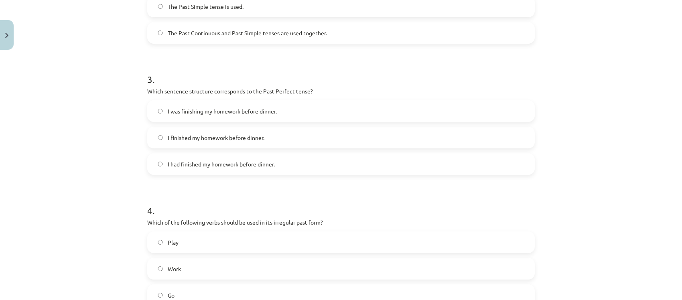
scroll to position [411, 0]
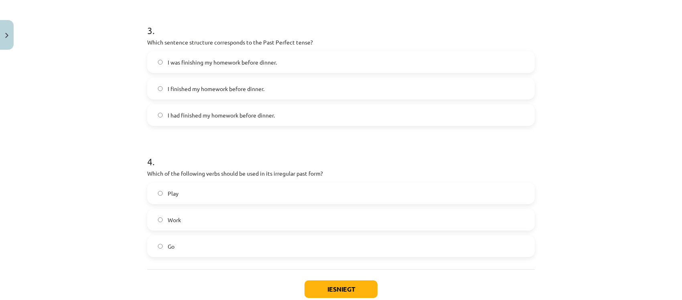
click at [156, 252] on label "Go" at bounding box center [341, 246] width 386 height 20
click at [318, 287] on button "Iesniegt" at bounding box center [340, 289] width 73 height 18
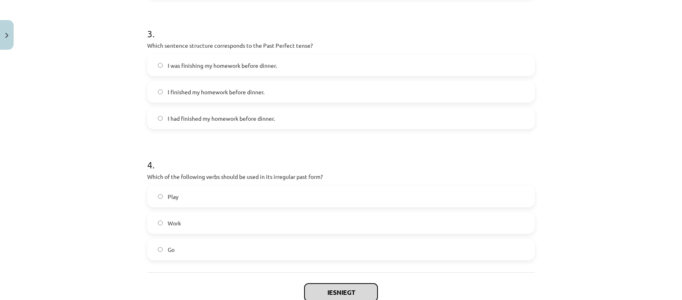
scroll to position [461, 0]
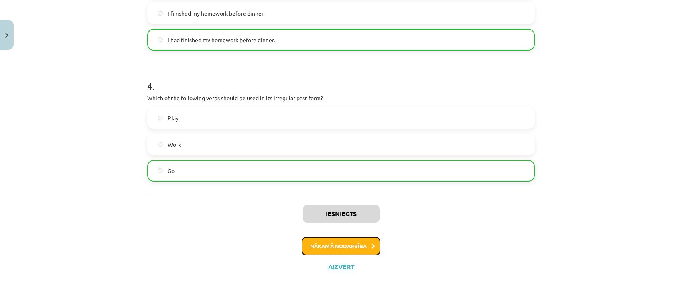
click at [333, 248] on button "Nākamā nodarbība" at bounding box center [341, 246] width 79 height 18
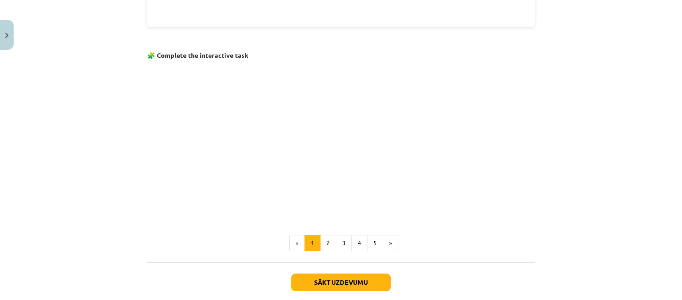
scroll to position [513, 0]
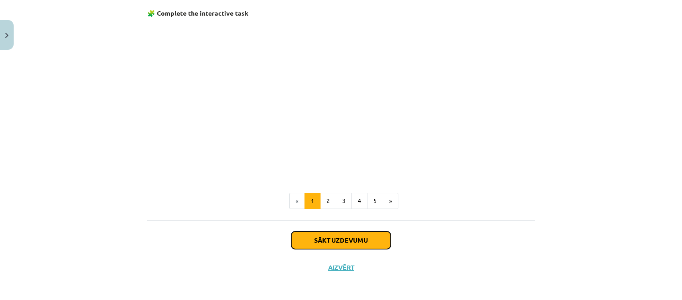
click at [316, 239] on button "Sākt uzdevumu" at bounding box center [340, 240] width 99 height 18
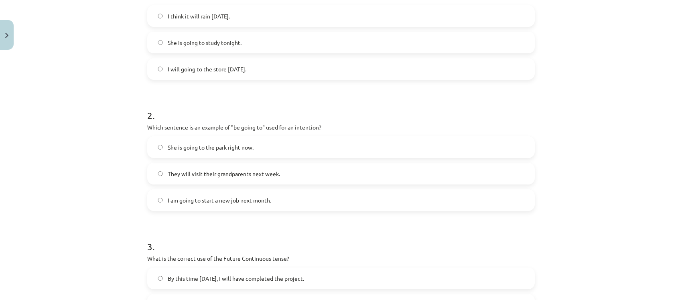
scroll to position [210, 0]
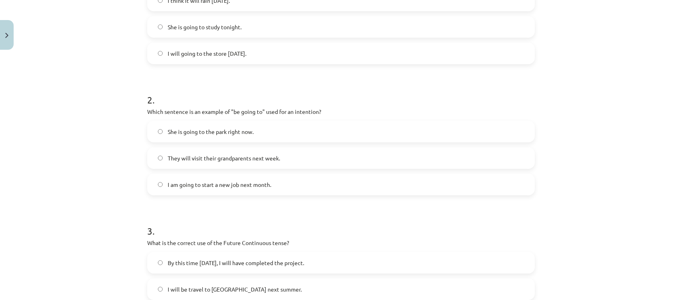
click at [162, 182] on label "I am going to start a new job next month." at bounding box center [341, 184] width 386 height 20
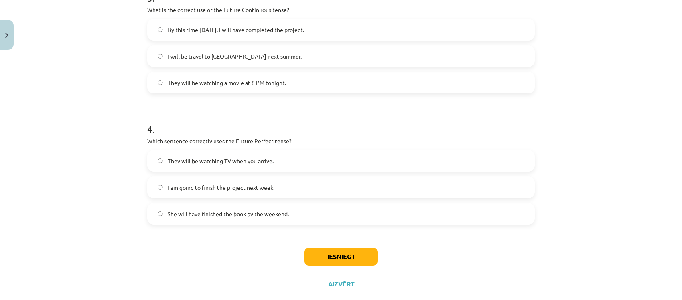
scroll to position [461, 0]
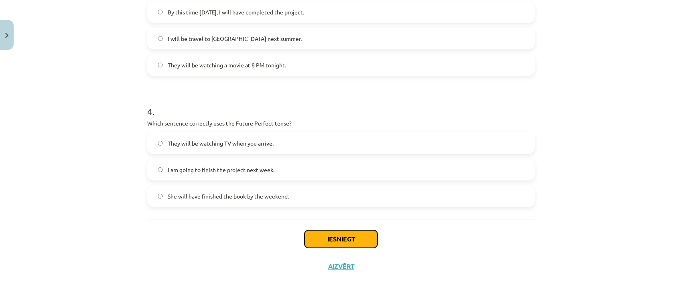
click at [304, 241] on button "Iesniegt" at bounding box center [340, 239] width 73 height 18
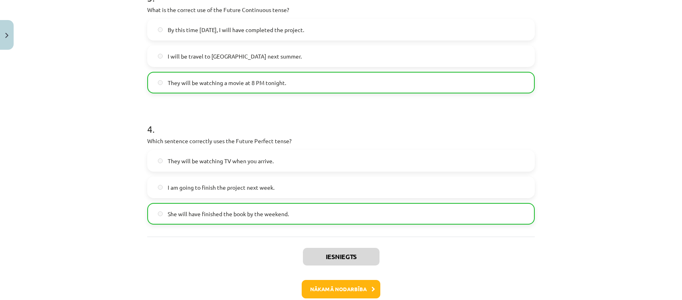
scroll to position [486, 0]
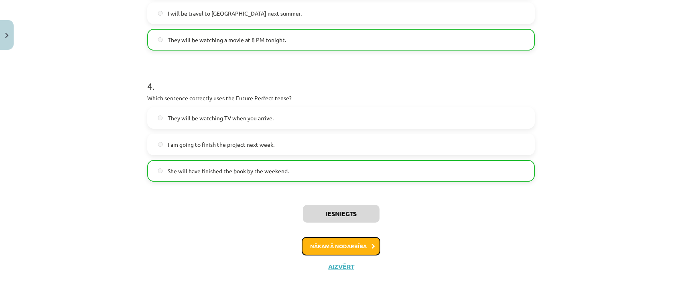
click at [344, 249] on button "Nākamā nodarbība" at bounding box center [341, 246] width 79 height 18
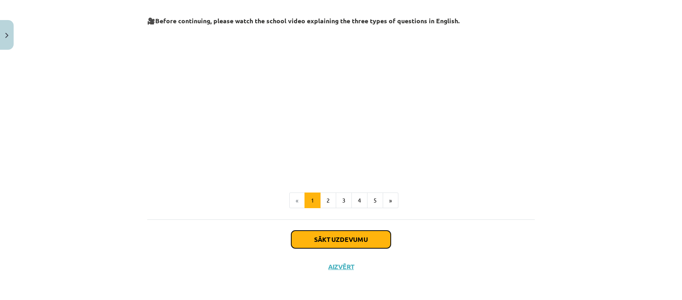
click at [315, 239] on button "Sākt uzdevumu" at bounding box center [340, 240] width 99 height 18
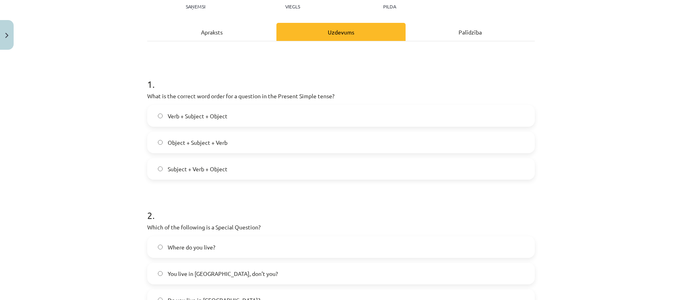
scroll to position [110, 0]
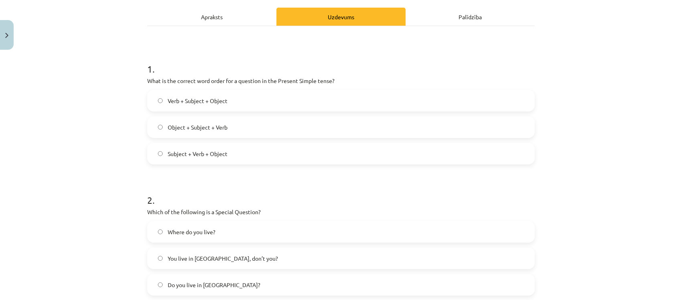
click at [205, 103] on span "Verb + Subject + Object" at bounding box center [198, 101] width 60 height 8
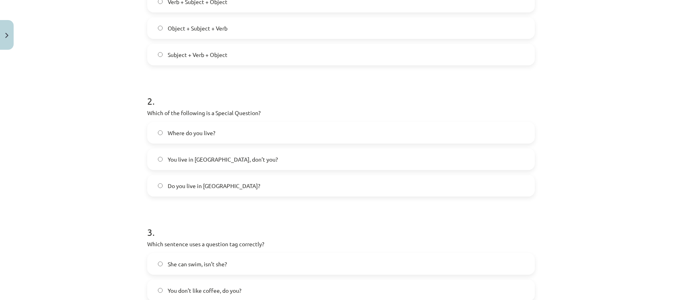
scroll to position [210, 0]
click at [209, 127] on span "Where do you live?" at bounding box center [192, 131] width 48 height 8
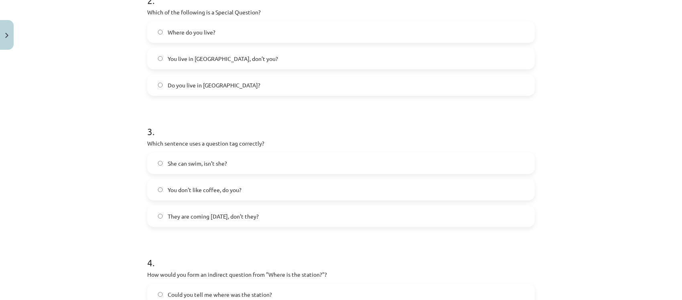
scroll to position [311, 0]
click at [152, 190] on label "You don’t like coffee, do you?" at bounding box center [341, 189] width 386 height 20
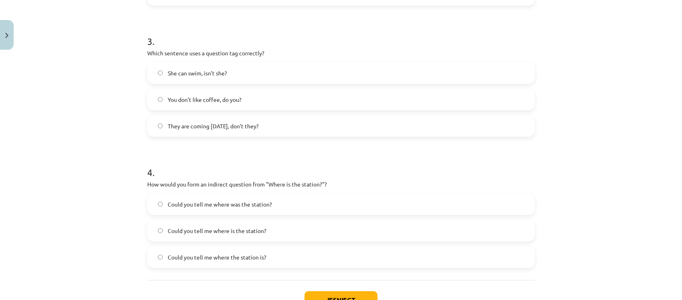
scroll to position [411, 0]
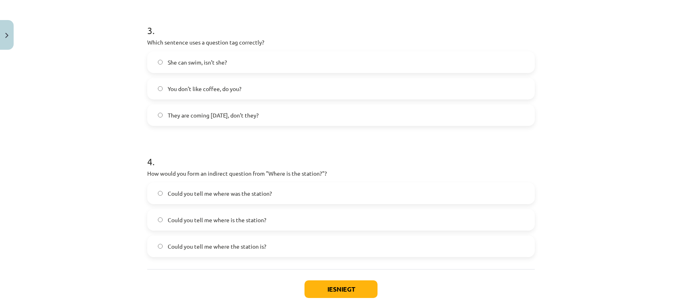
click at [192, 251] on label "Could you tell me where the station is?" at bounding box center [341, 246] width 386 height 20
click at [324, 285] on button "Iesniegt" at bounding box center [340, 289] width 73 height 18
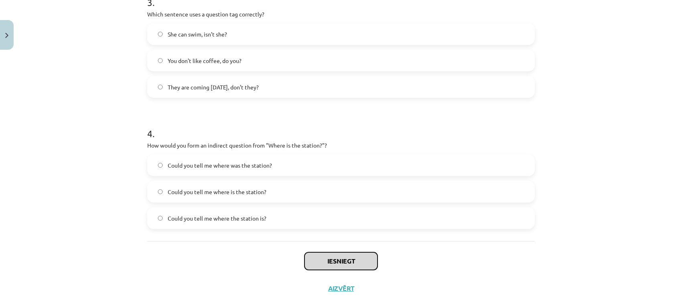
scroll to position [461, 0]
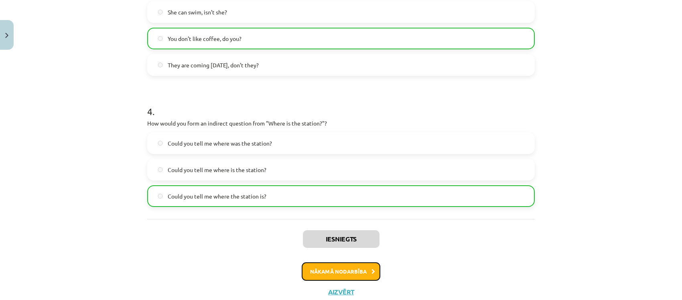
click at [316, 277] on button "Nākamā nodarbība" at bounding box center [341, 271] width 79 height 18
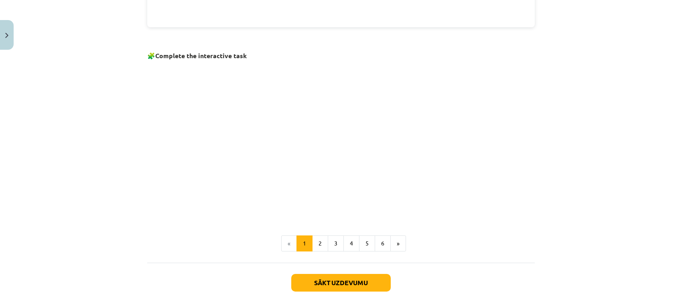
scroll to position [521, 0]
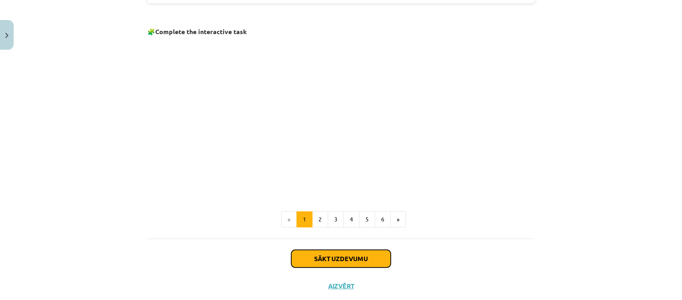
click at [318, 259] on button "Sākt uzdevumu" at bounding box center [340, 259] width 99 height 18
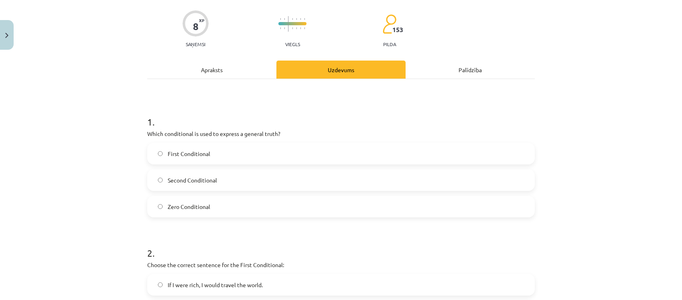
scroll to position [50, 0]
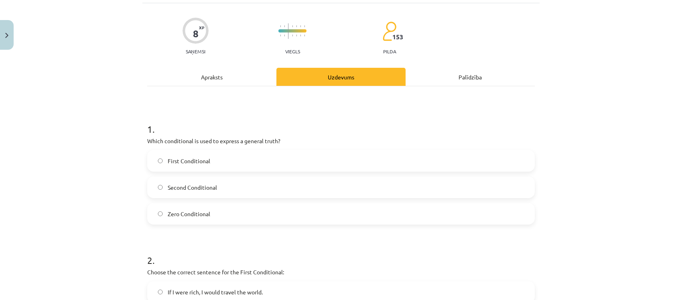
click at [182, 217] on span "Zero Conditional" at bounding box center [189, 214] width 42 height 8
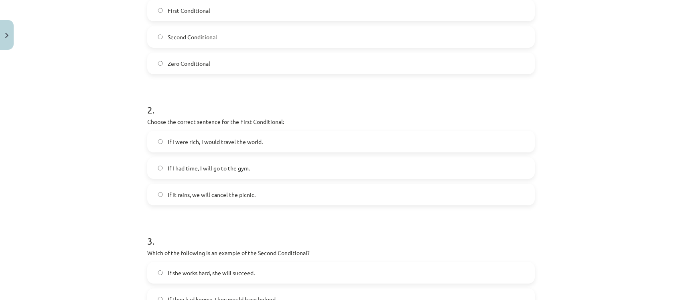
scroll to position [251, 0]
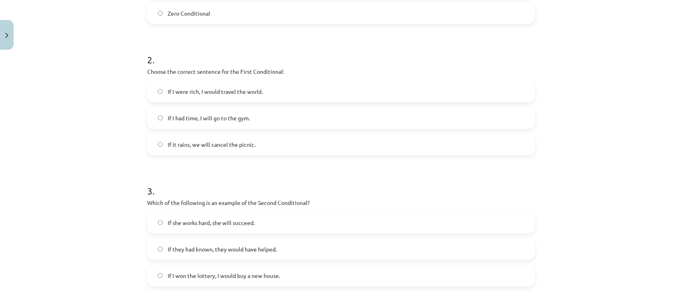
click at [189, 147] on span "If it rains, we will cancel the picnic." at bounding box center [212, 144] width 88 height 8
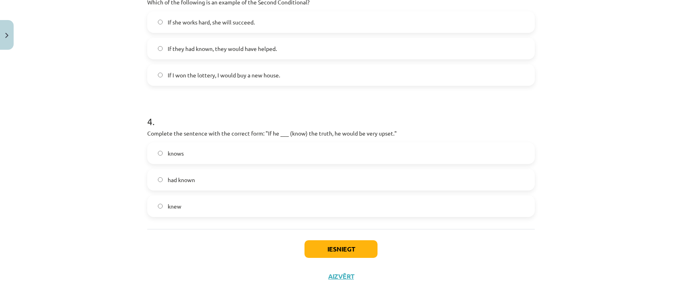
scroll to position [401, 0]
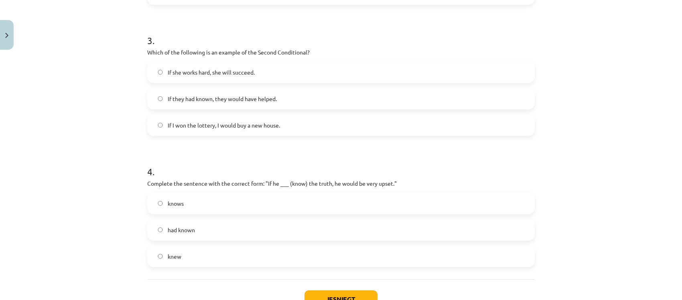
click at [240, 130] on label "If I won the lottery, I would buy a new house." at bounding box center [341, 125] width 386 height 20
click at [197, 255] on label "knew" at bounding box center [341, 256] width 386 height 20
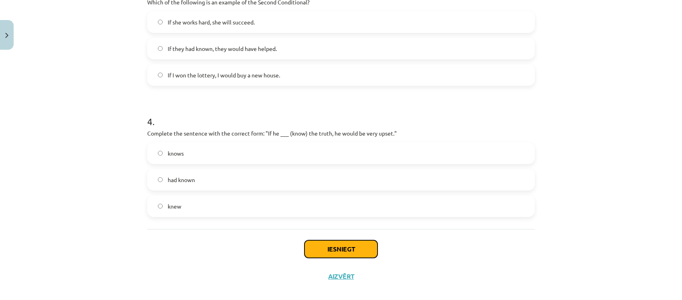
click at [335, 245] on button "Iesniegt" at bounding box center [340, 249] width 73 height 18
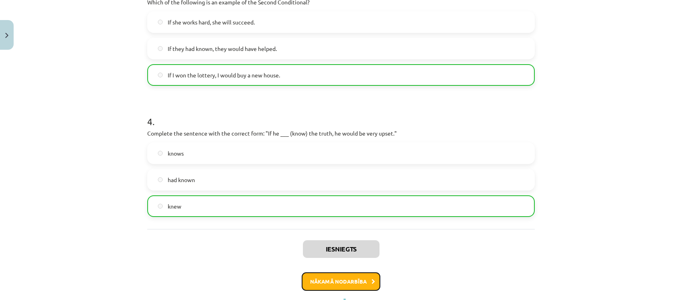
click at [357, 287] on button "Nākamā nodarbība" at bounding box center [341, 281] width 79 height 18
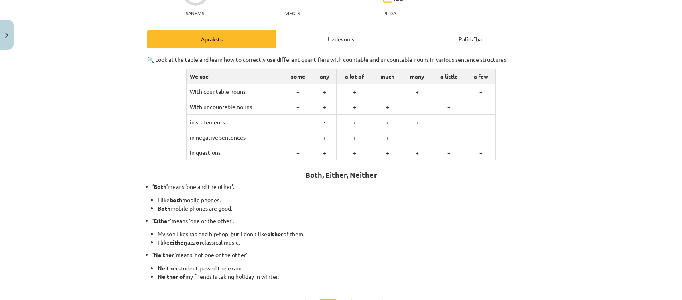
scroll to position [70, 0]
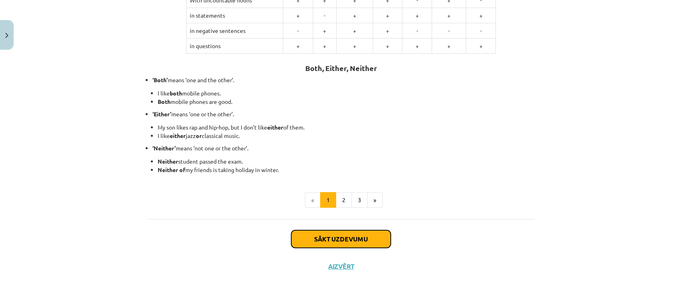
click at [370, 244] on button "Sākt uzdevumu" at bounding box center [340, 239] width 99 height 18
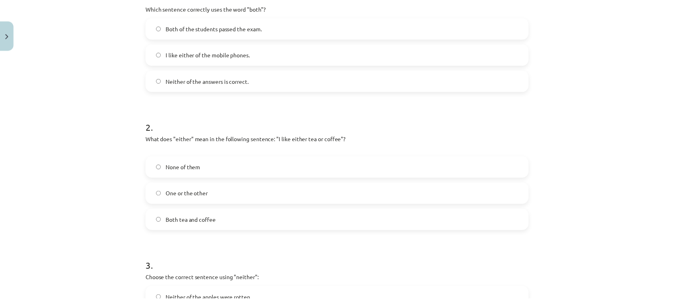
scroll to position [200, 0]
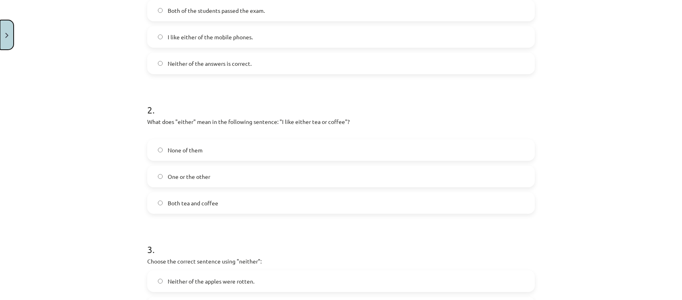
click at [0, 35] on button "Close" at bounding box center [7, 35] width 14 height 30
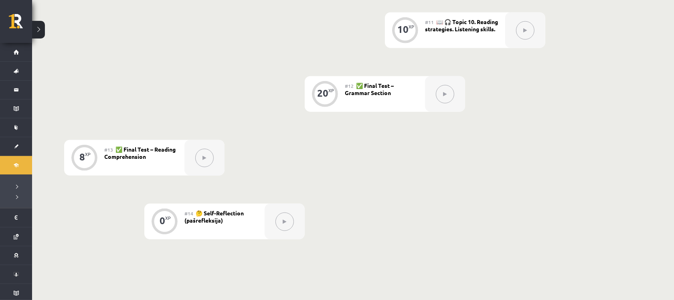
scroll to position [852, 0]
click at [37, 35] on button at bounding box center [38, 30] width 13 height 18
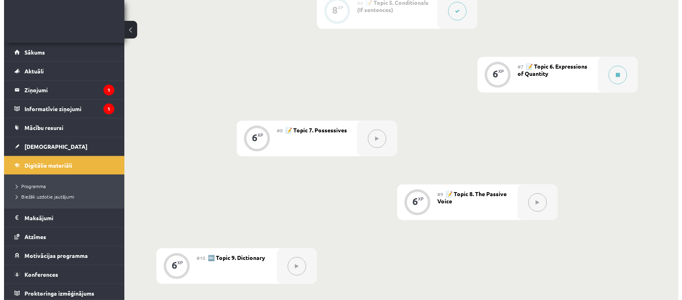
scroll to position [551, 0]
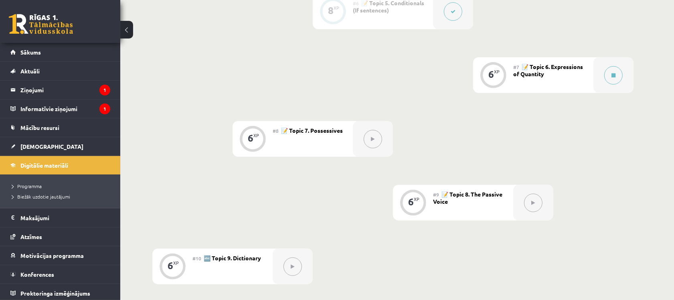
click at [576, 75] on div "#7 📝 Topic 6. Expressions of Quantity" at bounding box center [553, 75] width 80 height 36
click at [599, 79] on div at bounding box center [613, 75] width 40 height 36
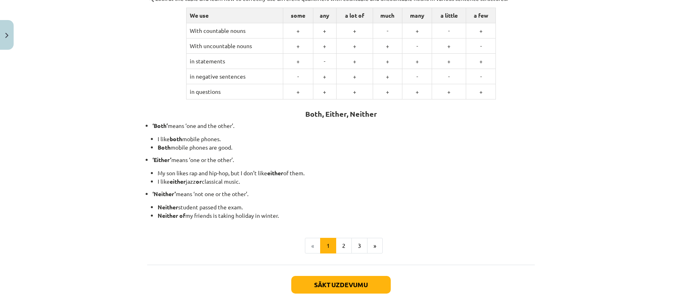
scroll to position [195, 0]
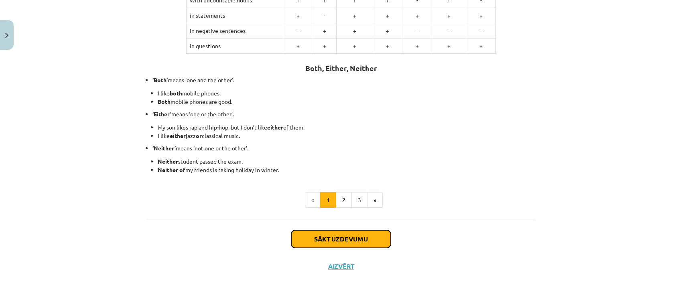
click at [331, 243] on button "Sākt uzdevumu" at bounding box center [340, 239] width 99 height 18
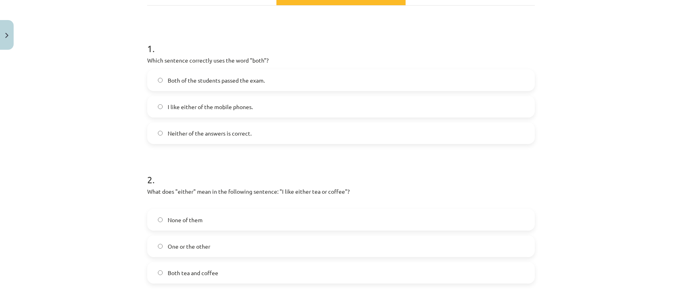
scroll to position [138, 0]
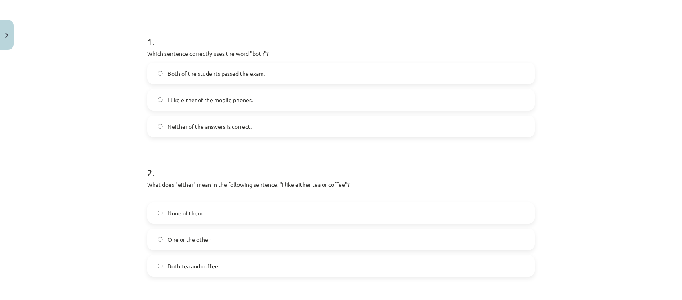
click at [212, 73] on span "Both of the students passed the exam." at bounding box center [216, 73] width 97 height 8
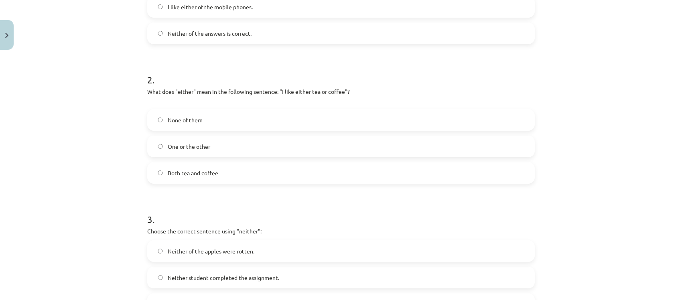
scroll to position [238, 0]
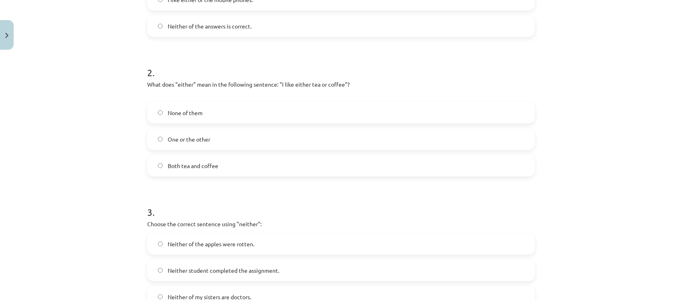
click at [225, 140] on label "One or the other" at bounding box center [341, 139] width 386 height 20
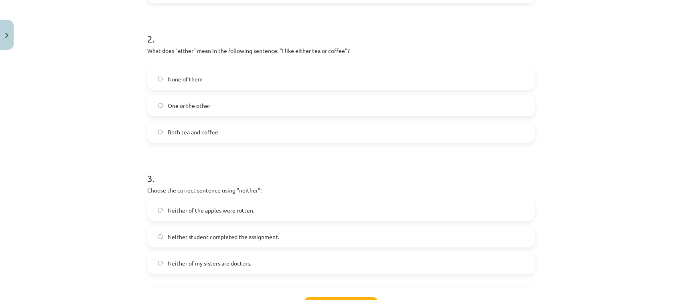
scroll to position [288, 0]
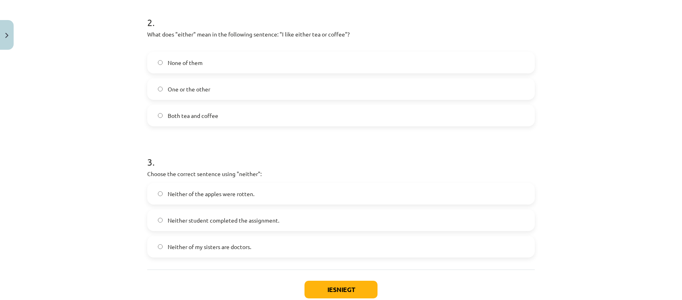
click at [265, 215] on label "Neither student completed the assignment." at bounding box center [341, 220] width 386 height 20
click at [345, 289] on button "Iesniegt" at bounding box center [340, 290] width 73 height 18
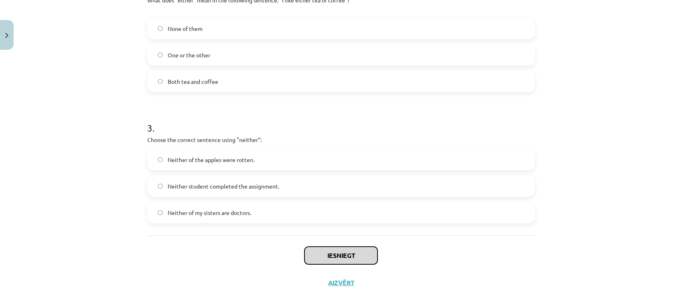
scroll to position [338, 0]
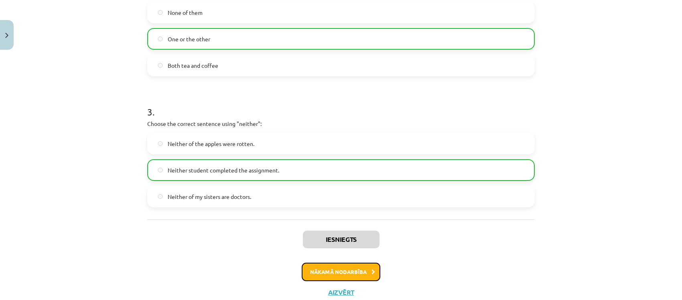
click at [364, 268] on button "Nākamā nodarbība" at bounding box center [341, 272] width 79 height 18
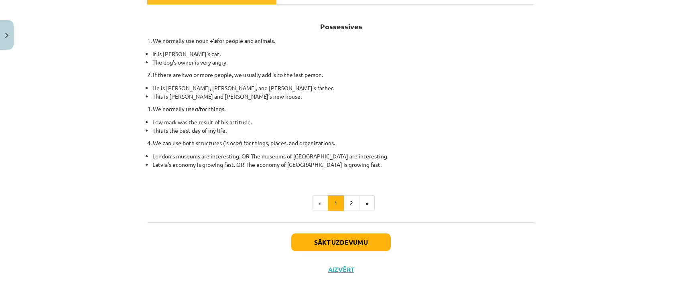
scroll to position [135, 0]
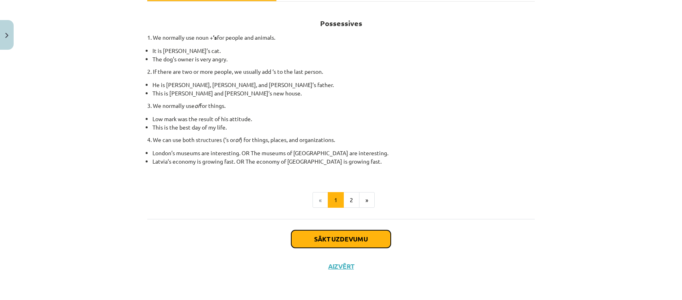
click at [344, 243] on button "Sākt uzdevumu" at bounding box center [340, 239] width 99 height 18
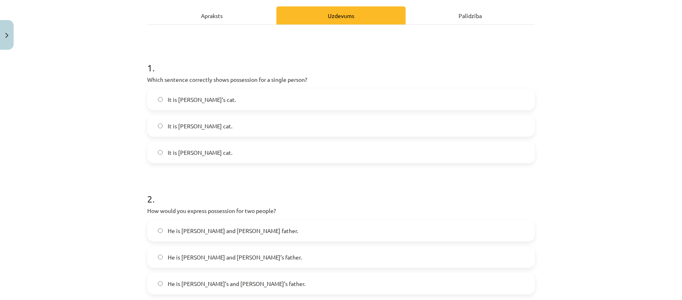
scroll to position [129, 0]
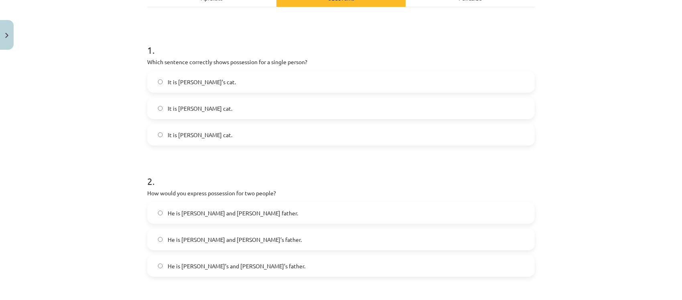
click at [176, 83] on span "It is Jane’s cat." at bounding box center [202, 82] width 68 height 8
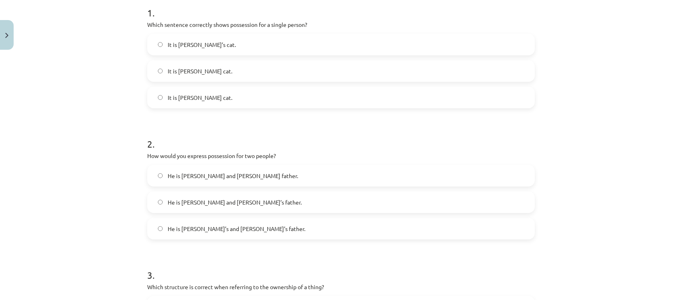
scroll to position [229, 0]
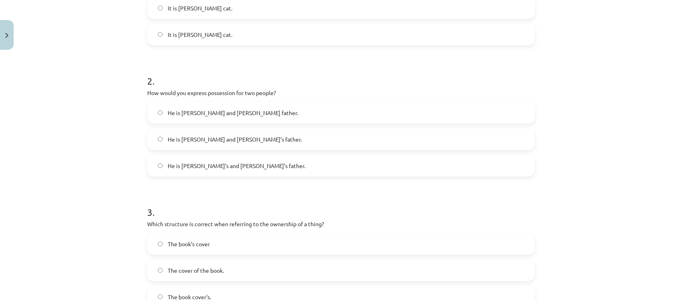
click at [239, 140] on span "He is Alice and James’s father." at bounding box center [235, 139] width 134 height 8
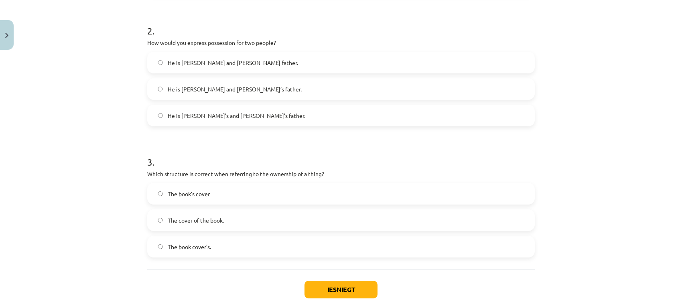
scroll to position [330, 0]
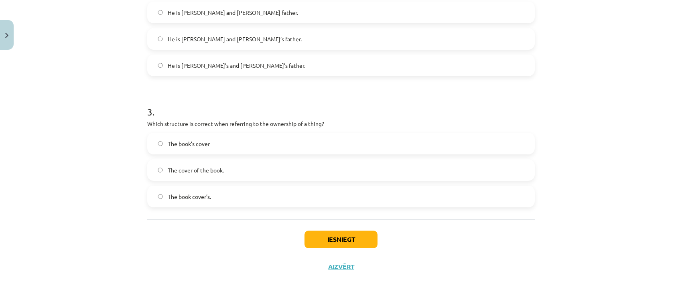
click at [178, 151] on label "The book’s cover" at bounding box center [341, 144] width 386 height 20
click at [170, 168] on span "The cover of the book." at bounding box center [196, 170] width 56 height 8
click at [171, 167] on span "The cover of the book." at bounding box center [196, 170] width 56 height 8
click at [202, 171] on span "The cover of the book." at bounding box center [196, 170] width 56 height 8
drag, startPoint x: 202, startPoint y: 171, endPoint x: 197, endPoint y: 174, distance: 5.8
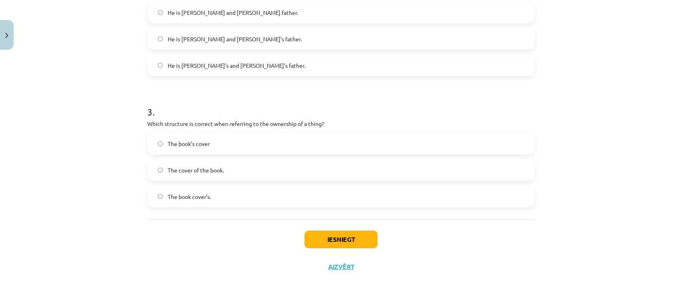
click at [202, 172] on span "The cover of the book." at bounding box center [196, 170] width 56 height 8
click at [318, 246] on button "Iesniegt" at bounding box center [340, 240] width 73 height 18
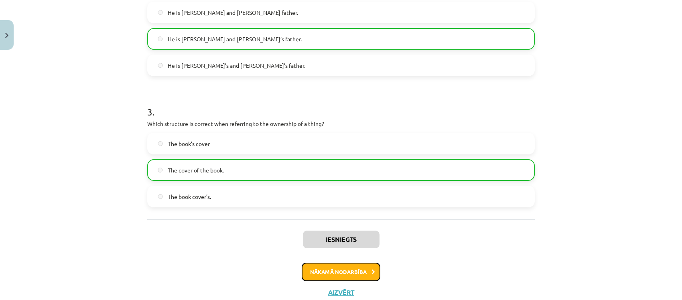
click at [344, 276] on button "Nākamā nodarbība" at bounding box center [341, 272] width 79 height 18
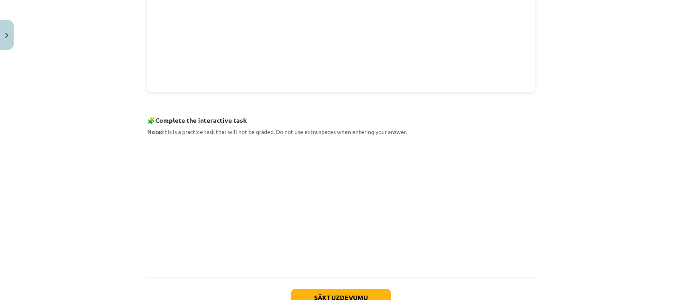
scroll to position [371, 0]
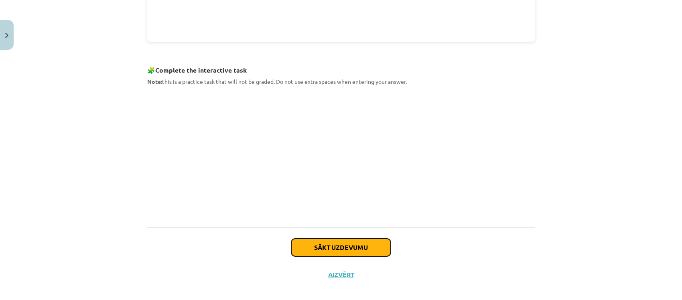
click at [316, 247] on button "Sākt uzdevumu" at bounding box center [340, 248] width 99 height 18
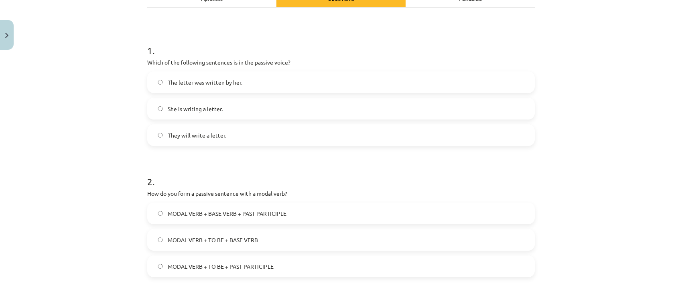
scroll to position [120, 0]
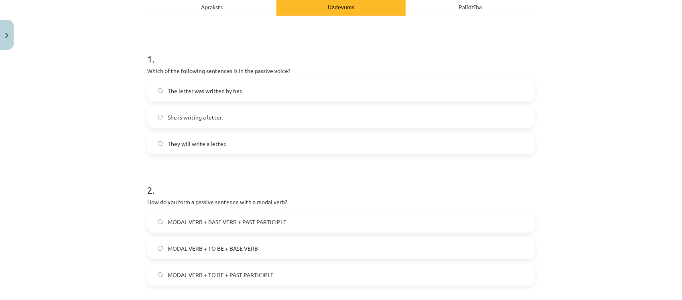
click at [234, 89] on span "The letter was written by her." at bounding box center [205, 91] width 75 height 8
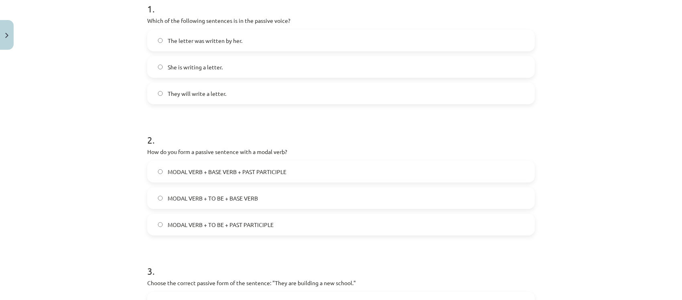
scroll to position [221, 0]
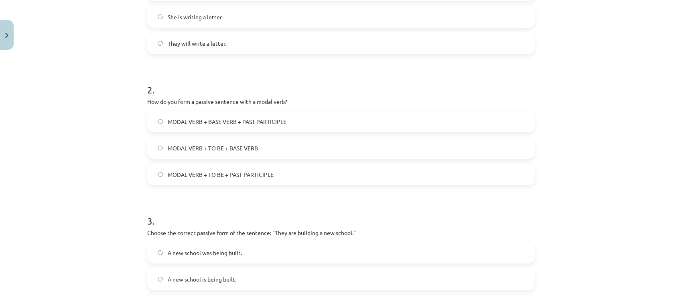
click at [207, 175] on span "MODAL VERB + TO BE + PAST PARTICIPLE" at bounding box center [221, 174] width 106 height 8
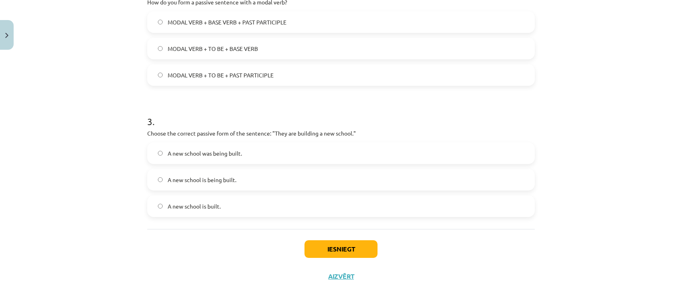
scroll to position [321, 0]
click at [234, 177] on label "A new school is being built." at bounding box center [341, 179] width 386 height 20
click at [319, 248] on button "Iesniegt" at bounding box center [340, 248] width 73 height 18
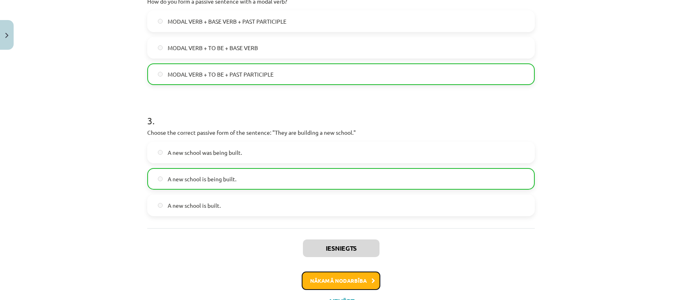
click at [347, 284] on button "Nākamā nodarbība" at bounding box center [341, 280] width 79 height 18
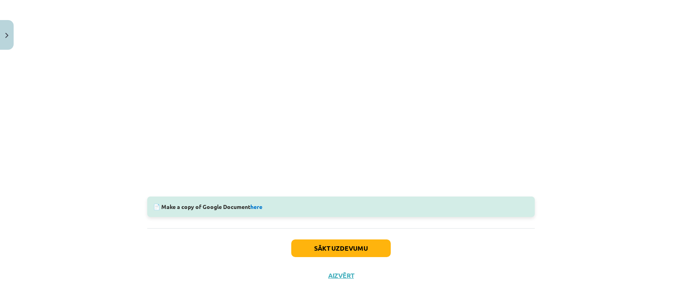
scroll to position [218, 0]
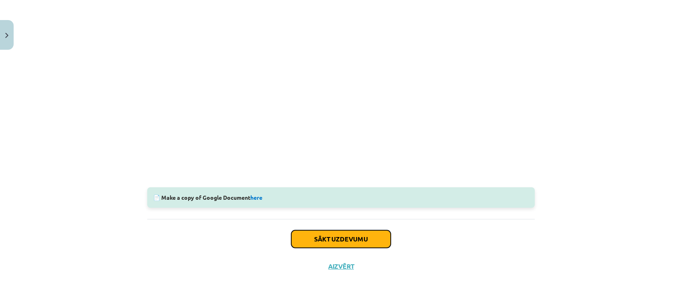
click at [367, 243] on button "Sākt uzdevumu" at bounding box center [340, 239] width 99 height 18
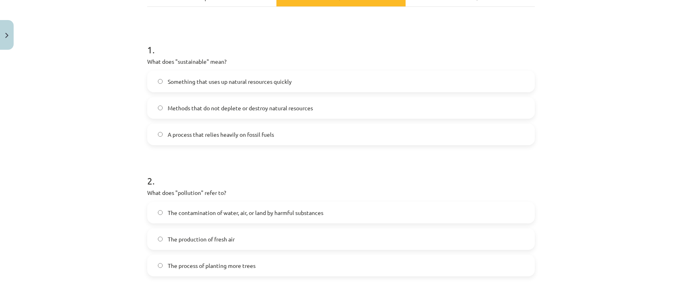
scroll to position [129, 0]
click at [273, 108] on span "Methods that do not deplete or destroy natural resources" at bounding box center [240, 108] width 145 height 8
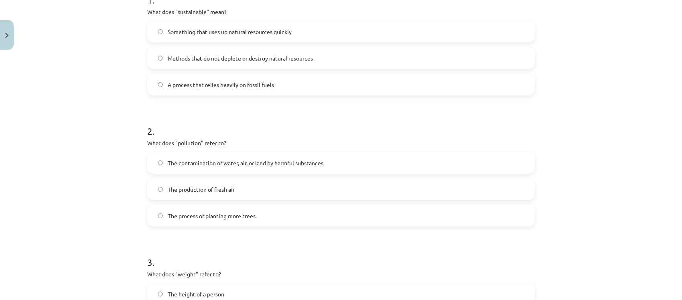
click at [267, 161] on span "The contamination of water, air, or land by harmful substances" at bounding box center [246, 163] width 156 height 8
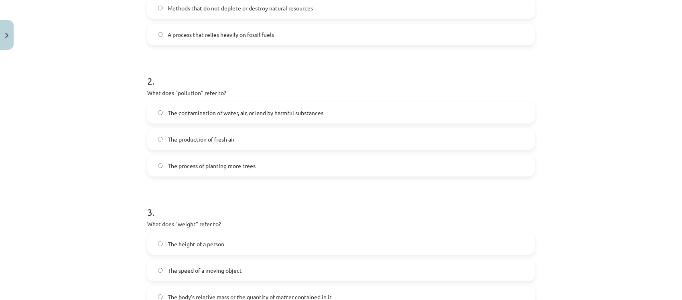
scroll to position [279, 0]
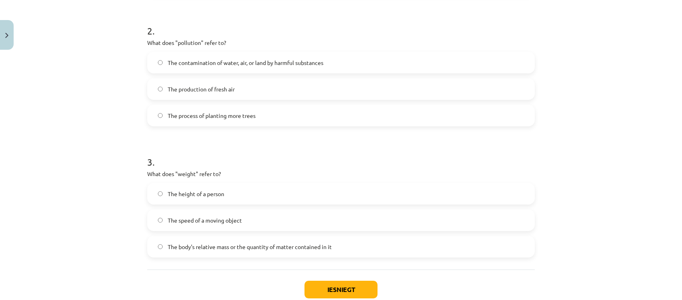
click at [203, 243] on span "The body's relative mass or the quantity of matter contained in it" at bounding box center [250, 247] width 164 height 8
click at [343, 289] on button "Iesniegt" at bounding box center [340, 290] width 73 height 18
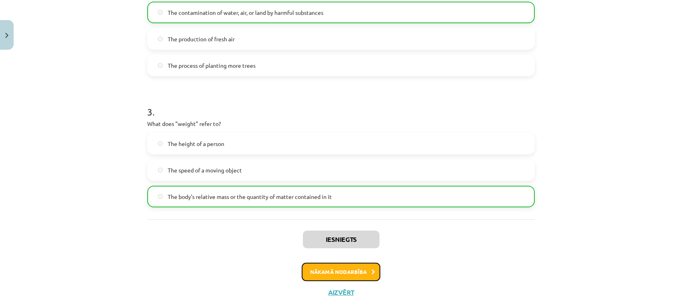
click at [353, 265] on button "Nākamā nodarbība" at bounding box center [341, 272] width 79 height 18
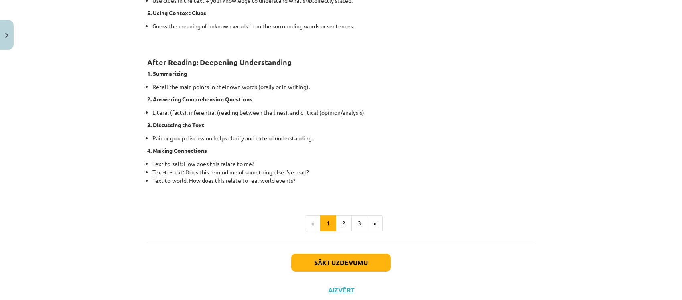
scroll to position [621, 0]
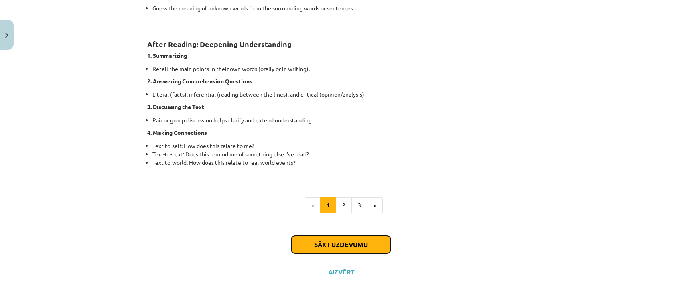
click at [357, 245] on button "Sākt uzdevumu" at bounding box center [340, 245] width 99 height 18
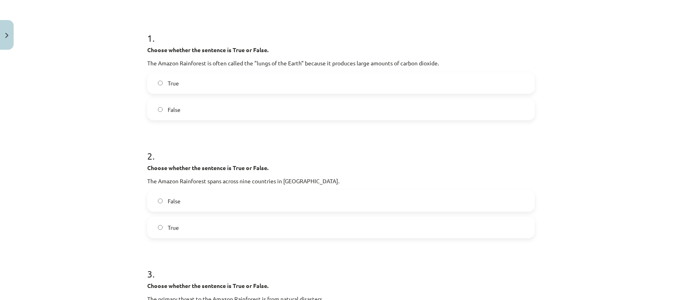
scroll to position [118, 0]
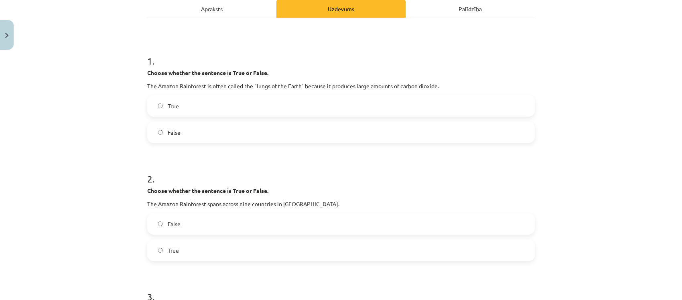
click at [170, 136] on span "False" at bounding box center [174, 132] width 13 height 8
click at [174, 246] on span "True" at bounding box center [173, 250] width 11 height 8
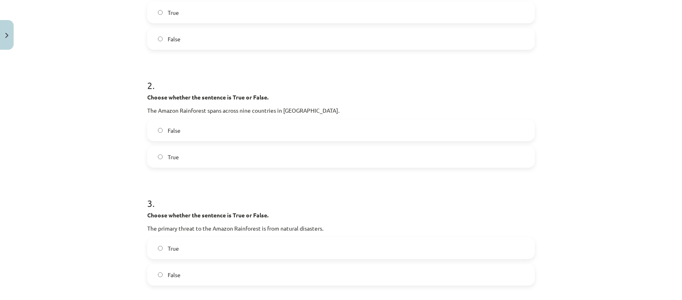
scroll to position [219, 0]
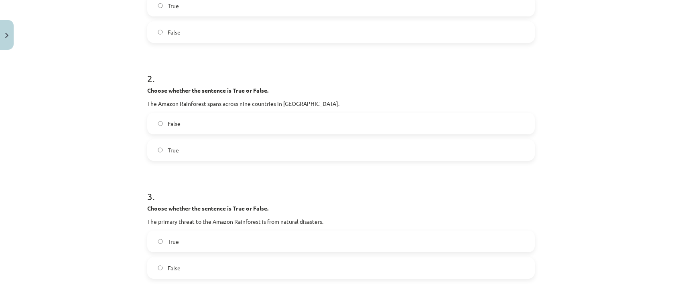
click at [179, 266] on label "False" at bounding box center [341, 268] width 386 height 20
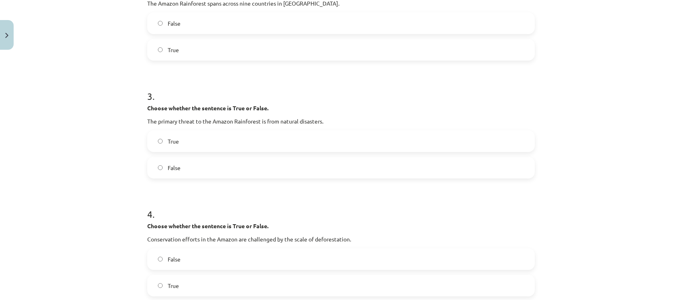
scroll to position [369, 0]
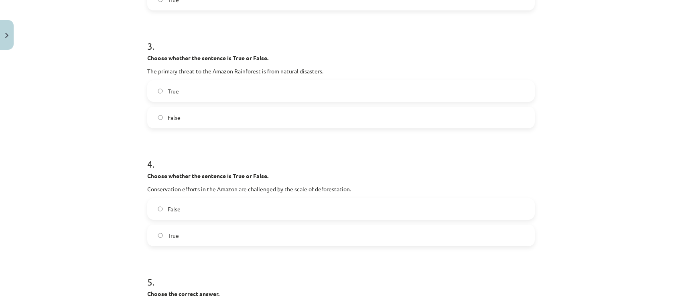
click at [187, 237] on label "True" at bounding box center [341, 235] width 386 height 20
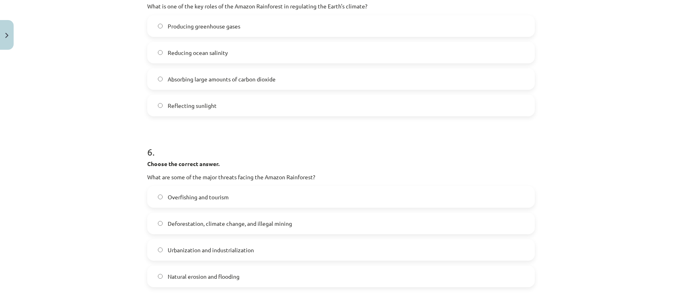
scroll to position [619, 0]
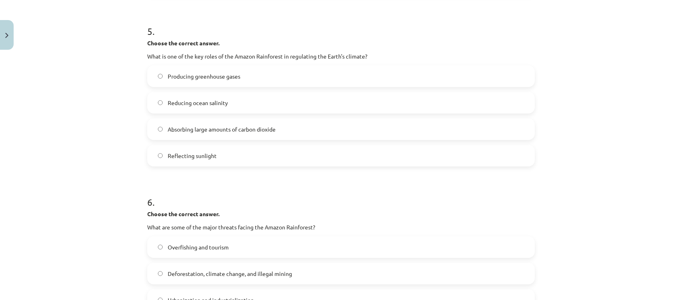
click at [195, 123] on label "Absorbing large amounts of carbon dioxide" at bounding box center [341, 129] width 386 height 20
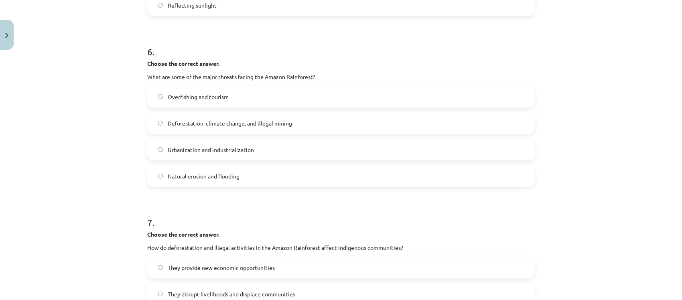
click at [216, 119] on span "Deforestation, climate change, and illegal mining" at bounding box center [230, 123] width 124 height 8
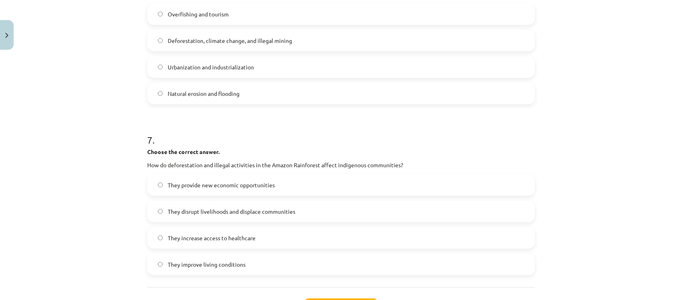
scroll to position [870, 0]
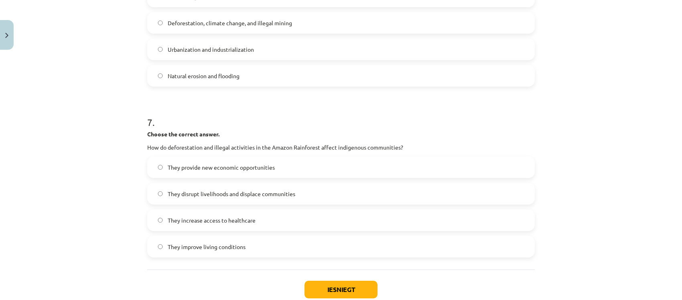
click at [273, 197] on span "They disrupt livelihoods and displace communities" at bounding box center [231, 194] width 127 height 8
click at [333, 289] on button "Iesniegt" at bounding box center [340, 290] width 73 height 18
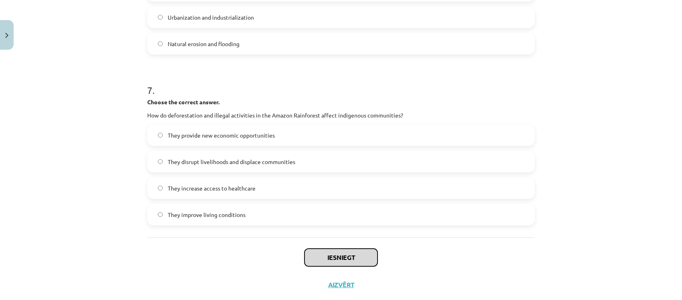
scroll to position [920, 0]
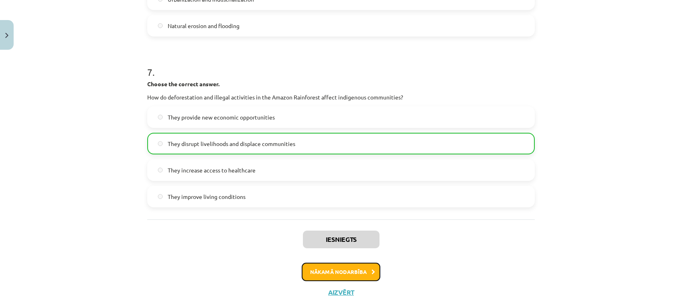
click at [355, 277] on button "Nākamā nodarbība" at bounding box center [341, 272] width 79 height 18
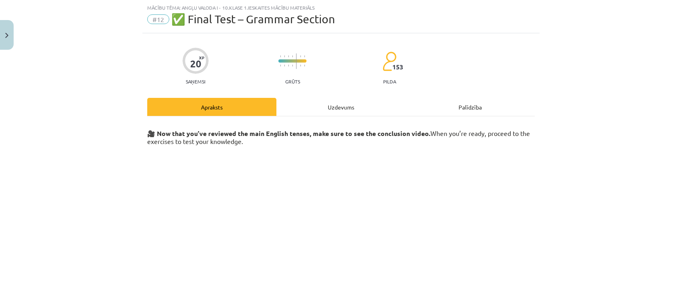
scroll to position [111, 0]
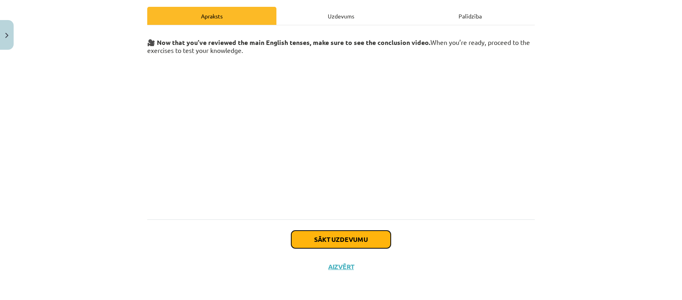
click at [360, 239] on button "Sākt uzdevumu" at bounding box center [340, 240] width 99 height 18
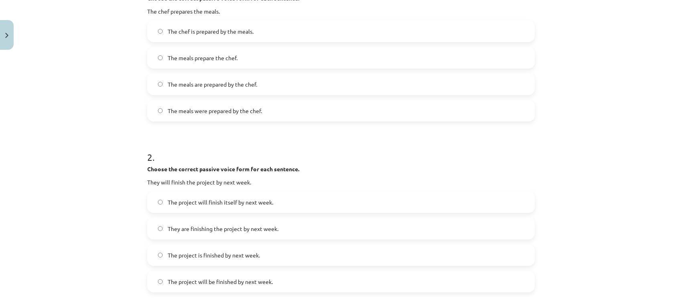
scroll to position [183, 0]
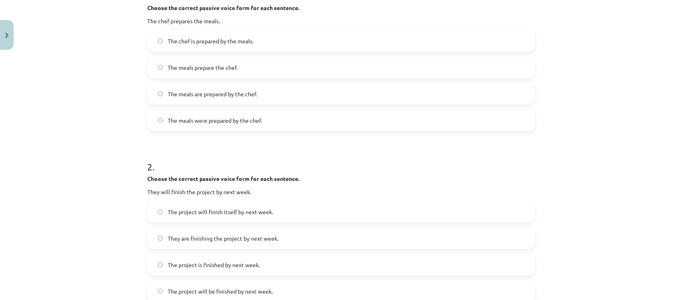
click at [256, 91] on label "The meals are prepared by the chef." at bounding box center [341, 94] width 386 height 20
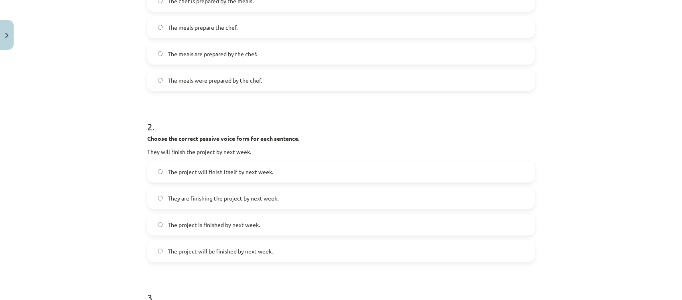
scroll to position [283, 0]
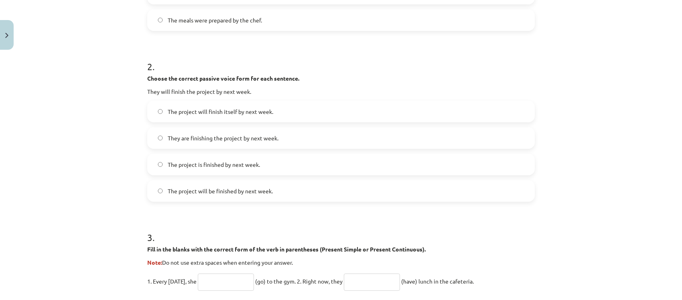
click at [206, 193] on span "The project will be finished by next week." at bounding box center [220, 191] width 105 height 8
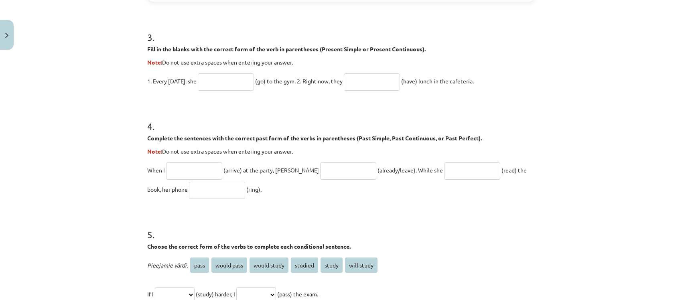
scroll to position [484, 0]
click at [233, 83] on input "text" at bounding box center [226, 81] width 56 height 17
type input "****"
click at [350, 83] on input "text" at bounding box center [372, 81] width 56 height 17
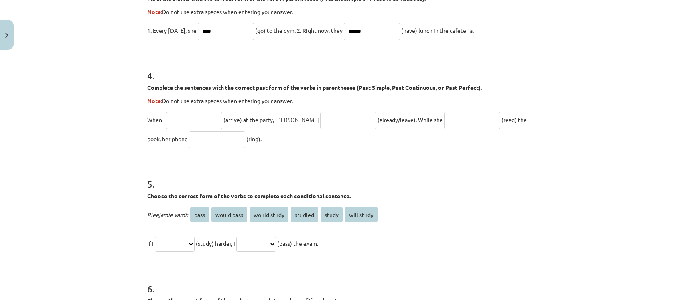
type input "******"
click at [190, 121] on input "text" at bounding box center [194, 120] width 56 height 17
click at [197, 141] on input "text" at bounding box center [217, 139] width 56 height 17
type input "****"
click at [444, 125] on input "text" at bounding box center [472, 120] width 56 height 17
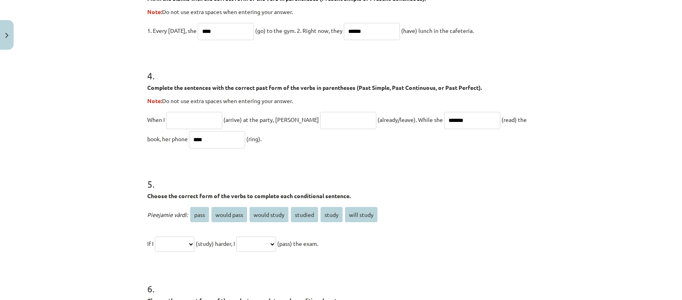
type input "*******"
click at [332, 123] on input "text" at bounding box center [348, 120] width 56 height 17
type input "**********"
click at [198, 115] on input "text" at bounding box center [194, 120] width 56 height 17
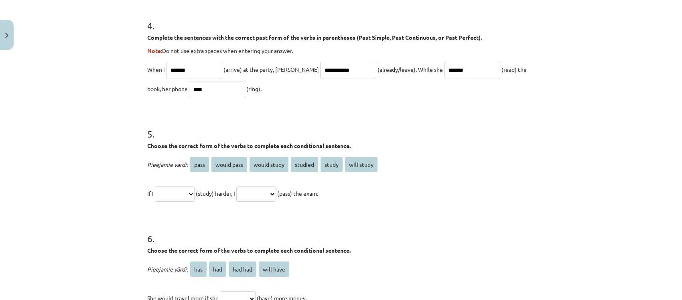
scroll to position [634, 0]
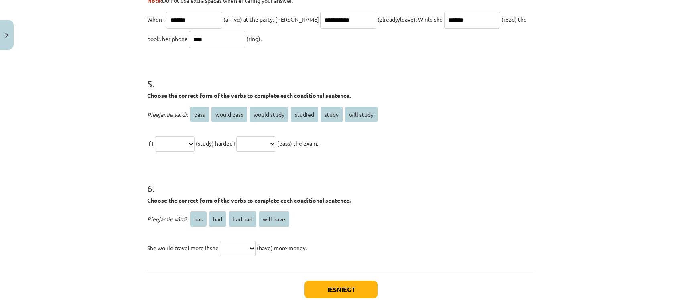
type input "*******"
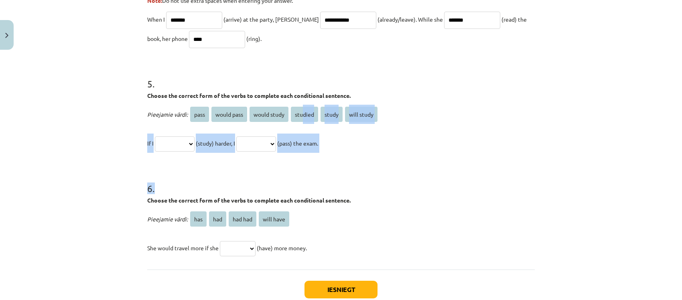
drag, startPoint x: 299, startPoint y: 115, endPoint x: 223, endPoint y: 153, distance: 85.7
click at [287, 174] on h1 "6 ." at bounding box center [340, 181] width 387 height 25
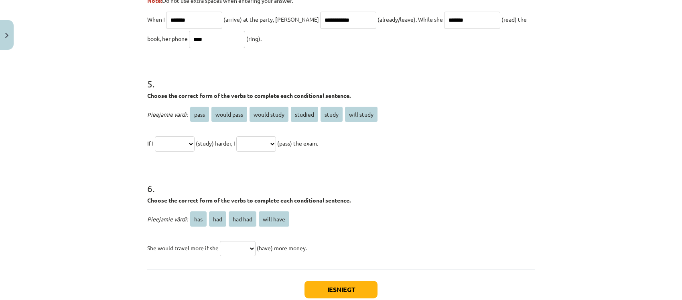
click at [297, 117] on span "studied" at bounding box center [304, 114] width 27 height 15
click at [194, 144] on select "**********" at bounding box center [175, 143] width 40 height 15
select select "*******"
click at [155, 136] on select "**********" at bounding box center [175, 143] width 40 height 15
click at [276, 138] on select "**********" at bounding box center [256, 143] width 40 height 15
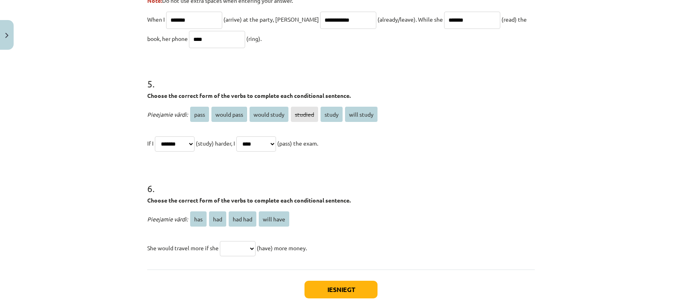
click at [246, 136] on select "**********" at bounding box center [256, 143] width 40 height 15
click at [276, 142] on select "**********" at bounding box center [256, 143] width 40 height 15
select select "**********"
click at [246, 136] on select "**********" at bounding box center [256, 143] width 40 height 15
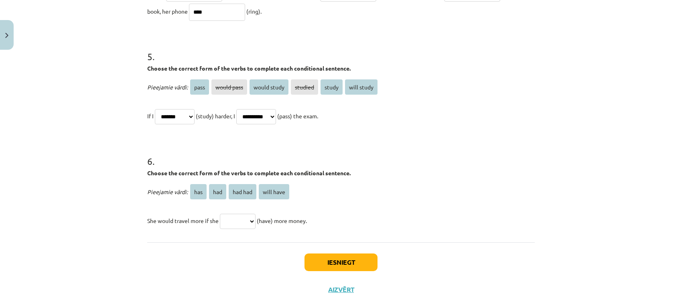
scroll to position [684, 0]
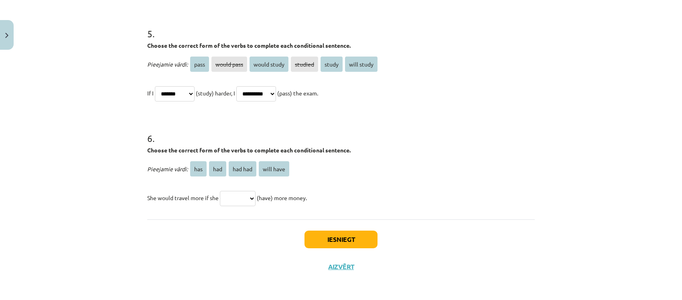
click at [253, 197] on select "*** *** ******* *********" at bounding box center [238, 198] width 36 height 15
select select "***"
click at [220, 191] on select "*** *** ******* *********" at bounding box center [238, 198] width 36 height 15
click at [331, 244] on button "Iesniegt" at bounding box center [340, 240] width 73 height 18
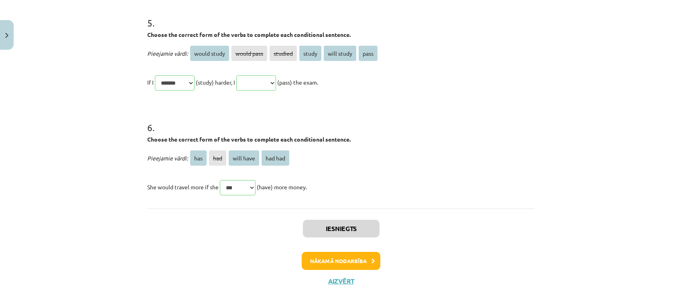
scroll to position [828, 0]
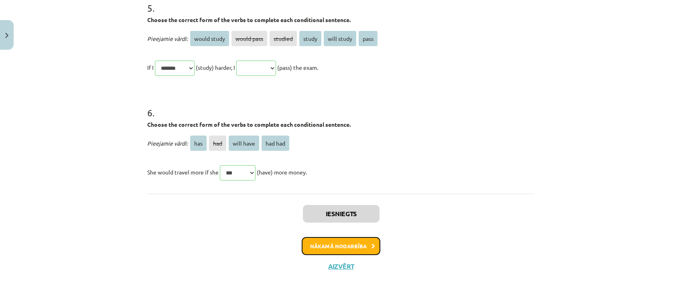
click at [341, 249] on button "Nākamā nodarbība" at bounding box center [341, 246] width 79 height 18
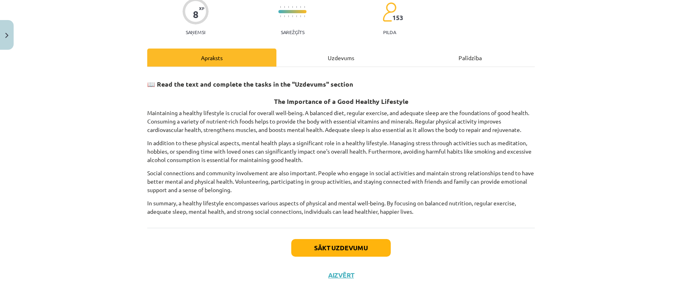
scroll to position [70, 0]
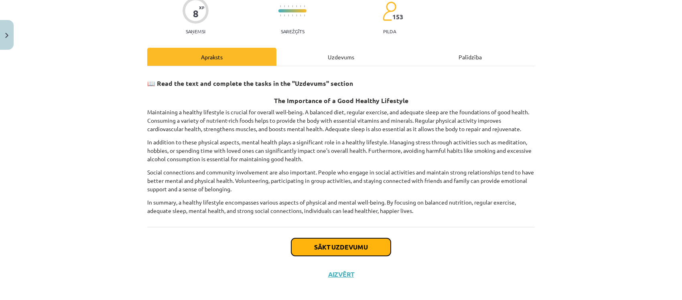
click at [332, 251] on button "Sākt uzdevumu" at bounding box center [340, 247] width 99 height 18
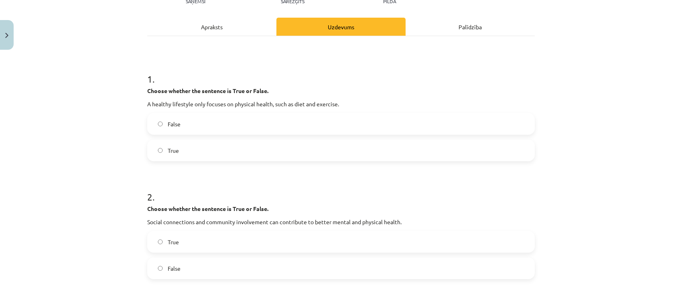
scroll to position [150, 0]
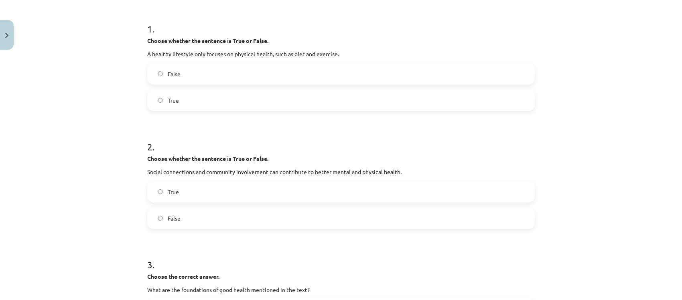
click at [217, 69] on label "False" at bounding box center [341, 74] width 386 height 20
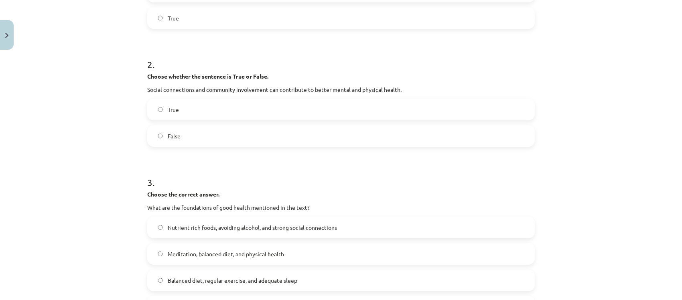
scroll to position [251, 0]
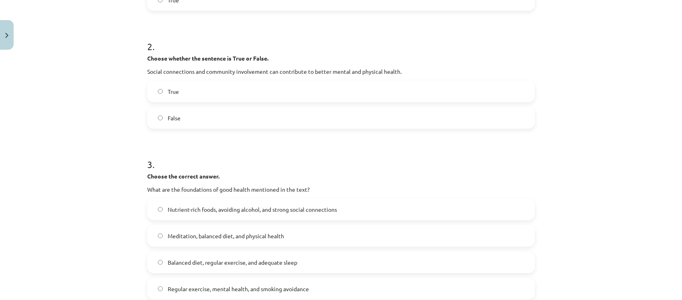
click at [207, 91] on label "True" at bounding box center [341, 91] width 386 height 20
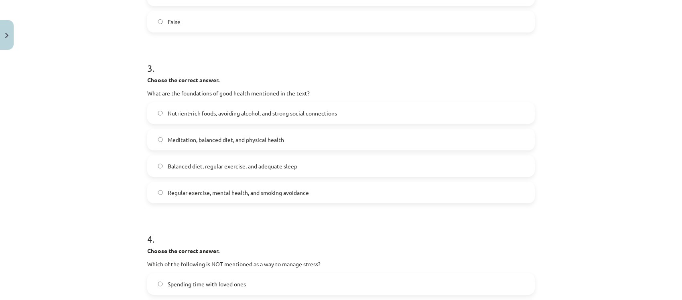
scroll to position [351, 0]
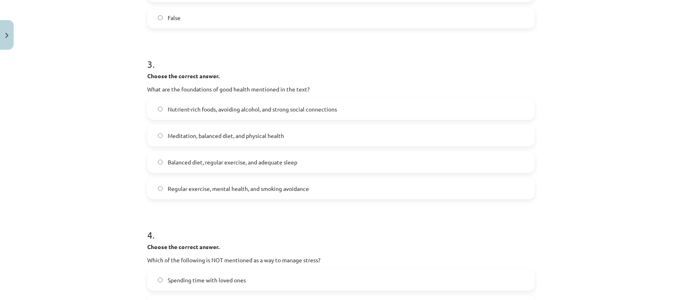
click at [198, 162] on span "Balanced diet, regular exercise, and adequate sleep" at bounding box center [233, 162] width 130 height 8
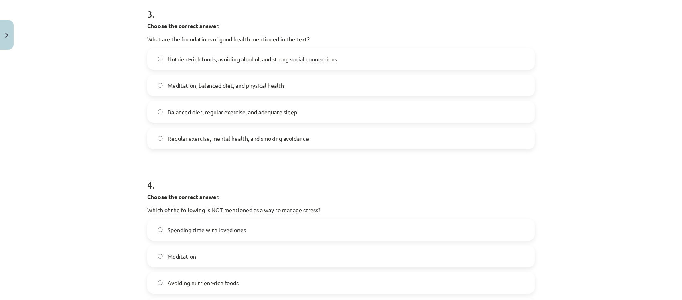
scroll to position [451, 0]
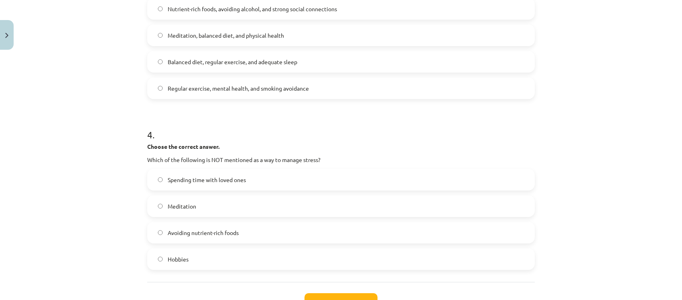
click at [207, 235] on span "Avoiding nutrient-rich foods" at bounding box center [203, 233] width 71 height 8
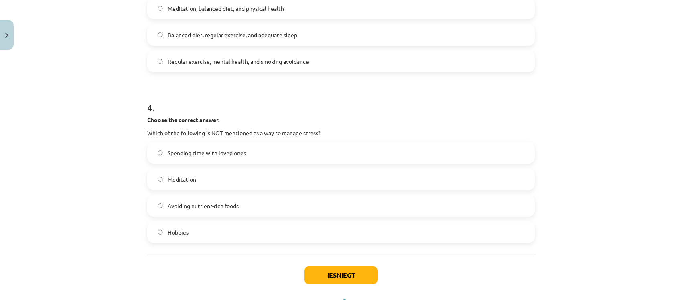
scroll to position [501, 0]
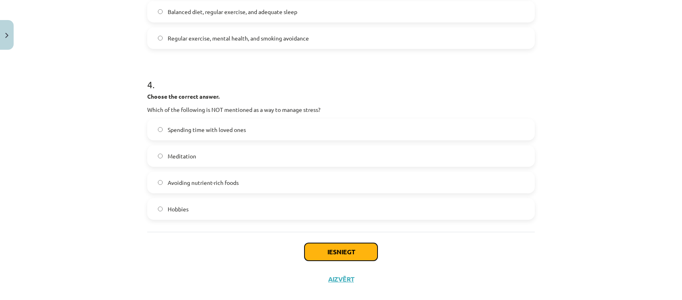
click at [351, 251] on button "Iesniegt" at bounding box center [340, 252] width 73 height 18
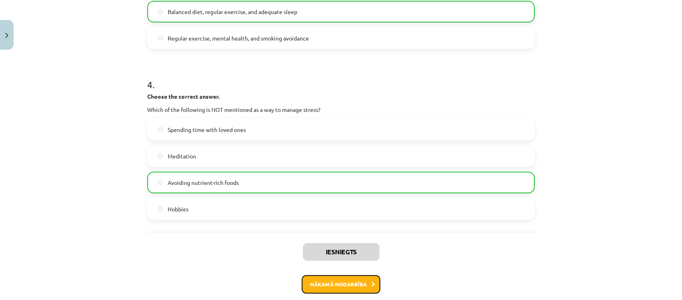
click at [337, 283] on button "Nākamā nodarbība" at bounding box center [341, 284] width 79 height 18
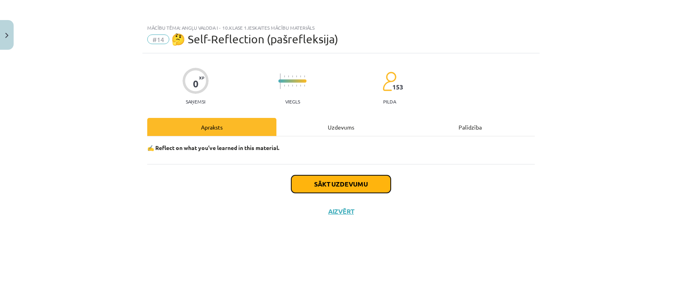
click at [368, 178] on button "Sākt uzdevumu" at bounding box center [340, 184] width 99 height 18
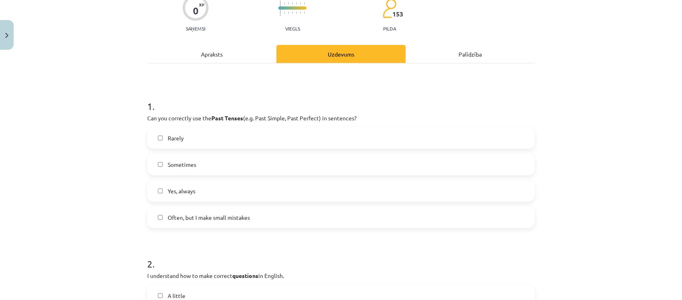
scroll to position [123, 0]
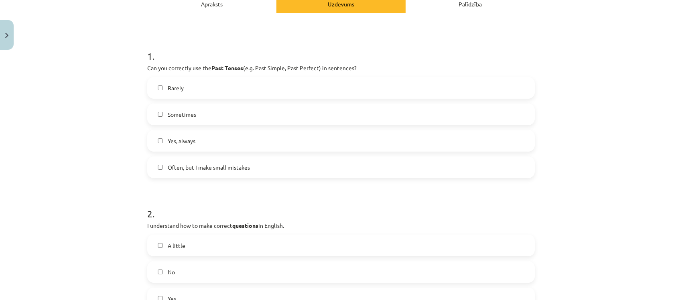
click at [196, 137] on label "Yes, always" at bounding box center [341, 141] width 386 height 20
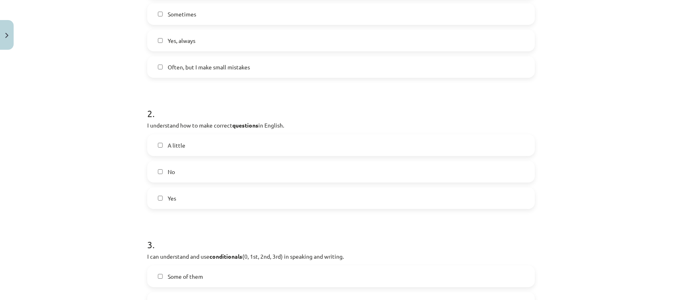
scroll to position [273, 0]
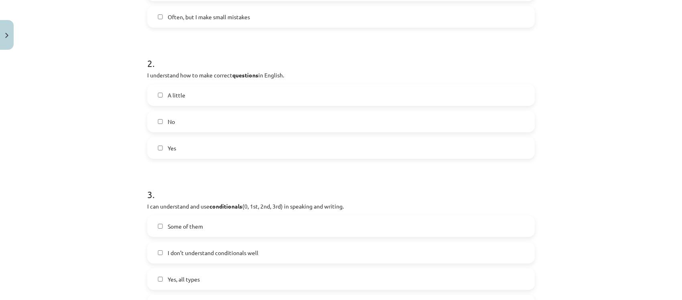
click at [179, 139] on label "Yes" at bounding box center [341, 148] width 386 height 20
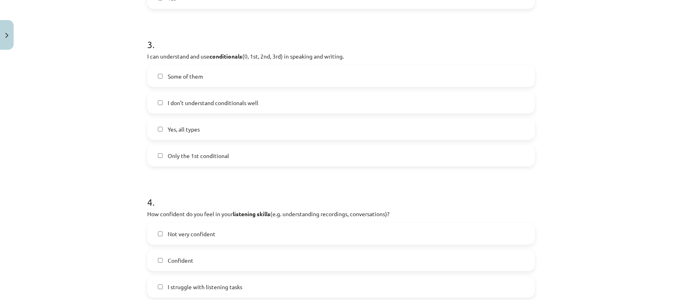
scroll to position [424, 0]
click at [188, 135] on label "Yes, all types" at bounding box center [341, 129] width 386 height 20
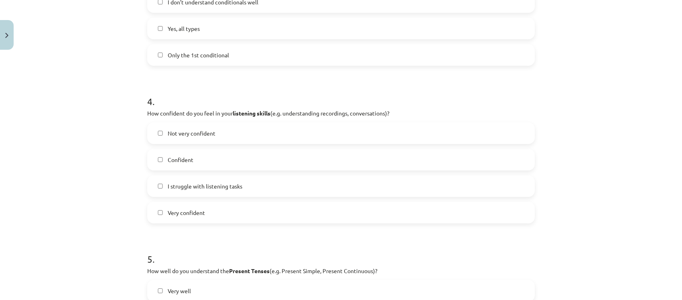
scroll to position [574, 0]
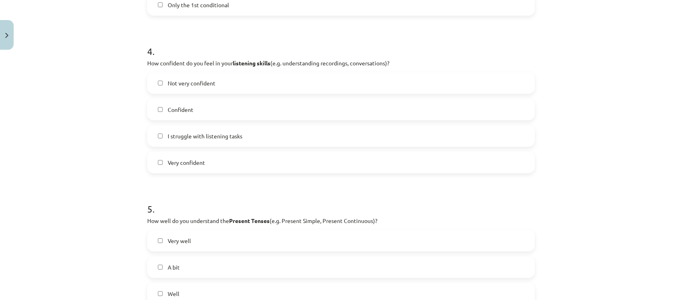
click at [201, 165] on label "Very confident" at bounding box center [341, 162] width 386 height 20
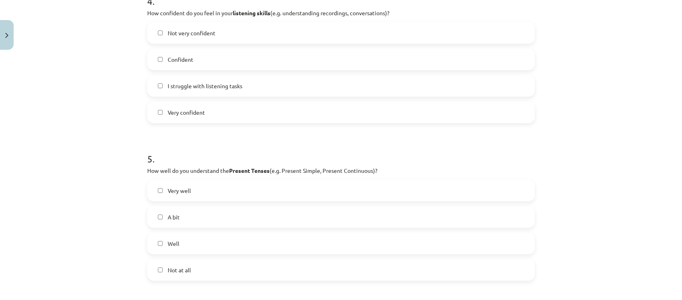
scroll to position [674, 0]
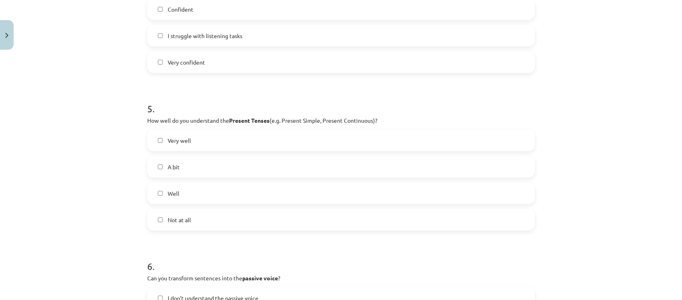
click at [200, 139] on label "Very well" at bounding box center [341, 140] width 386 height 20
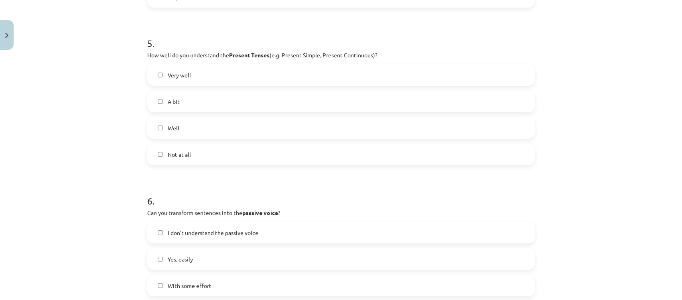
scroll to position [825, 0]
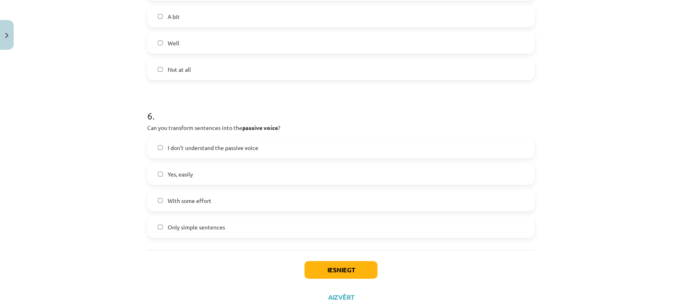
click at [221, 179] on label "Yes, easily" at bounding box center [341, 174] width 386 height 20
click at [351, 269] on button "Iesniegt" at bounding box center [340, 270] width 73 height 18
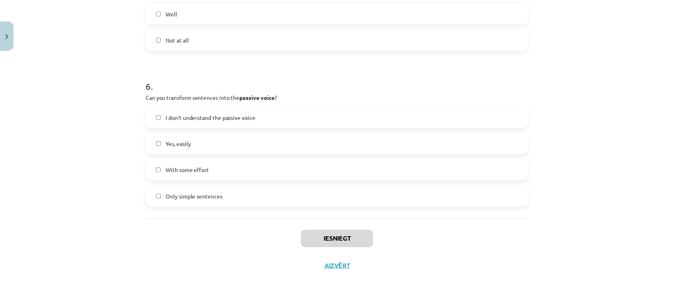
scroll to position [550, 0]
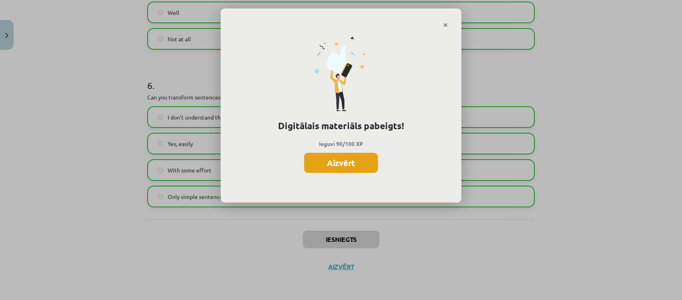
click at [344, 170] on button "Aizvērt" at bounding box center [341, 163] width 74 height 20
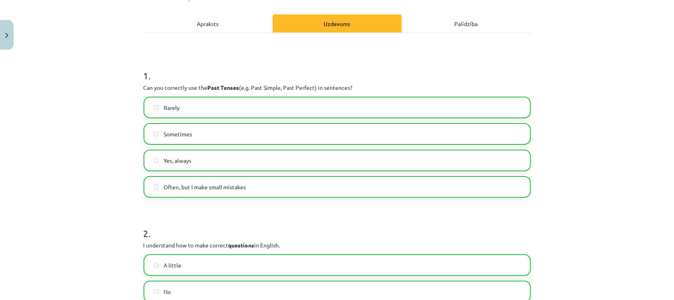
scroll to position [400, 0]
click at [3, 44] on button "Close" at bounding box center [7, 35] width 14 height 30
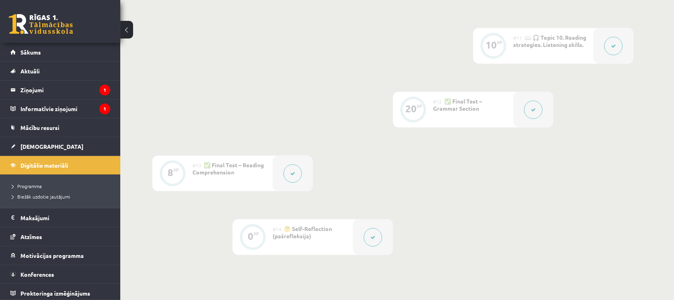
scroll to position [930, 0]
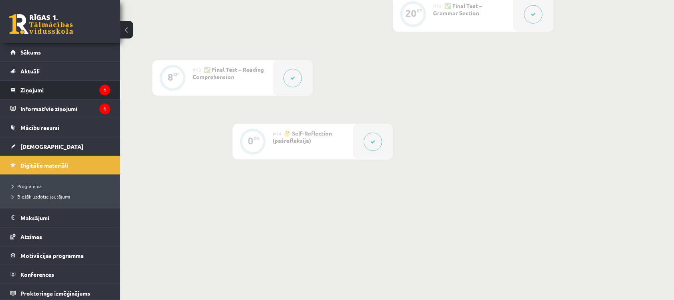
click at [75, 89] on legend "Ziņojumi 1" at bounding box center [65, 90] width 90 height 18
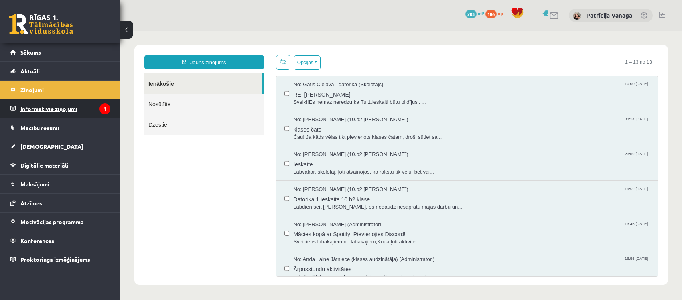
click at [71, 107] on legend "Informatīvie ziņojumi 1" at bounding box center [65, 108] width 90 height 18
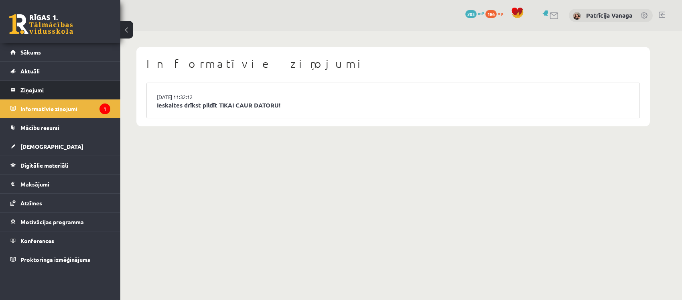
click at [85, 83] on legend "Ziņojumi 1" at bounding box center [65, 90] width 90 height 18
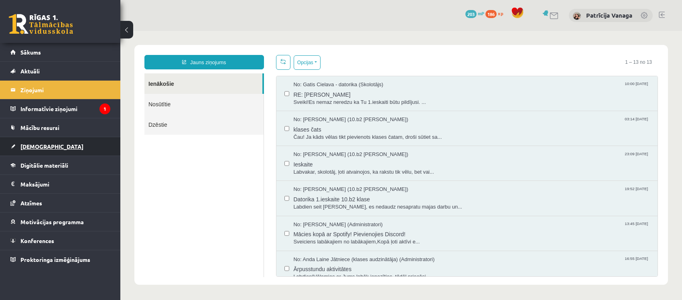
click at [75, 151] on link "[DEMOGRAPHIC_DATA]" at bounding box center [60, 146] width 100 height 18
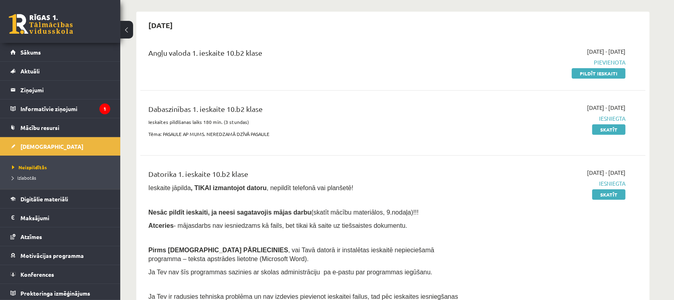
scroll to position [50, 0]
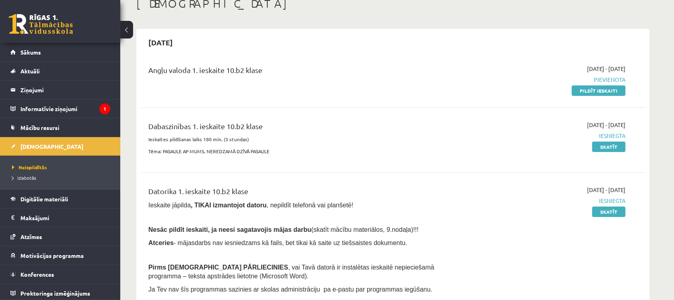
drag, startPoint x: 594, startPoint y: 91, endPoint x: 396, endPoint y: 35, distance: 205.6
click at [594, 91] on link "Pildīt ieskaiti" at bounding box center [599, 90] width 54 height 10
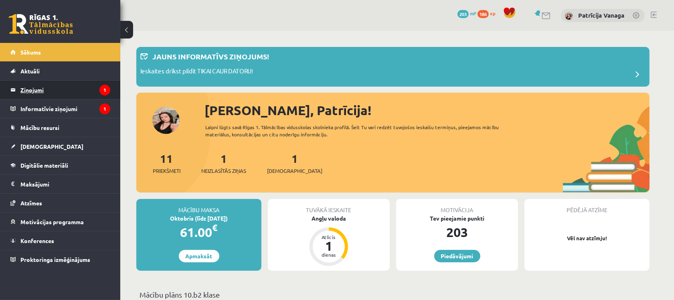
click at [75, 90] on legend "Ziņojumi 1" at bounding box center [65, 90] width 90 height 18
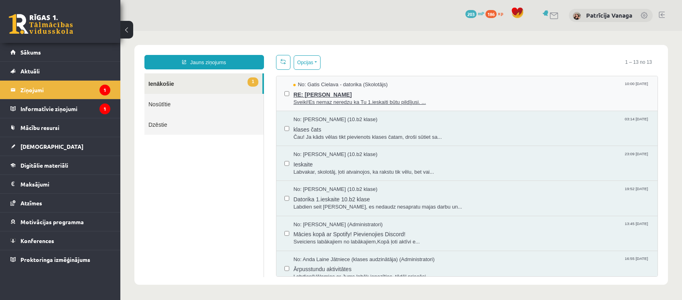
click at [317, 103] on span "Sveiki!Es nemaz neredzu ka Tu 1.ieskaiti būtu pildījusi. ..." at bounding box center [471, 103] width 356 height 8
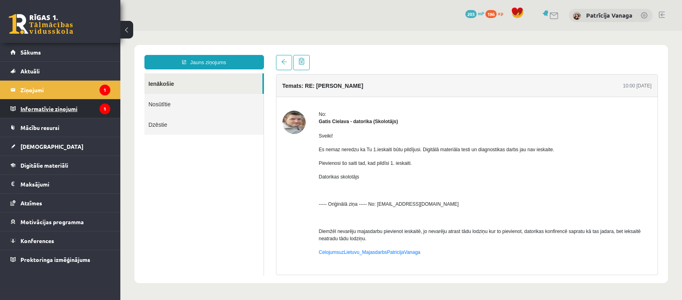
click at [85, 109] on legend "Informatīvie ziņojumi 1" at bounding box center [65, 108] width 90 height 18
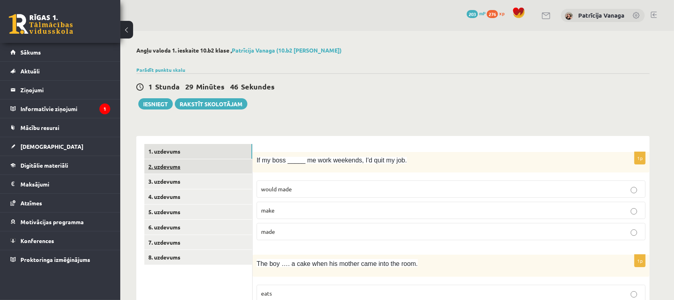
click at [177, 172] on link "2. uzdevums" at bounding box center [198, 166] width 108 height 15
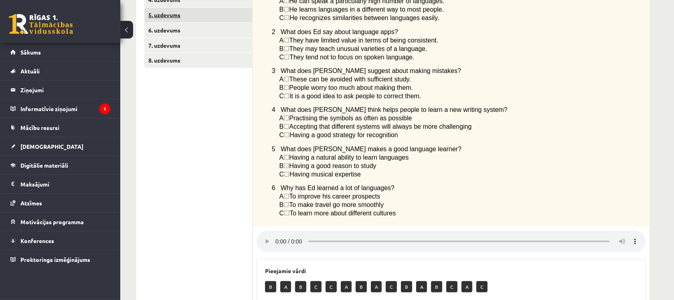
scroll to position [147, 0]
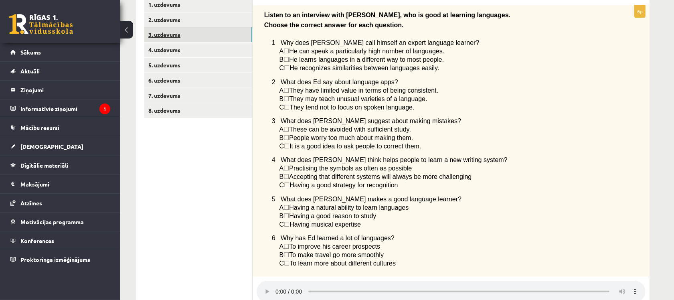
click at [215, 38] on link "3. uzdevums" at bounding box center [198, 34] width 108 height 15
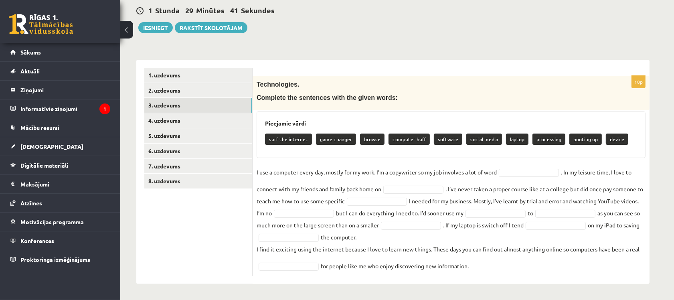
scroll to position [75, 0]
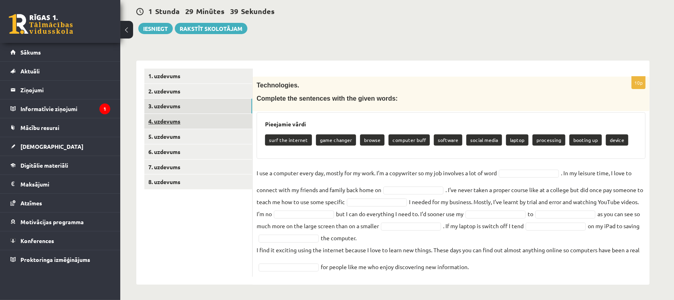
click at [168, 122] on link "4. uzdevums" at bounding box center [198, 121] width 108 height 15
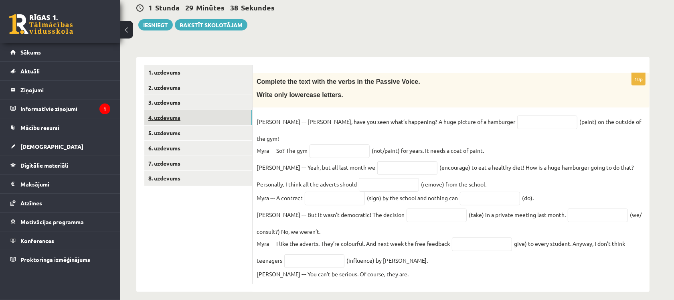
scroll to position [80, 0]
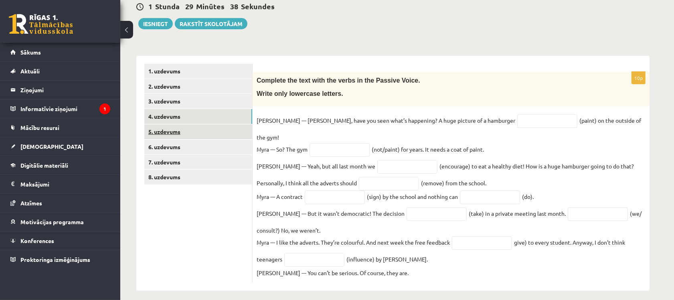
click at [193, 125] on link "5. uzdevums" at bounding box center [198, 131] width 108 height 15
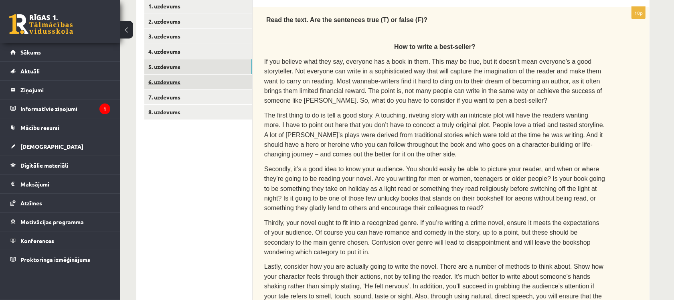
scroll to position [131, 0]
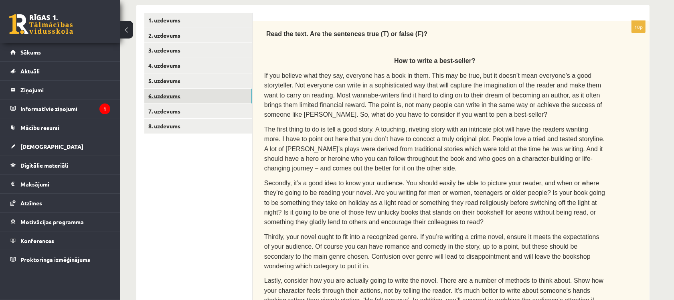
click at [215, 102] on link "6. uzdevums" at bounding box center [198, 96] width 108 height 15
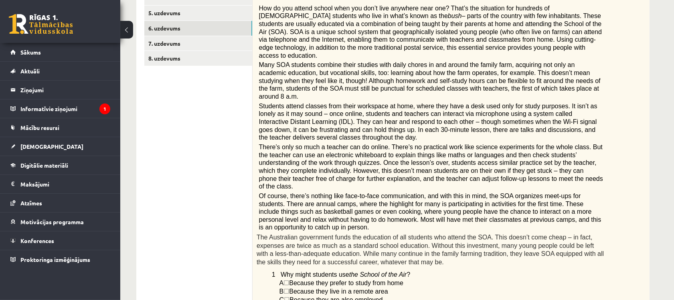
scroll to position [181, 0]
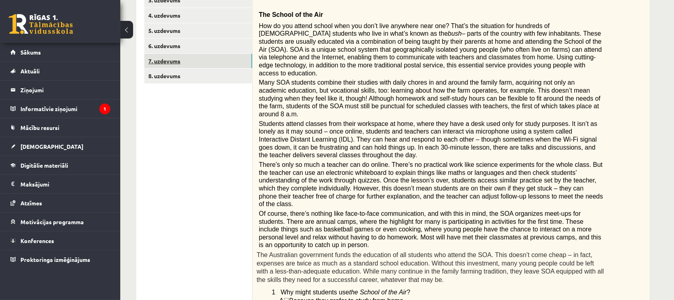
click at [208, 57] on link "7. uzdevums" at bounding box center [198, 61] width 108 height 15
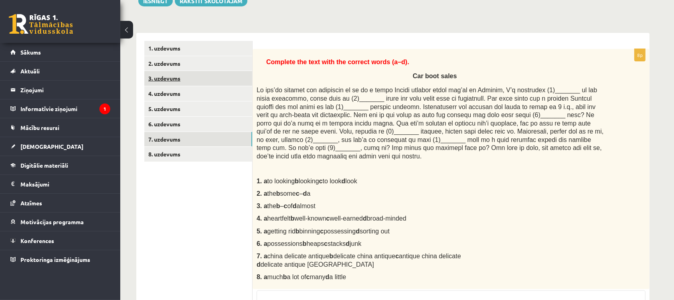
scroll to position [103, 0]
click at [203, 49] on link "1. uzdevums" at bounding box center [198, 48] width 108 height 15
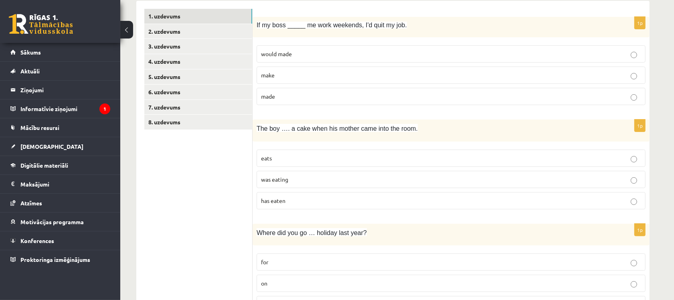
scroll to position [153, 0]
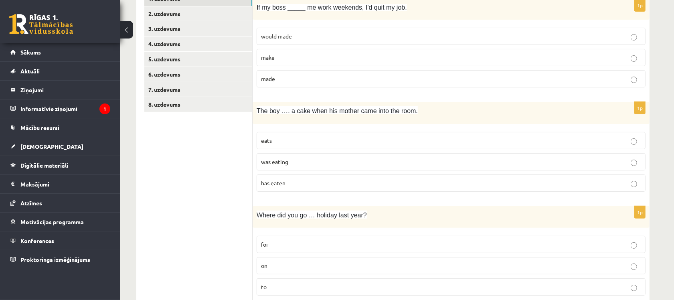
click at [331, 73] on label "made" at bounding box center [451, 78] width 389 height 17
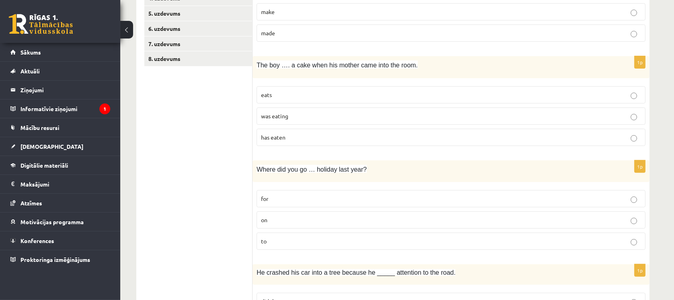
scroll to position [253, 0]
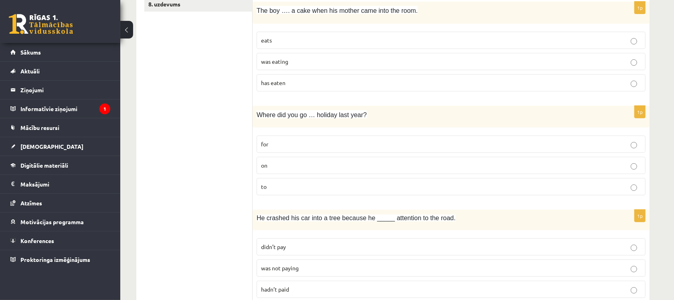
click at [331, 64] on p "was eating" at bounding box center [451, 61] width 380 height 8
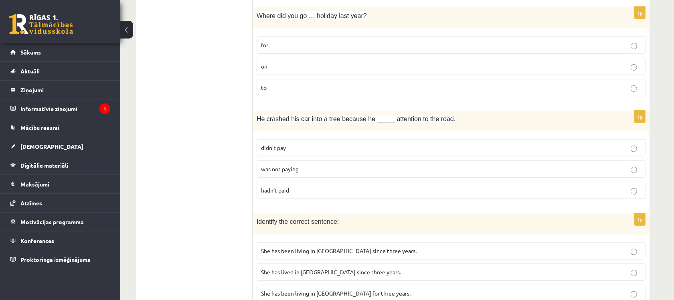
scroll to position [353, 0]
click at [297, 66] on p "on" at bounding box center [451, 65] width 380 height 8
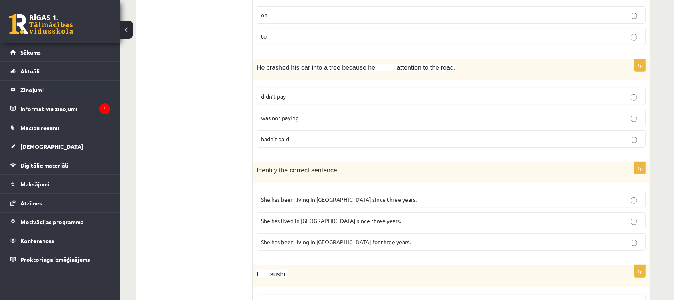
click at [324, 119] on p "was not paying" at bounding box center [451, 117] width 380 height 8
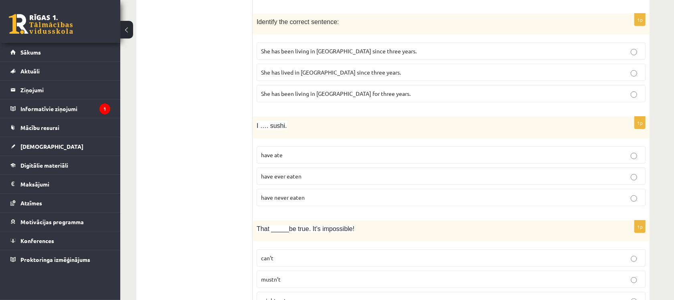
scroll to position [554, 0]
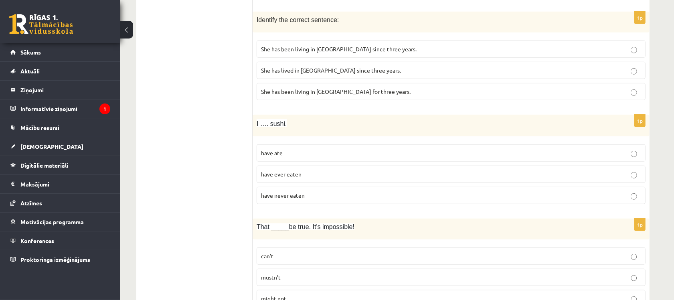
click at [341, 53] on span "She has been living in Paris since three years." at bounding box center [339, 48] width 156 height 7
click at [349, 95] on span "She has been living in Paris for three years." at bounding box center [336, 91] width 150 height 7
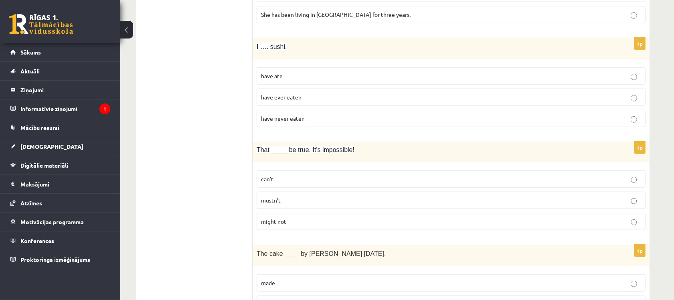
scroll to position [654, 0]
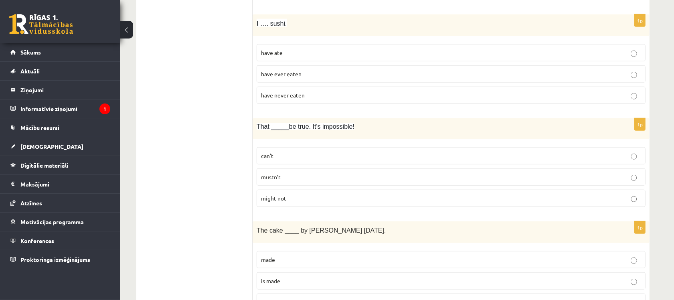
click at [351, 93] on label "have never eaten" at bounding box center [451, 95] width 389 height 17
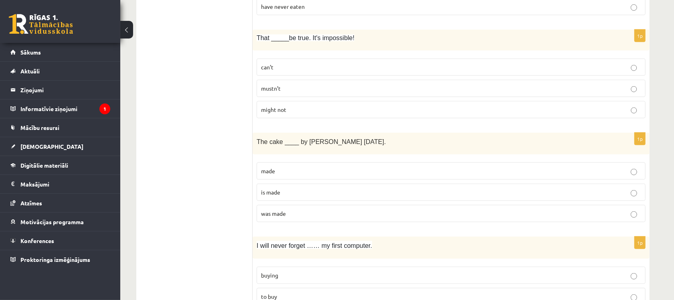
scroll to position [704, 0]
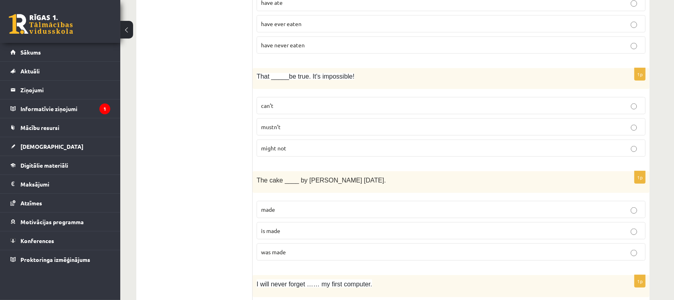
click at [295, 107] on p "can’t" at bounding box center [451, 105] width 380 height 8
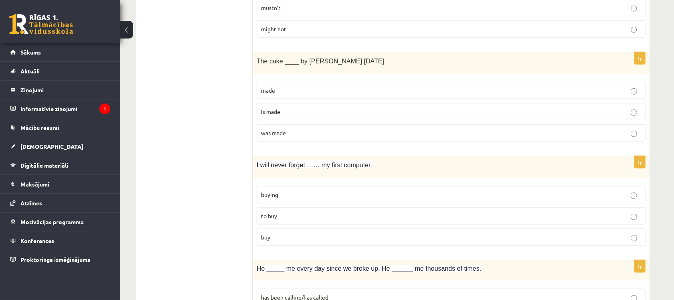
scroll to position [854, 0]
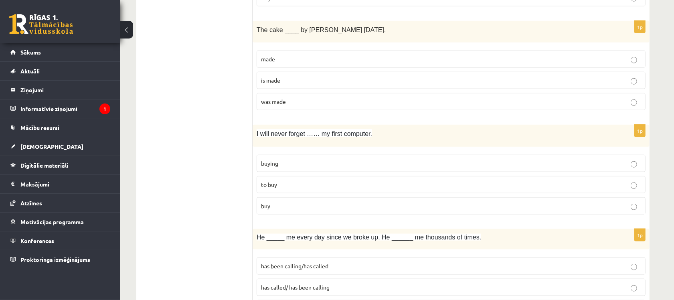
click at [322, 110] on label "was made" at bounding box center [451, 101] width 389 height 17
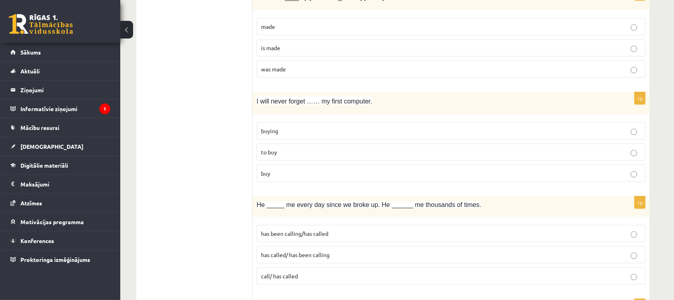
scroll to position [905, 0]
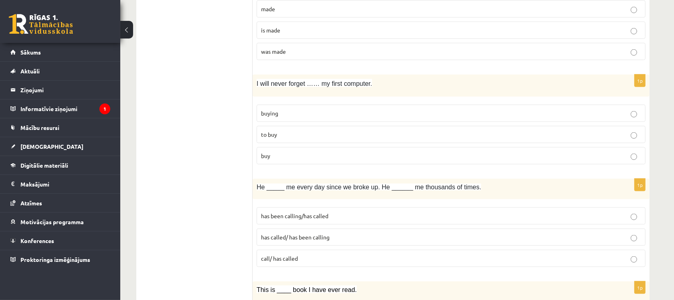
click at [265, 117] on span "buying" at bounding box center [269, 112] width 17 height 7
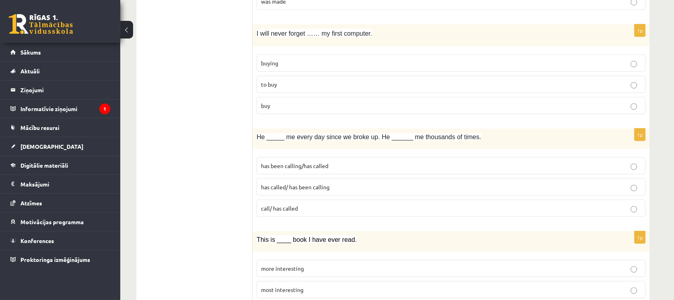
click at [330, 170] on p "has been calling/has called" at bounding box center [451, 166] width 380 height 8
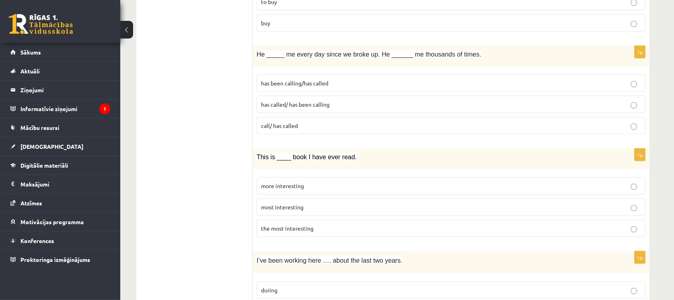
scroll to position [1055, 0]
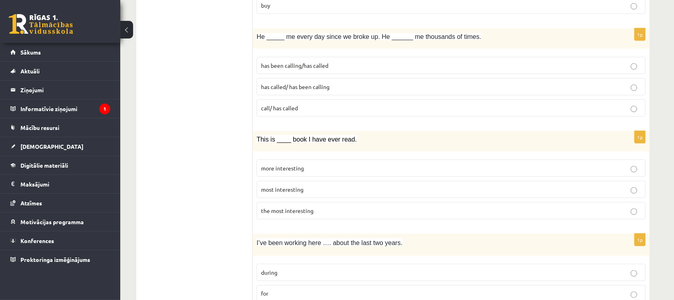
click at [312, 214] on span "the most interesting" at bounding box center [287, 210] width 53 height 7
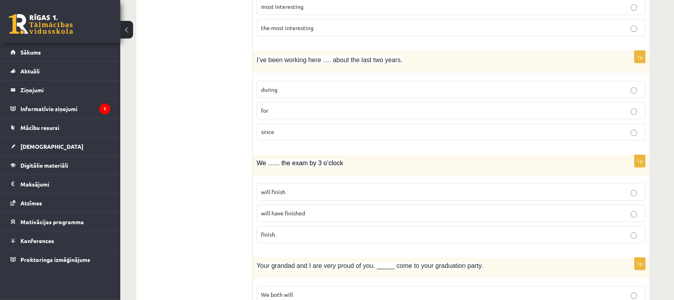
scroll to position [1255, 0]
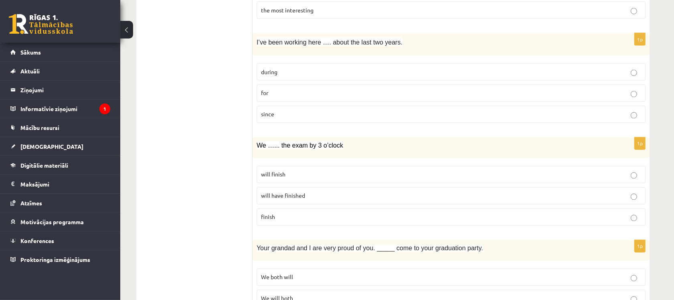
click at [270, 97] on p "for" at bounding box center [451, 93] width 380 height 8
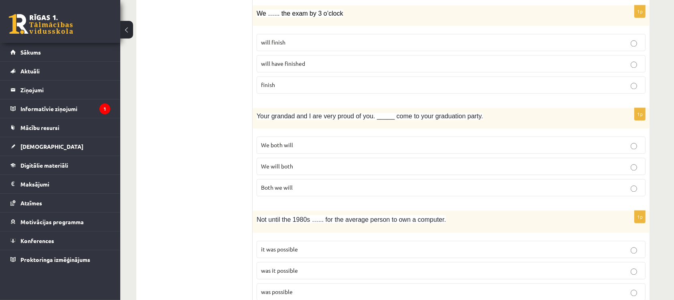
scroll to position [1406, 0]
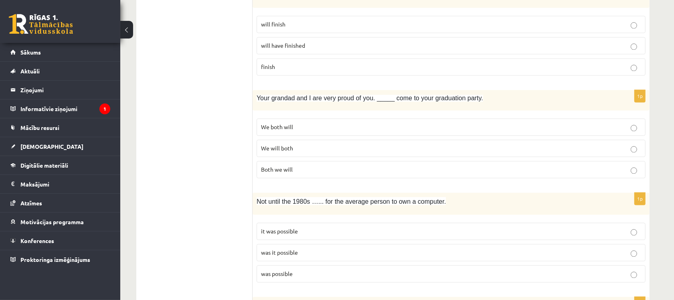
click at [281, 50] on p "will have finished" at bounding box center [451, 45] width 380 height 8
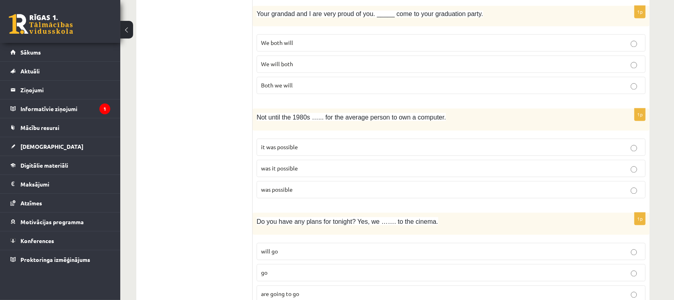
scroll to position [1506, 0]
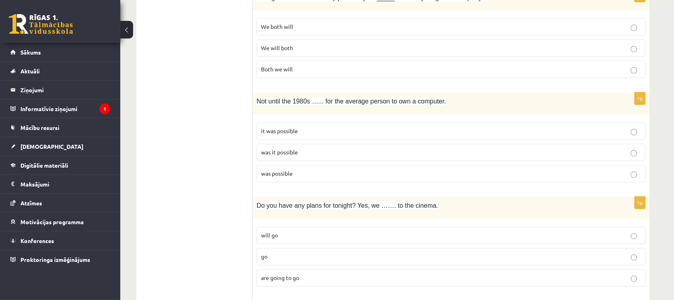
click at [283, 51] on span "We will both" at bounding box center [277, 47] width 32 height 7
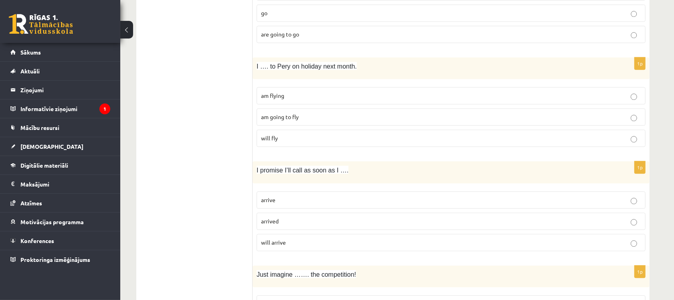
scroll to position [1799, 0]
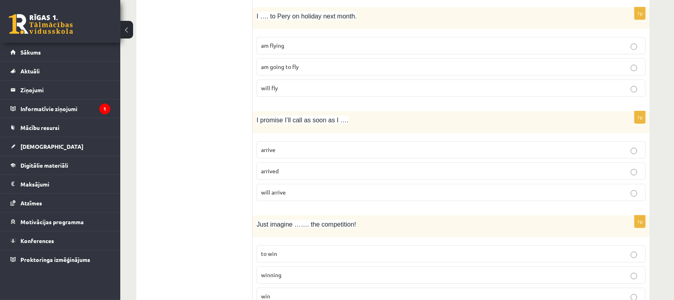
click at [371, 50] on p "am flying" at bounding box center [451, 45] width 380 height 8
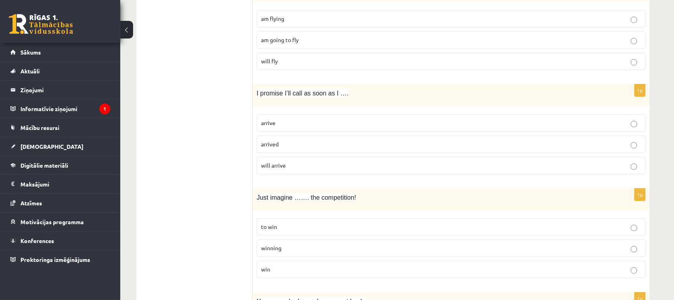
scroll to position [1850, 0]
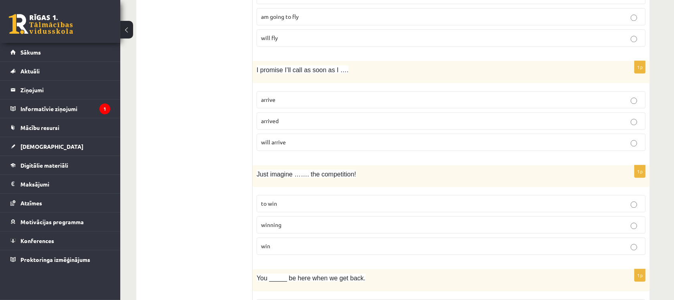
click at [304, 104] on p "arrive" at bounding box center [451, 99] width 380 height 8
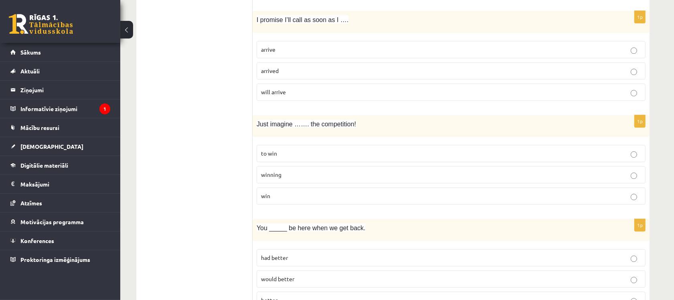
click at [299, 179] on p "winning" at bounding box center [451, 174] width 380 height 8
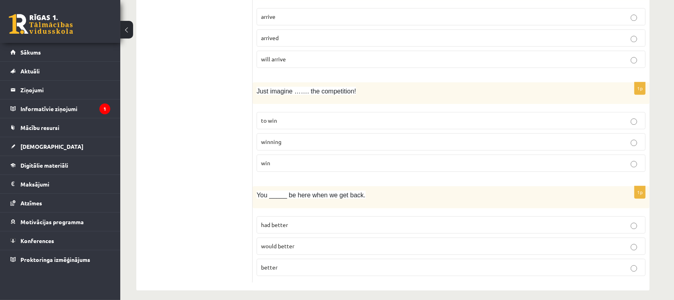
scroll to position [1950, 0]
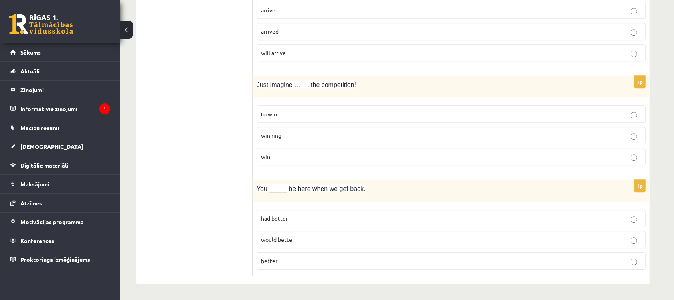
click at [314, 223] on label "had better" at bounding box center [451, 218] width 389 height 17
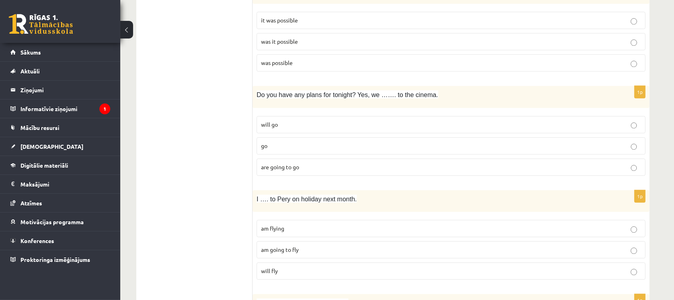
scroll to position [1599, 0]
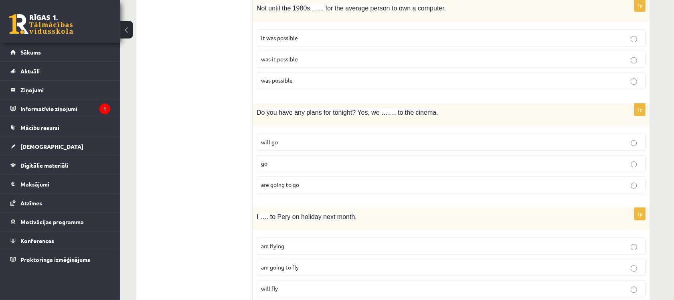
click at [308, 42] on p "it was possible" at bounding box center [451, 38] width 380 height 8
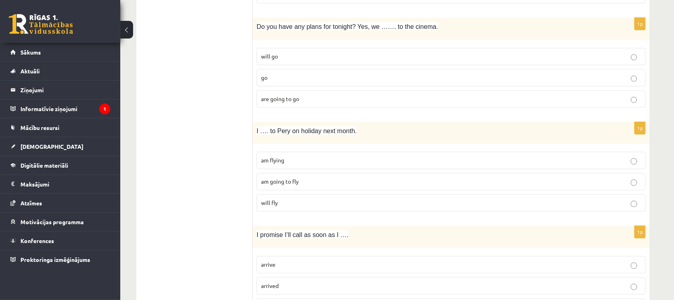
scroll to position [1699, 0]
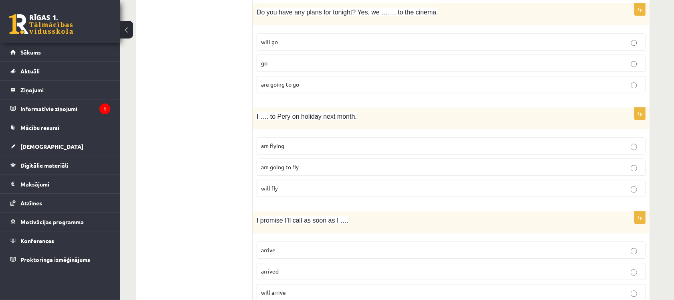
click at [350, 46] on p "will go" at bounding box center [451, 42] width 380 height 8
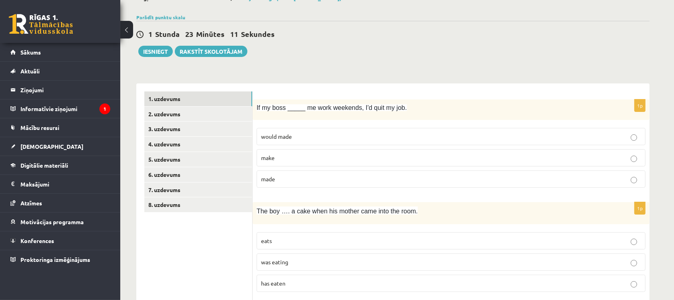
scroll to position [45, 0]
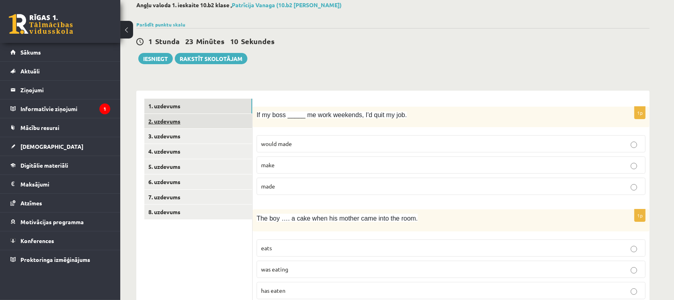
click at [207, 123] on link "2. uzdevums" at bounding box center [198, 121] width 108 height 15
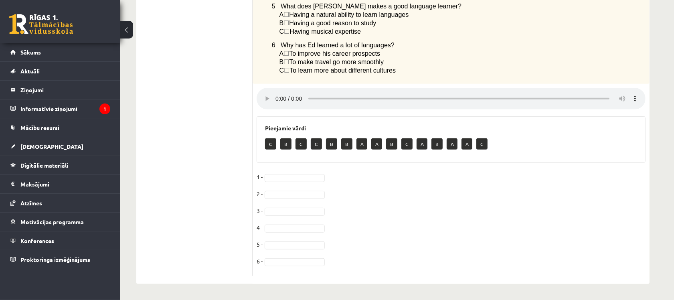
scroll to position [347, 0]
click at [288, 67] on span "☐" at bounding box center [287, 70] width 6 height 7
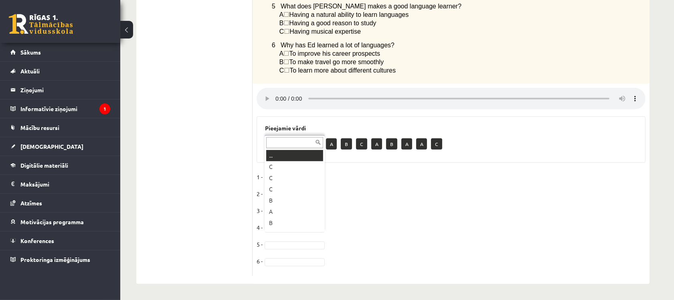
scroll to position [9, 0]
click at [300, 249] on fieldset "1 - B * 2 - A * 3 - B * 4 - C * 5 - 6 -" at bounding box center [451, 221] width 389 height 101
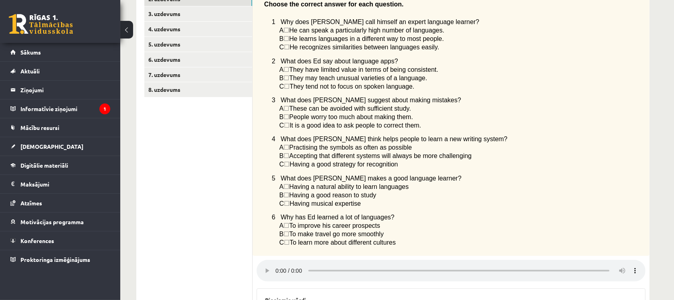
scroll to position [147, 0]
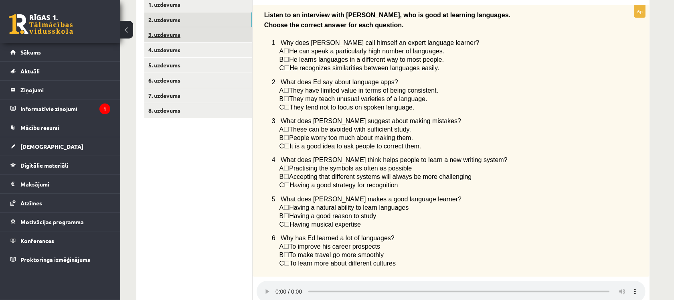
click at [177, 34] on link "3. uzdevums" at bounding box center [198, 34] width 108 height 15
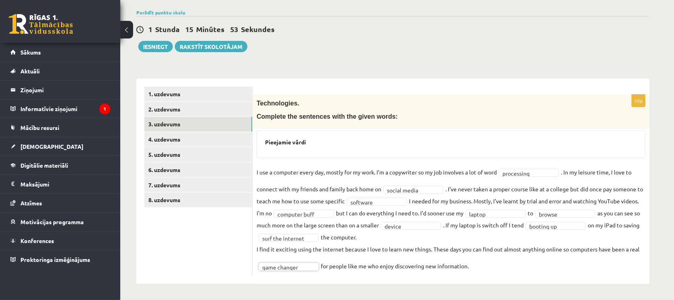
scroll to position [57, 0]
click at [213, 134] on link "4. uzdevums" at bounding box center [198, 139] width 108 height 15
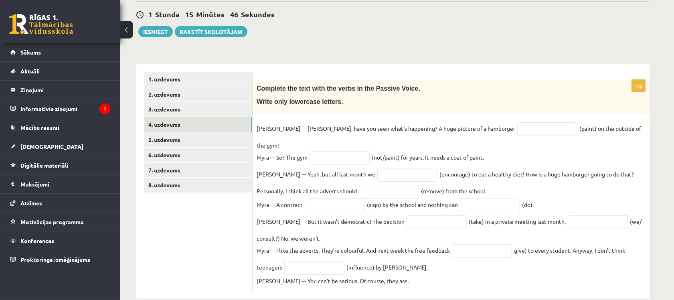
scroll to position [80, 0]
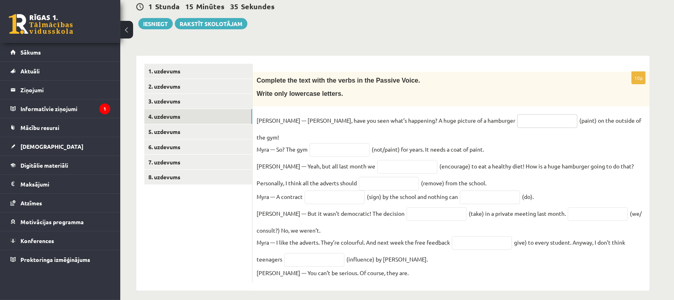
click at [517, 117] on input "text" at bounding box center [547, 121] width 60 height 14
click at [167, 132] on link "5. uzdevums" at bounding box center [198, 131] width 108 height 15
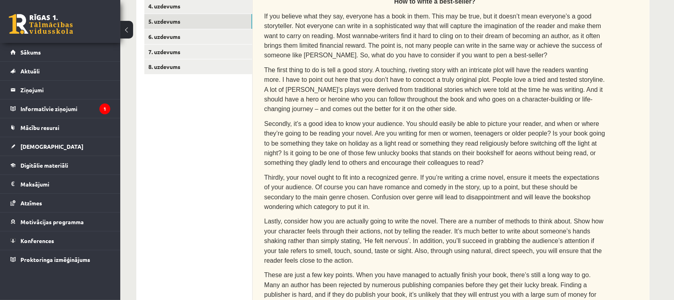
scroll to position [181, 0]
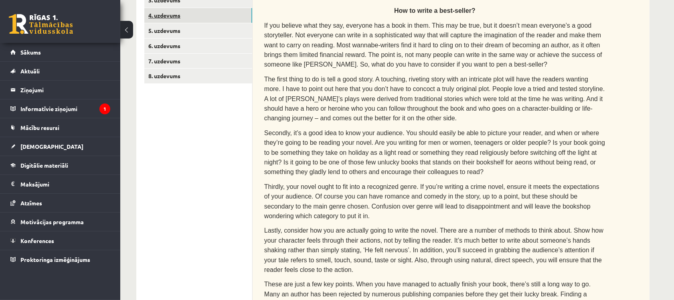
click at [186, 16] on link "4. uzdevums" at bounding box center [198, 15] width 108 height 15
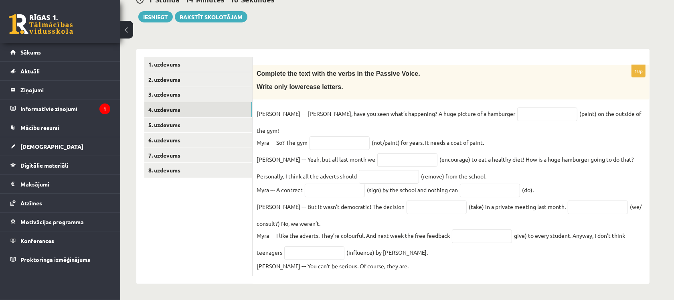
scroll to position [80, 0]
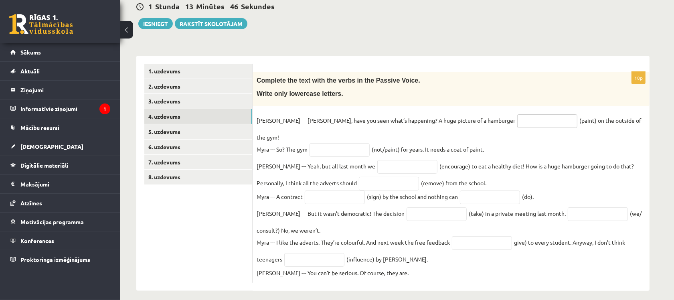
click at [517, 123] on input "text" at bounding box center [547, 121] width 60 height 14
type input "**********"
click at [353, 143] on input "text" at bounding box center [340, 150] width 60 height 14
type input "**********"
click at [377, 160] on input "text" at bounding box center [407, 167] width 60 height 14
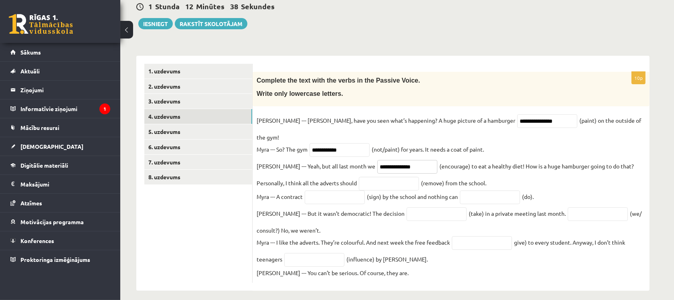
type input "**********"
click at [370, 177] on input "text" at bounding box center [389, 184] width 60 height 14
type input "**********"
click at [345, 190] on input "text" at bounding box center [335, 197] width 60 height 14
type input "**********"
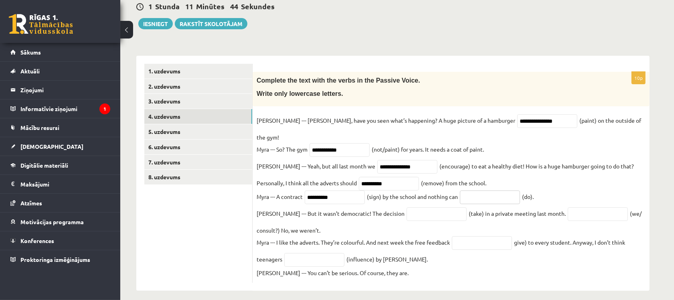
click at [505, 191] on input "text" at bounding box center [490, 197] width 60 height 14
type input "*******"
click at [412, 211] on input "text" at bounding box center [437, 214] width 60 height 14
type input "*********"
click at [583, 208] on input "text" at bounding box center [598, 214] width 60 height 14
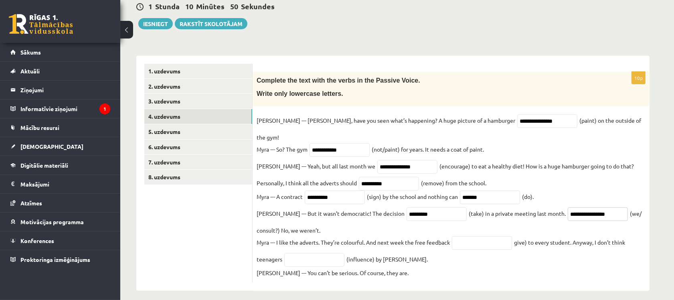
type input "**********"
click at [468, 236] on input "text" at bounding box center [482, 243] width 60 height 14
type input "**********"
click at [327, 258] on input "text" at bounding box center [314, 260] width 60 height 14
type input "**********"
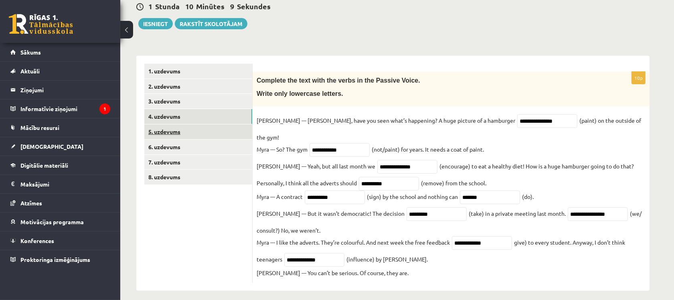
click at [207, 134] on link "5. uzdevums" at bounding box center [198, 131] width 108 height 15
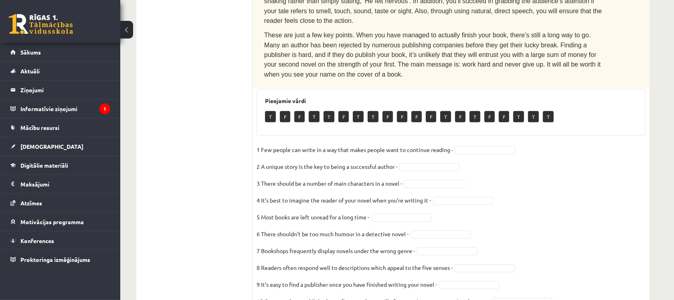
scroll to position [431, 0]
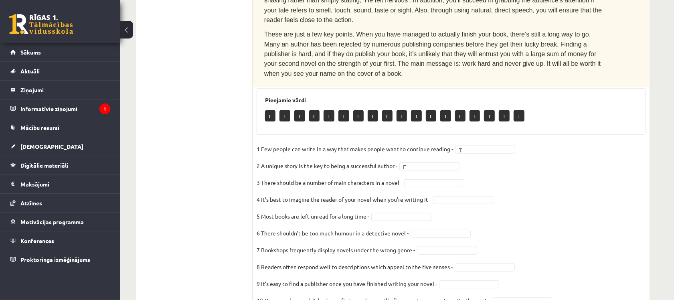
click at [442, 143] on fieldset "1 Few people can write in a way that makes people want to continue reading - T …" at bounding box center [451, 227] width 389 height 168
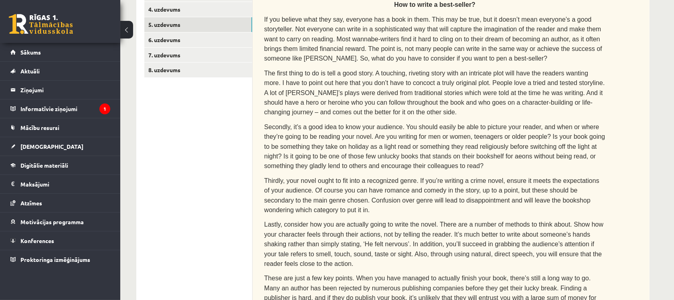
scroll to position [180, 0]
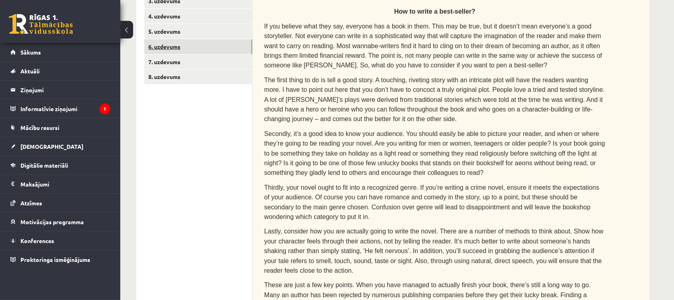
click at [183, 42] on link "6. uzdevums" at bounding box center [198, 46] width 108 height 15
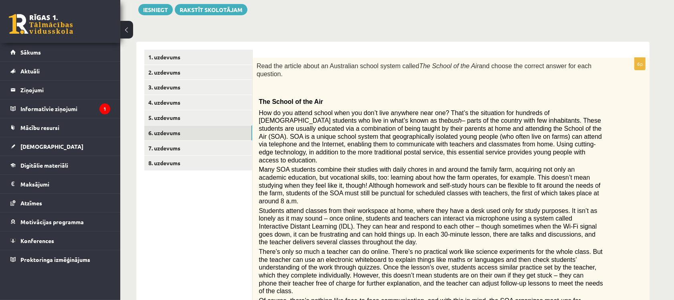
scroll to position [50, 0]
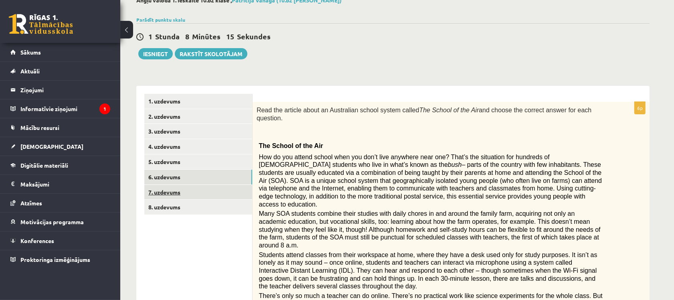
click at [217, 189] on link "7. uzdevums" at bounding box center [198, 192] width 108 height 15
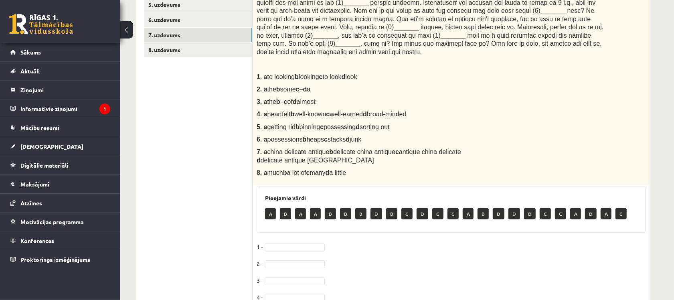
scroll to position [153, 0]
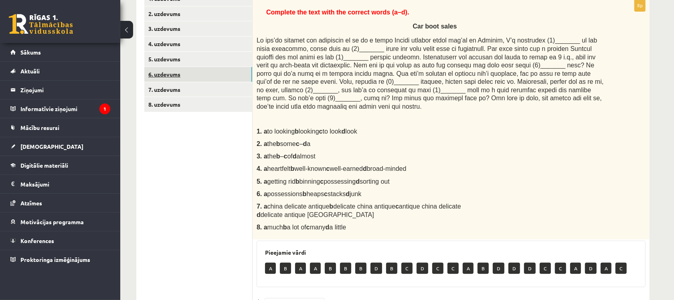
click at [234, 73] on link "6. uzdevums" at bounding box center [198, 74] width 108 height 15
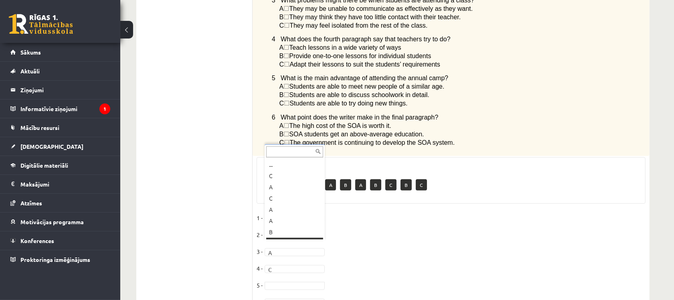
scroll to position [9, 0]
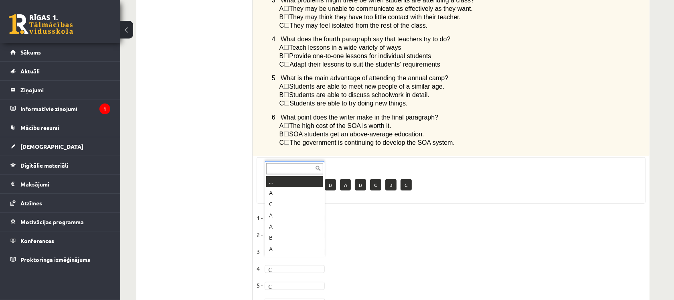
drag, startPoint x: 306, startPoint y: 265, endPoint x: 304, endPoint y: 261, distance: 4.8
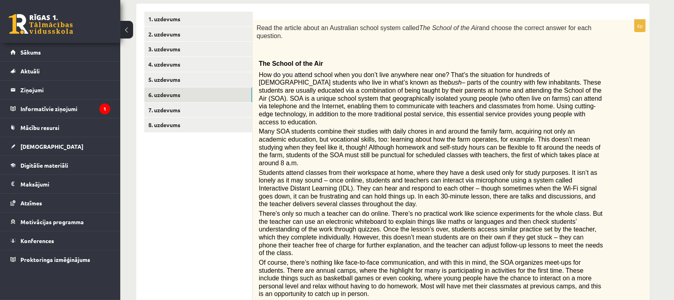
scroll to position [100, 0]
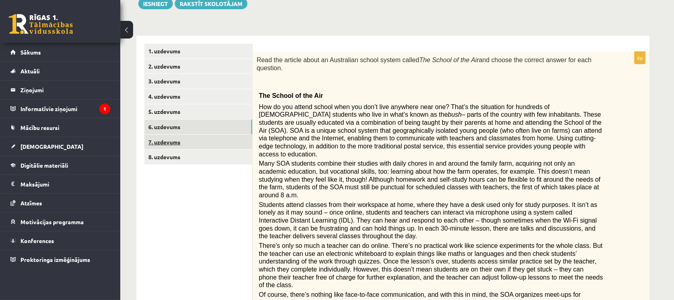
click at [227, 145] on link "7. uzdevums" at bounding box center [198, 142] width 108 height 15
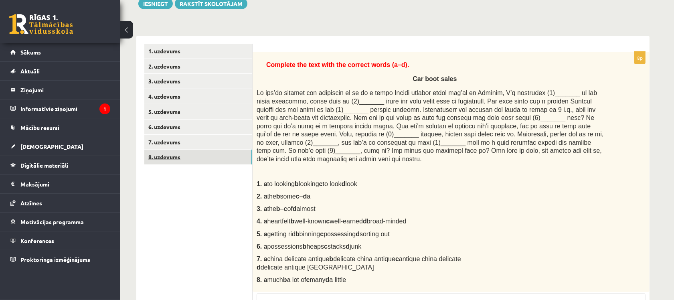
click at [239, 163] on link "8. uzdevums" at bounding box center [198, 157] width 108 height 15
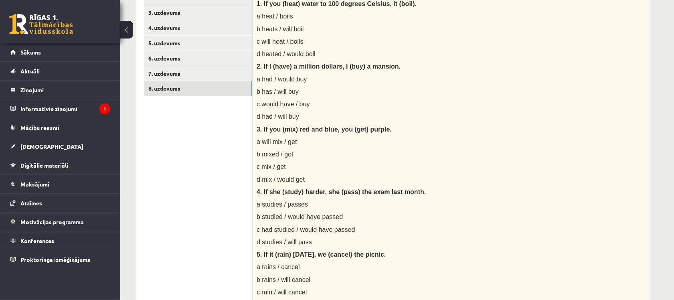
scroll to position [18, 0]
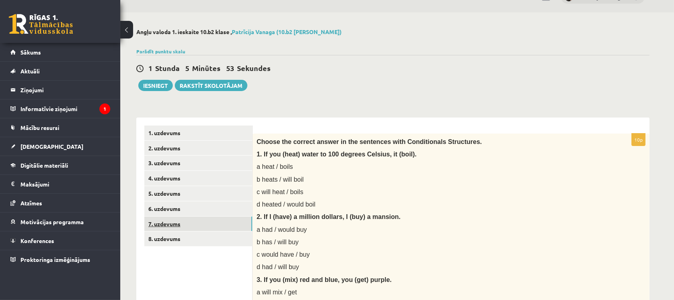
click at [219, 221] on link "7. uzdevums" at bounding box center [198, 224] width 108 height 15
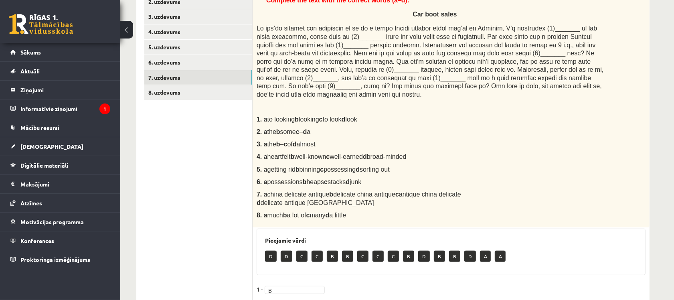
scroll to position [103, 0]
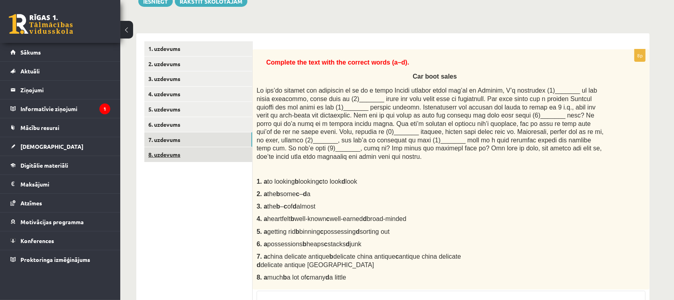
click at [198, 152] on link "8. uzdevums" at bounding box center [198, 154] width 108 height 15
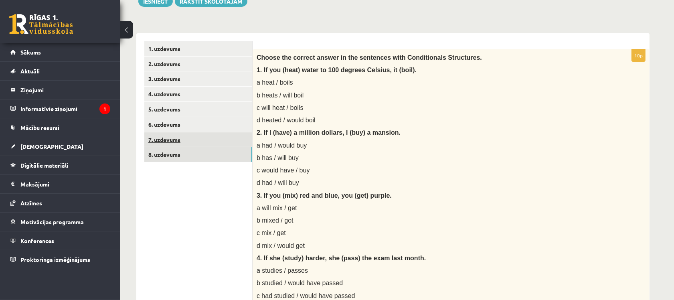
click at [175, 138] on link "7. uzdevums" at bounding box center [198, 139] width 108 height 15
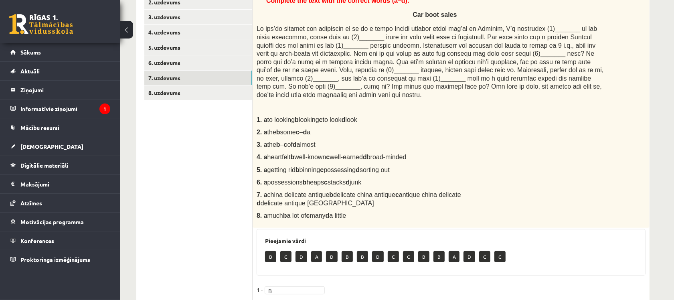
scroll to position [153, 0]
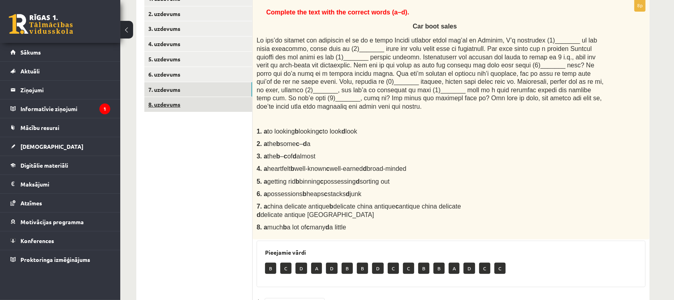
click at [228, 103] on link "8. uzdevums" at bounding box center [198, 104] width 108 height 15
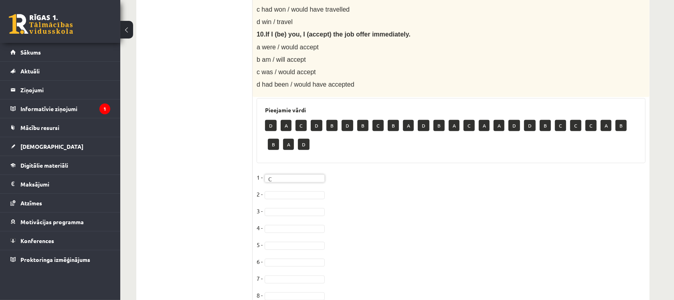
scroll to position [754, 0]
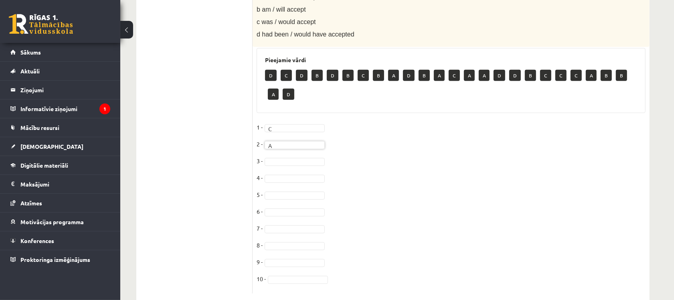
click at [315, 160] on fieldset "1 - C * 2 - A * 3 - 4 - 5 - 6 - 7 - 8 - 9 - 10 -" at bounding box center [451, 205] width 389 height 168
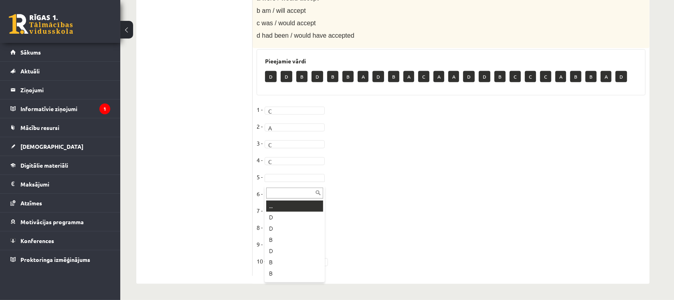
drag, startPoint x: 289, startPoint y: 179, endPoint x: 296, endPoint y: 196, distance: 17.6
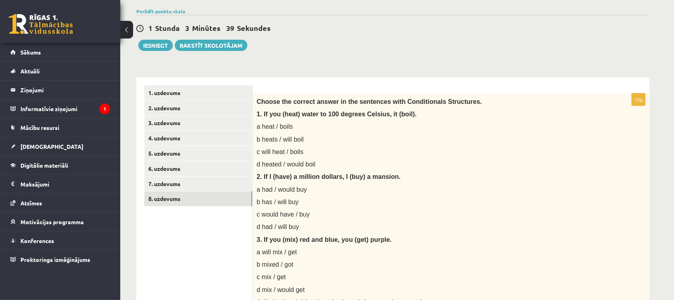
scroll to position [56, 0]
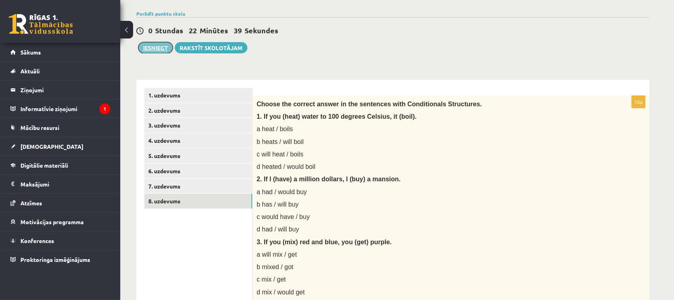
click at [158, 51] on button "Iesniegt" at bounding box center [155, 47] width 34 height 11
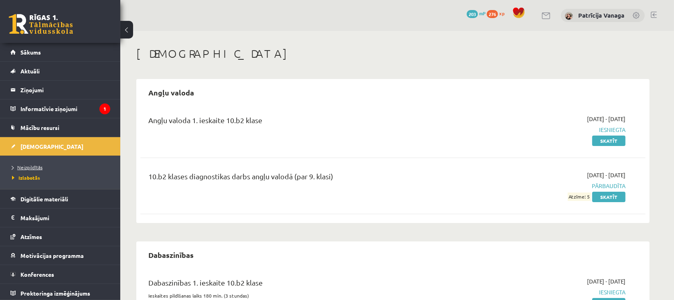
click at [29, 165] on span "Neizpildītās" at bounding box center [27, 167] width 30 height 6
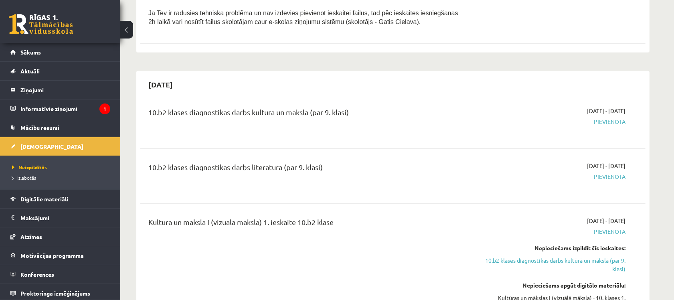
scroll to position [401, 0]
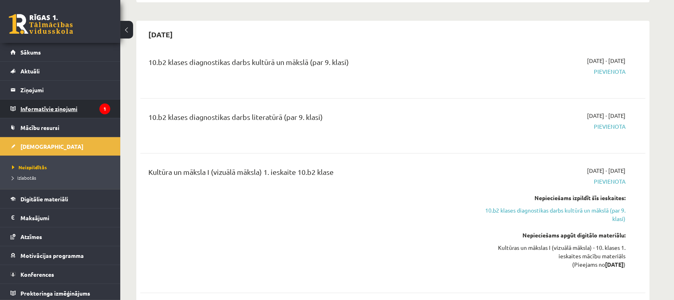
click at [85, 106] on legend "Informatīvie ziņojumi 1" at bounding box center [65, 108] width 90 height 18
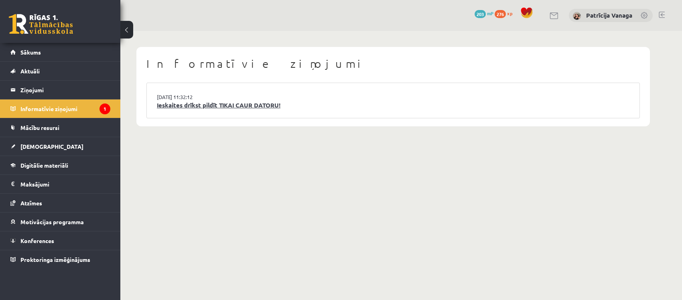
click at [255, 103] on link "Ieskaites drīkst pildīt TIKAI CAUR DATORU!" at bounding box center [393, 105] width 472 height 9
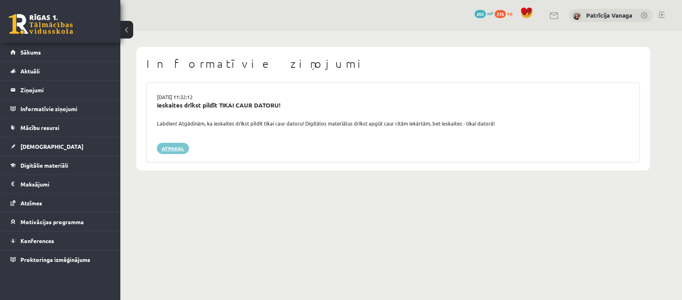
click at [177, 148] on link "Atpakaļ" at bounding box center [173, 148] width 32 height 11
